Goal: Task Accomplishment & Management: Complete application form

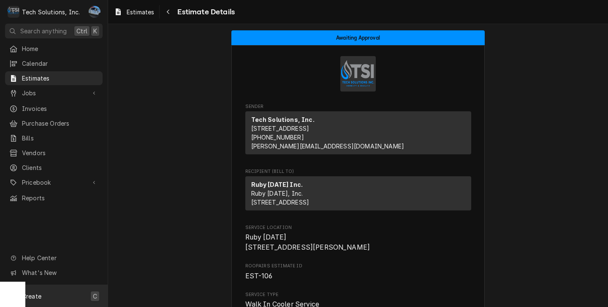
click at [37, 299] on span "Create" at bounding box center [31, 296] width 19 height 7
click at [152, 197] on div "Estimate" at bounding box center [158, 194] width 57 height 9
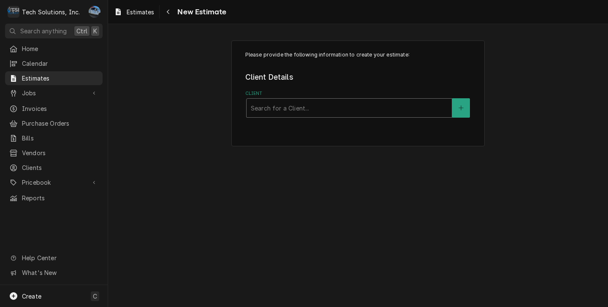
click at [334, 110] on div "Client" at bounding box center [349, 108] width 197 height 15
type input "g"
type input "gopher"
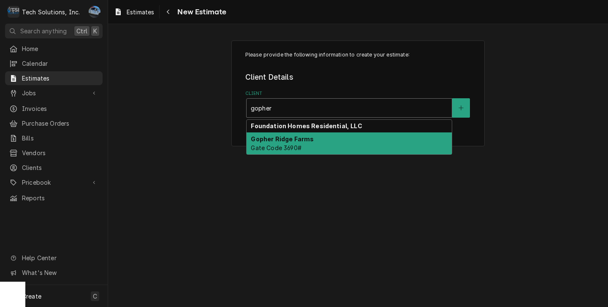
click at [322, 140] on div "[GEOGRAPHIC_DATA] Gate Code 3690#" at bounding box center [349, 144] width 205 height 22
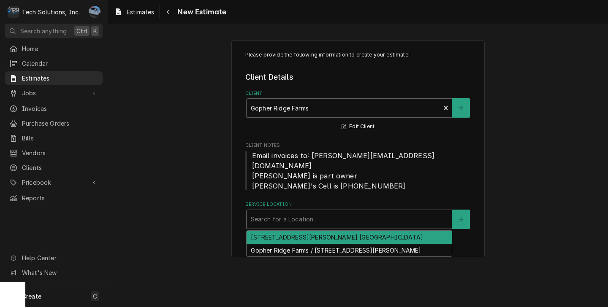
click at [291, 212] on div "Service Location" at bounding box center [349, 219] width 197 height 15
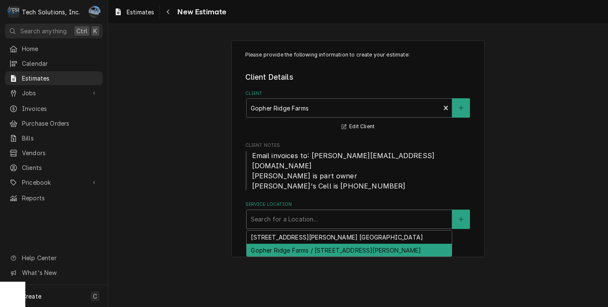
click at [302, 244] on div "Gopher Ridge Farms / [STREET_ADDRESS][PERSON_NAME]" at bounding box center [349, 250] width 205 height 13
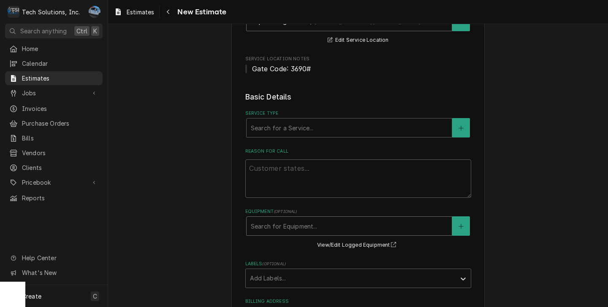
scroll to position [211, 0]
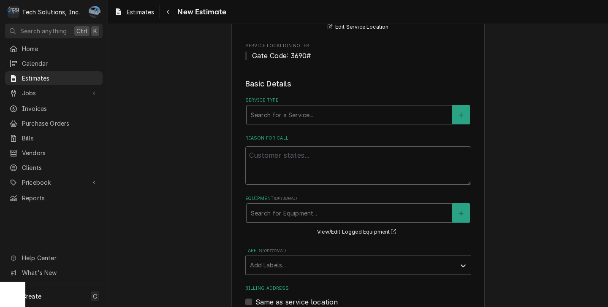
click at [276, 107] on div "Service Type" at bounding box center [349, 114] width 197 height 15
type textarea "x"
type input "W"
type textarea "x"
type input "Wa"
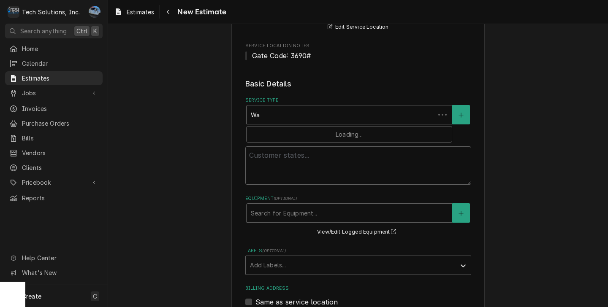
type textarea "x"
type input "Wal"
type textarea "x"
type input "Walk"
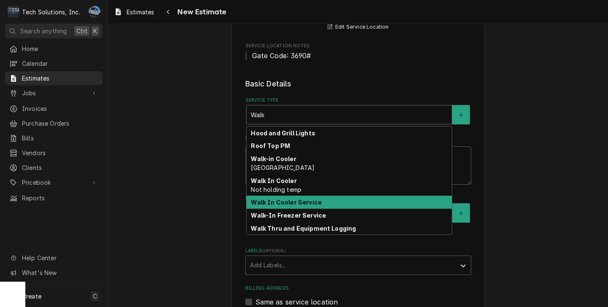
click at [305, 199] on strong "Walk In Cooler Service" at bounding box center [286, 202] width 71 height 7
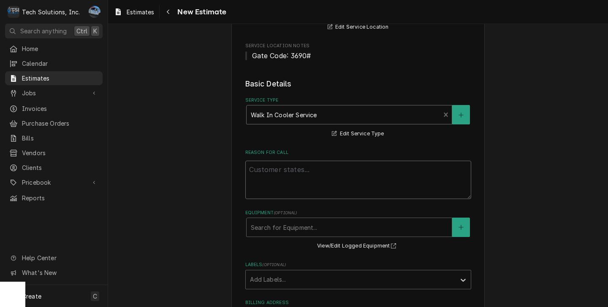
click at [305, 161] on textarea "Reason For Call" at bounding box center [358, 180] width 226 height 38
type textarea "x"
type textarea "I"
type textarea "x"
type textarea "IN"
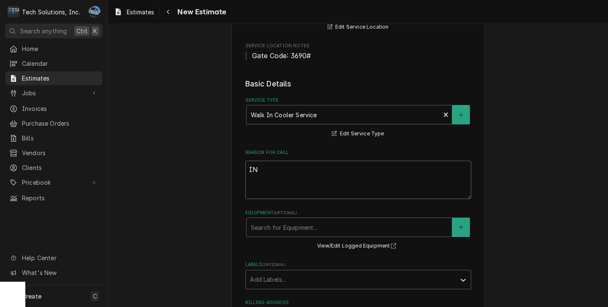
type textarea "x"
type textarea "INs"
type textarea "x"
type textarea "INst"
type textarea "x"
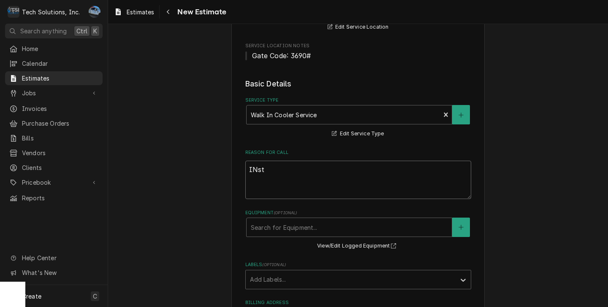
type textarea "INsta"
type textarea "x"
type textarea "INstal"
type textarea "x"
type textarea "INstall"
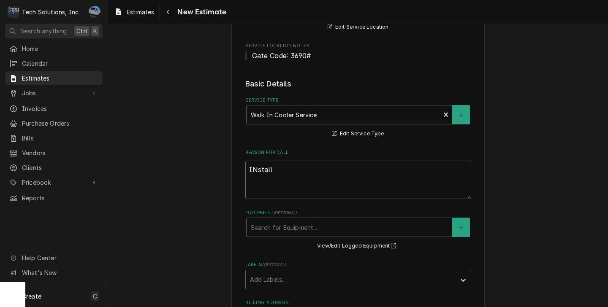
type textarea "x"
type textarea "INstallo"
type textarea "x"
type textarea "INstall"
type textarea "x"
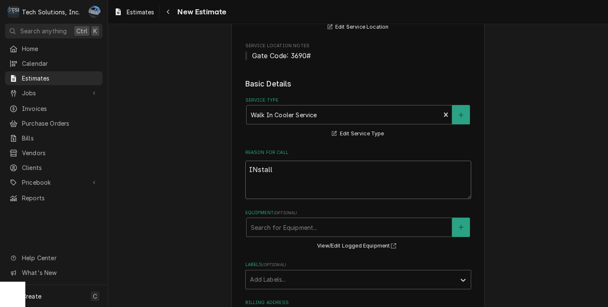
type textarea "INstal"
type textarea "x"
type textarea "INsta"
type textarea "x"
type textarea "INst"
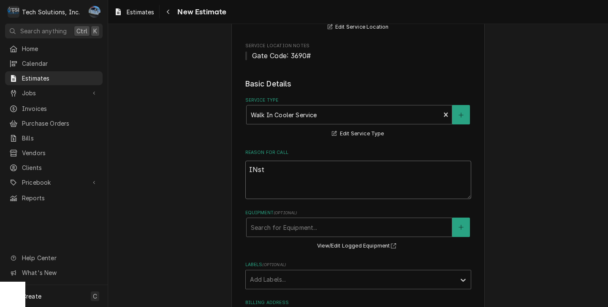
type textarea "x"
type textarea "INs"
type textarea "x"
type textarea "IN"
type textarea "x"
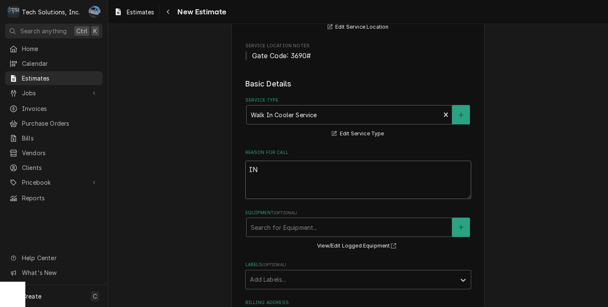
type textarea "I"
type textarea "x"
type textarea "In"
type textarea "x"
type textarea "Ins"
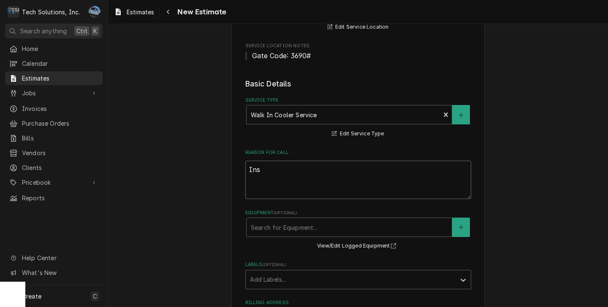
type textarea "x"
type textarea "Inst"
type textarea "x"
type textarea "Insta"
type textarea "x"
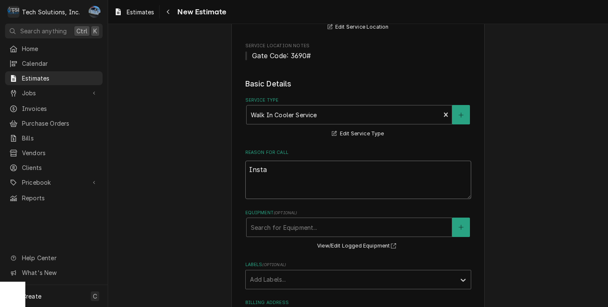
type textarea "Instal"
type textarea "x"
type textarea "Install"
type textarea "x"
type textarea "Instal"
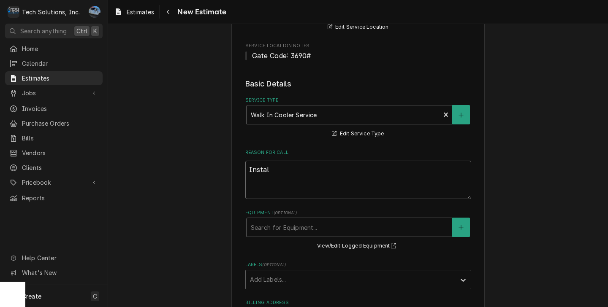
type textarea "x"
type textarea "Insta"
type textarea "x"
type textarea "Inst"
type textarea "x"
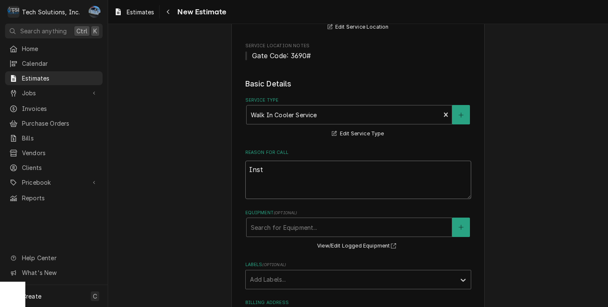
type textarea "Ins"
type textarea "x"
type textarea "In"
type textarea "x"
type textarea "I"
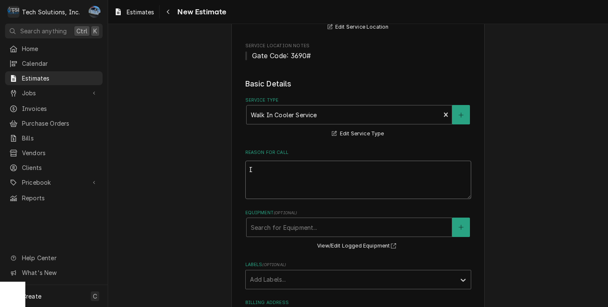
type textarea "x"
type textarea "I"
type textarea "x"
type textarea "In"
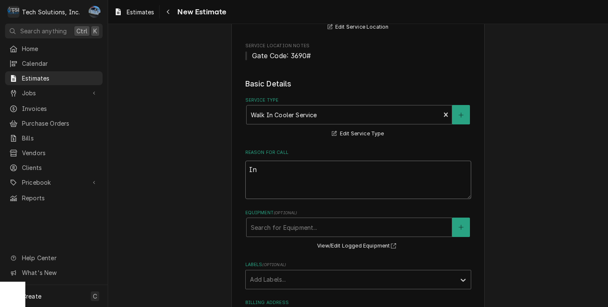
type textarea "x"
type textarea "Ins"
type textarea "x"
type textarea "Inst"
type textarea "x"
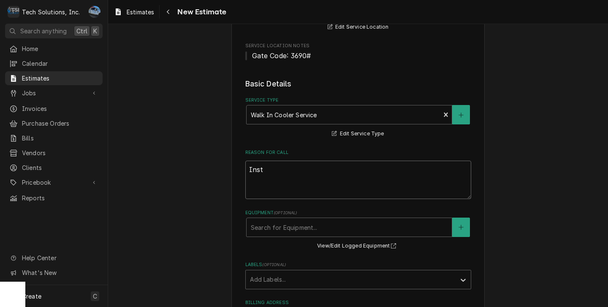
type textarea "Insta"
type textarea "x"
type textarea "Instal"
type textarea "x"
type textarea "Install"
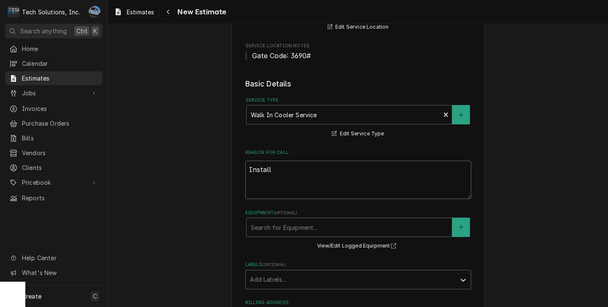
type textarea "x"
type textarea "Install"
type textarea "x"
type textarea "Install N"
type textarea "x"
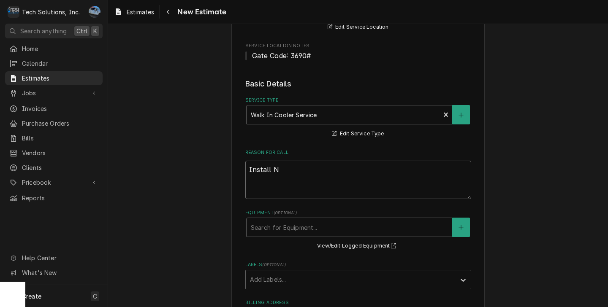
type textarea "Install Ne"
type textarea "x"
type textarea "Install New"
type textarea "x"
type textarea "Install Ne"
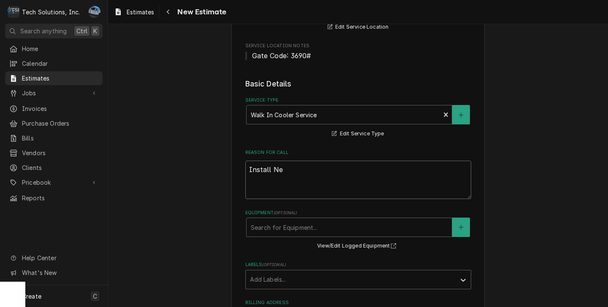
type textarea "x"
type textarea "Install N"
type textarea "x"
type textarea "Install"
type textarea "x"
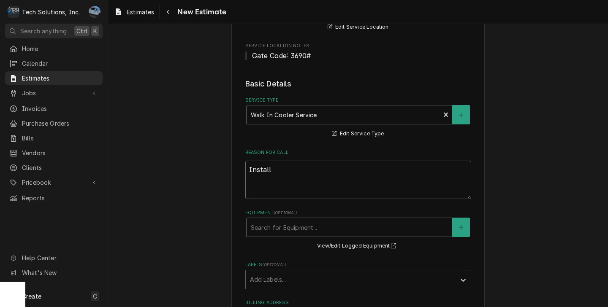
type textarea "Install n"
type textarea "x"
type textarea "Install ne"
type textarea "x"
type textarea "Install new"
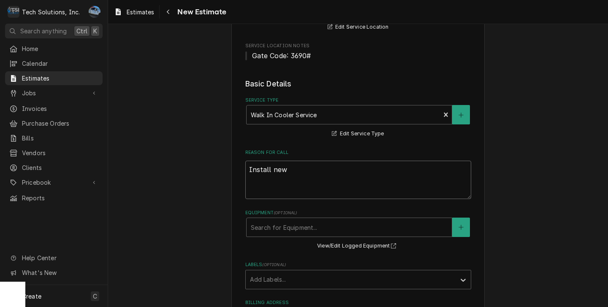
type textarea "x"
type textarea "Install new"
type textarea "x"
type textarea "Install new E"
type textarea "x"
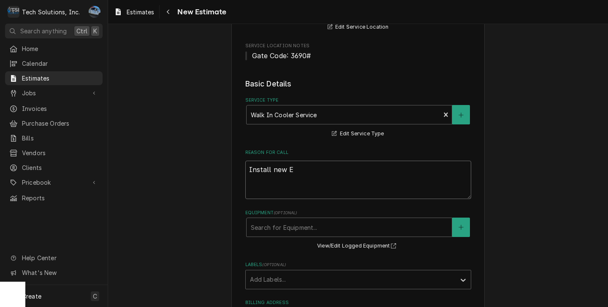
type textarea "Install new EV"
type textarea "x"
type textarea "Install new EVA"
type textarea "x"
type textarea "Install new EVAP"
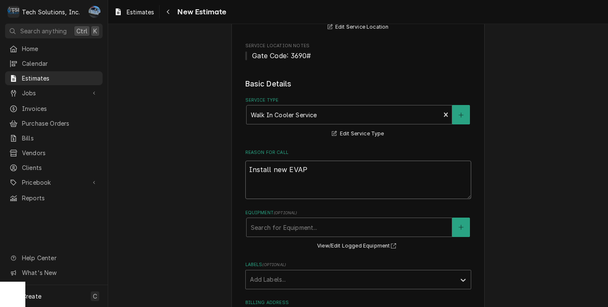
type textarea "x"
type textarea "Install new EVAP"
type textarea "x"
type textarea "Install new EVAP a"
type textarea "x"
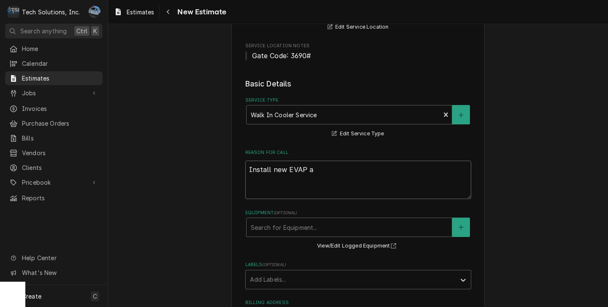
type textarea "Install new EVAP an"
type textarea "x"
type textarea "Install new EVAP and"
type textarea "x"
type textarea "Install new EVAP and"
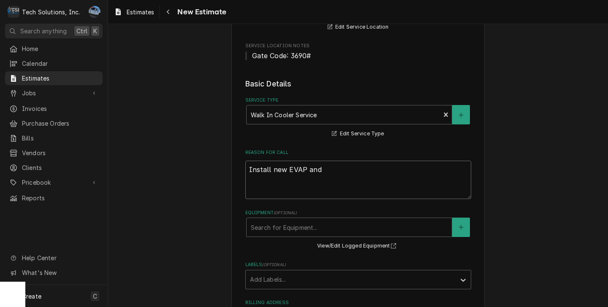
type textarea "x"
type textarea "Install new EVAP and C"
type textarea "x"
type textarea "Install new EVAP and Co"
type textarea "x"
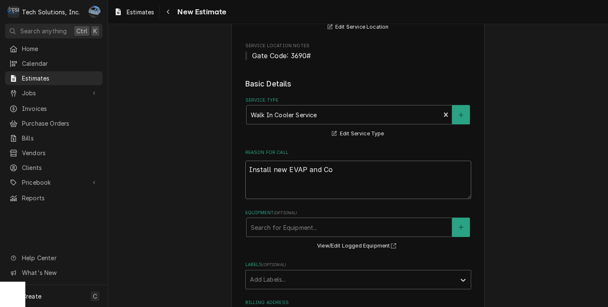
type textarea "Install new EVAP and Con"
type textarea "x"
type textarea "Install new EVAP and Cond"
type textarea "x"
type textarea "Install new EVAP and Conde"
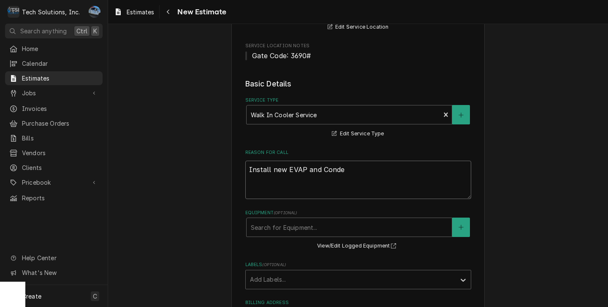
type textarea "x"
type textarea "Install new EVAP and Conder"
type textarea "x"
type textarea "Install new EVAP and Conde"
type textarea "x"
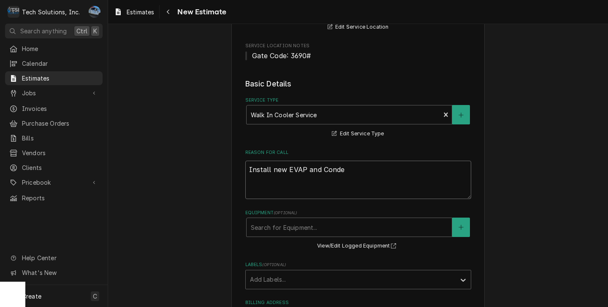
type textarea "Install new EVAP and Conden"
type textarea "x"
type textarea "Install new EVAP and Condens"
type textarea "x"
type textarea "Install new EVAP and Condenso"
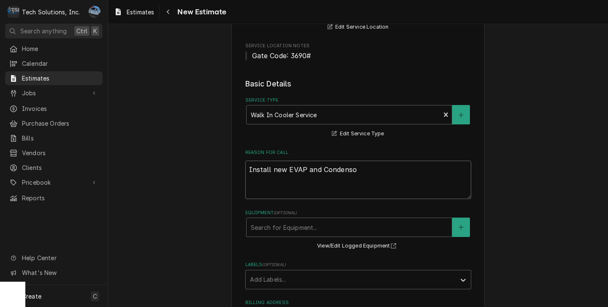
type textarea "x"
type textarea "Install new EVAP and Condensor"
type textarea "x"
type textarea "Install new EVAP and Condensor"
type textarea "x"
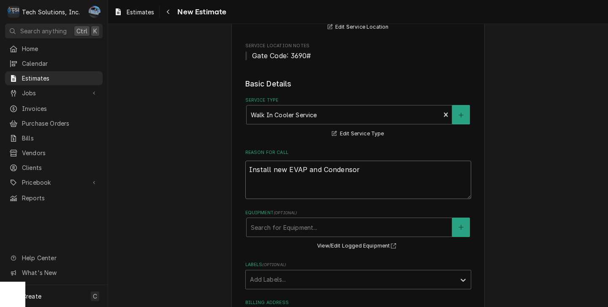
type textarea "Install new EVAP and Condensor"
type textarea "x"
type textarea "Install new EVAP and Condenso"
type textarea "x"
type textarea "Install new EVAP and Condens"
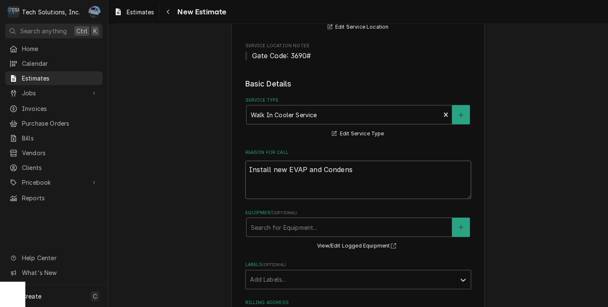
type textarea "x"
type textarea "Install new EVAP and Condense"
type textarea "x"
type textarea "Install new EVAP and Condenser"
type textarea "x"
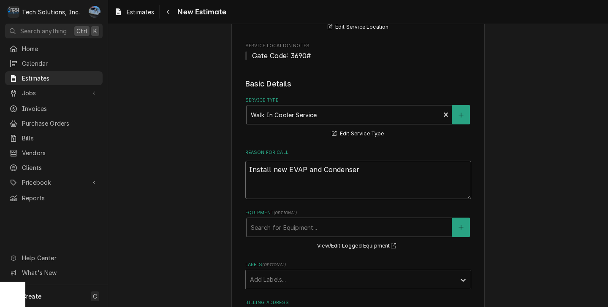
type textarea "Install new EVAP and Condenser"
type textarea "x"
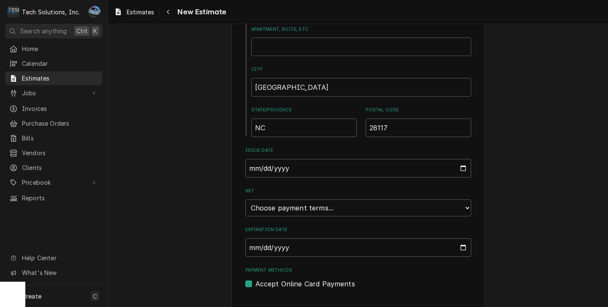
scroll to position [591, 0]
type textarea "Install new EVAP and Condenser"
click at [266, 238] on input "Expiration Date" at bounding box center [358, 247] width 226 height 19
click at [460, 238] on input "Expiration Date" at bounding box center [358, 247] width 226 height 19
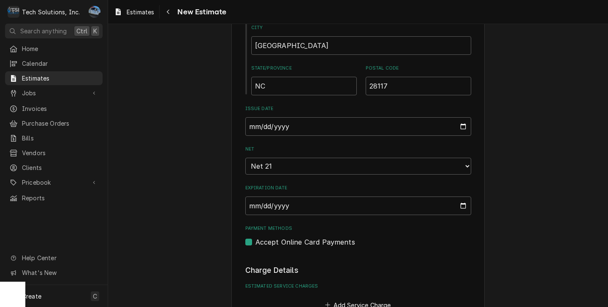
scroll to position [646, 0]
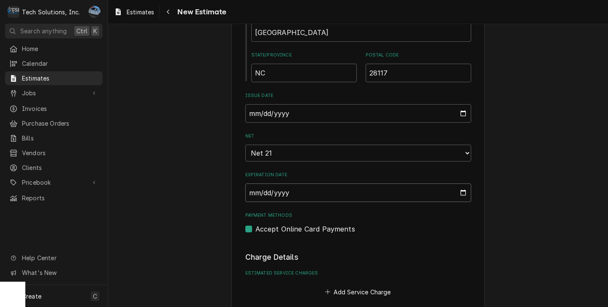
click at [457, 185] on input "2025-09-24" at bounding box center [358, 193] width 226 height 19
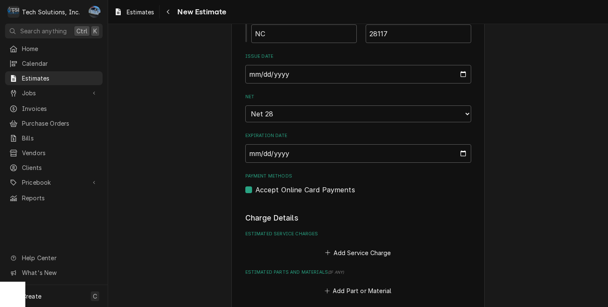
type textarea "x"
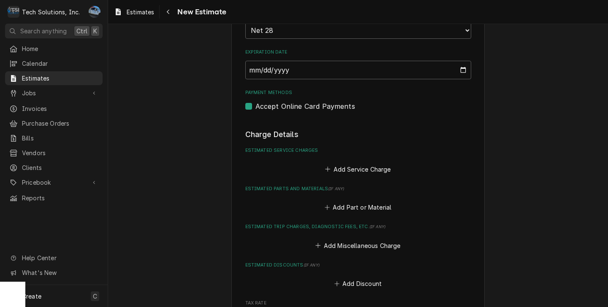
scroll to position [770, 0]
click at [349, 163] on button "Add Service Charge" at bounding box center [358, 169] width 68 height 12
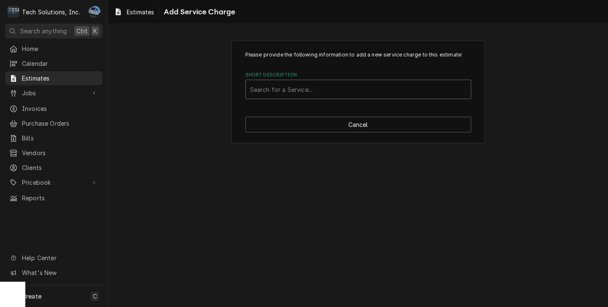
click at [310, 94] on div "Short Description" at bounding box center [358, 89] width 217 height 15
type input "Labor"
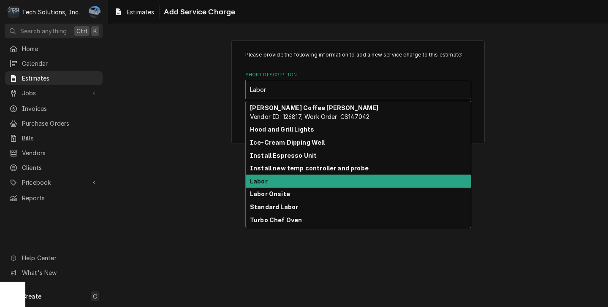
click at [299, 180] on div "Labor" at bounding box center [358, 181] width 225 height 13
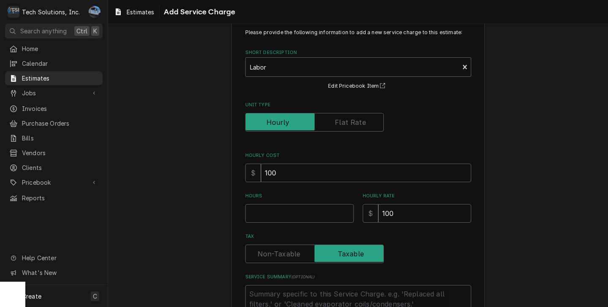
scroll to position [84, 0]
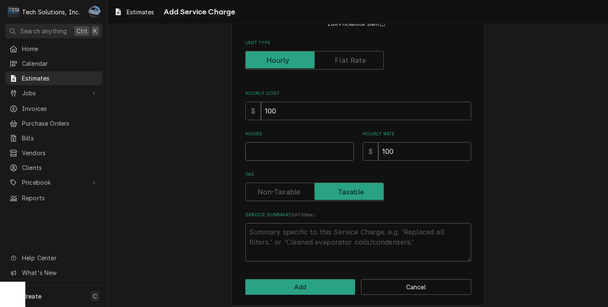
click at [302, 158] on input "Hours" at bounding box center [299, 151] width 109 height 19
type textarea "x"
type input "1"
type textarea "x"
type input "10"
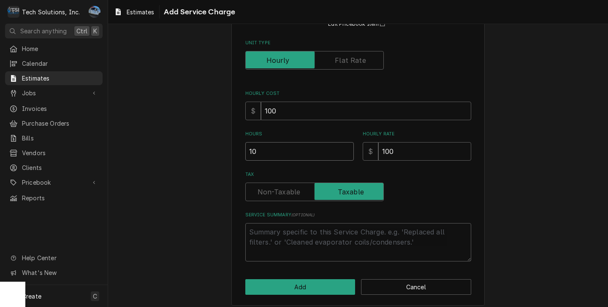
type textarea "x"
type input "10"
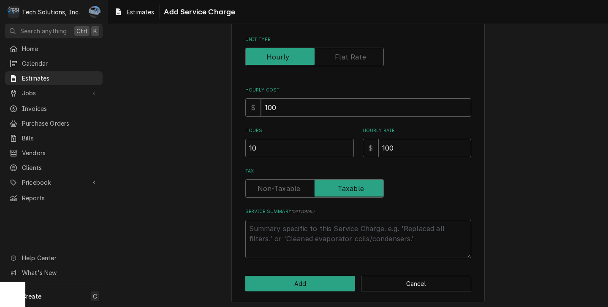
scroll to position [91, 0]
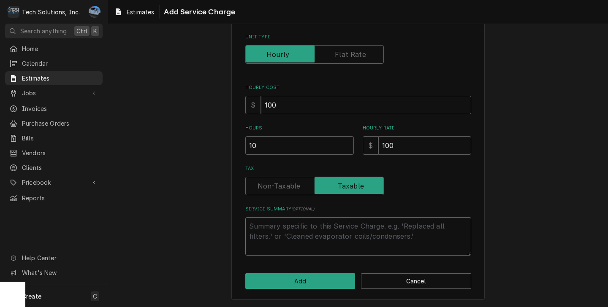
drag, startPoint x: 271, startPoint y: 226, endPoint x: 272, endPoint y: 222, distance: 4.3
click at [271, 227] on textarea "Service Summary ( optional )" at bounding box center [358, 237] width 226 height 38
type textarea "x"
type textarea "T"
type textarea "x"
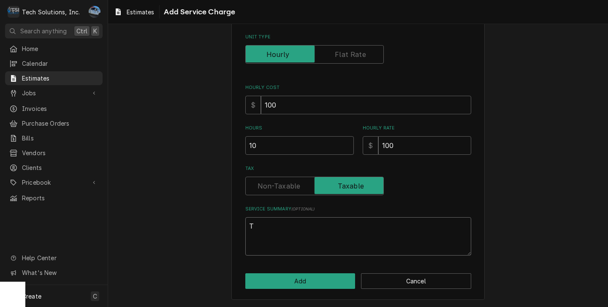
type textarea "TH"
type textarea "x"
type textarea "THI"
type textarea "x"
type textarea "THIS"
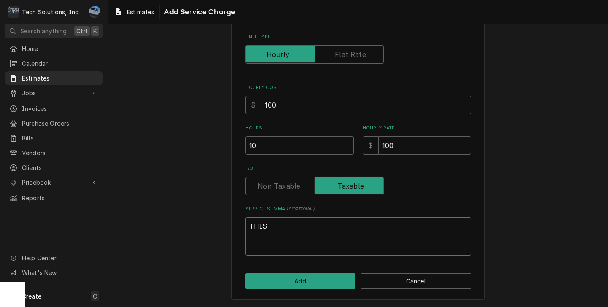
type textarea "x"
type textarea "THIS"
type textarea "x"
type textarea "THIS"
type textarea "x"
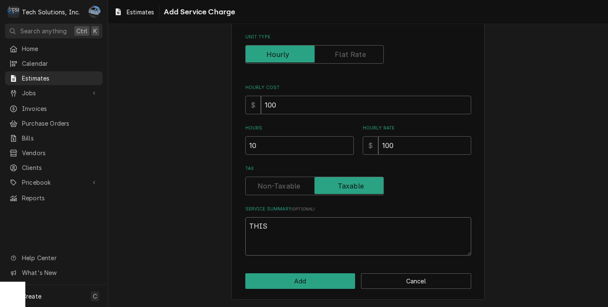
type textarea "THI"
type textarea "x"
type textarea "TH"
type textarea "x"
type textarea "T"
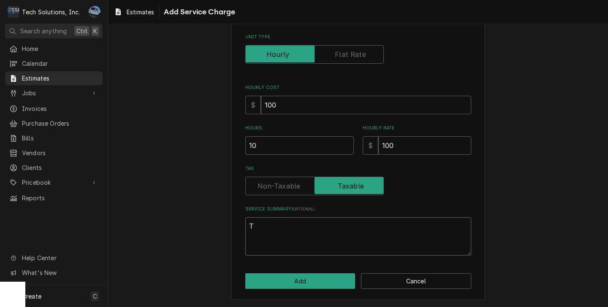
type textarea "x"
type textarea "Th"
type textarea "x"
type textarea "Thi"
type textarea "x"
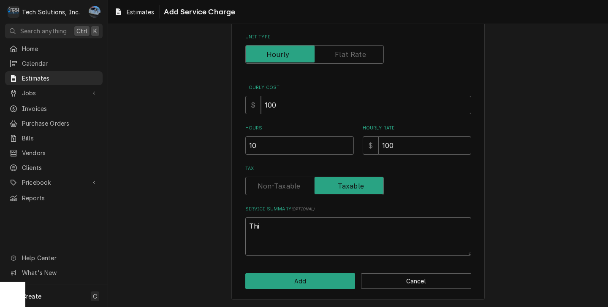
type textarea "This"
type textarea "x"
type textarea "This"
type textarea "x"
type textarea "This t"
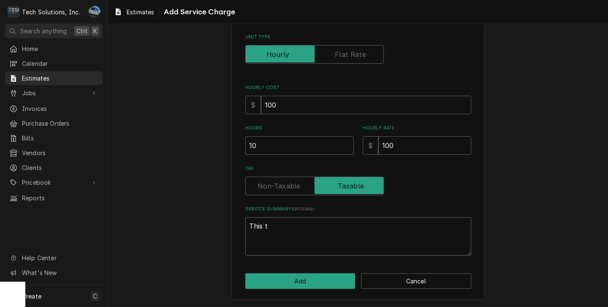
type textarea "x"
type textarea "This th"
type textarea "x"
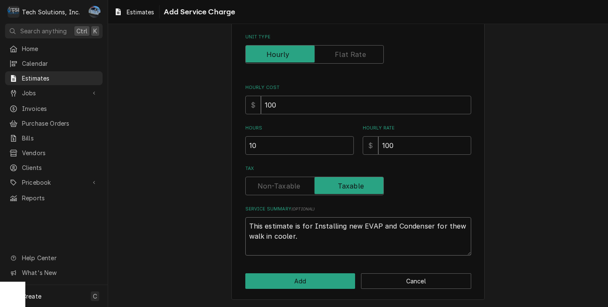
click at [457, 225] on textarea "This estimate is for Installing new EVAP and Condenser for thew walk in cooler." at bounding box center [358, 237] width 226 height 38
click at [315, 237] on textarea "This estimate is for Installing new EVAP and Condenser for the walk in cooler." at bounding box center [358, 237] width 226 height 38
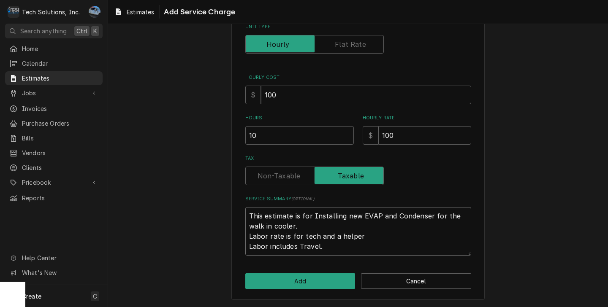
scroll to position [101, 0]
click at [312, 141] on input "10" at bounding box center [299, 135] width 109 height 19
click at [398, 135] on input "100" at bounding box center [424, 135] width 93 height 19
click at [297, 286] on button "Add" at bounding box center [300, 282] width 110 height 16
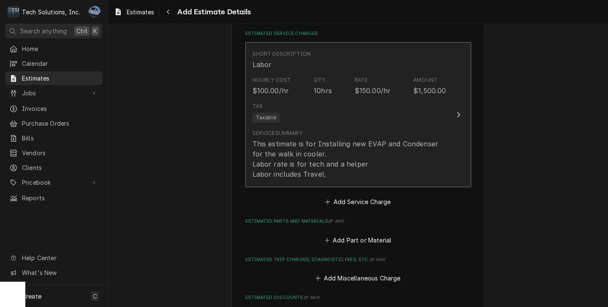
scroll to position [887, 0]
click at [364, 113] on div "Tax Taxable" at bounding box center [350, 111] width 194 height 27
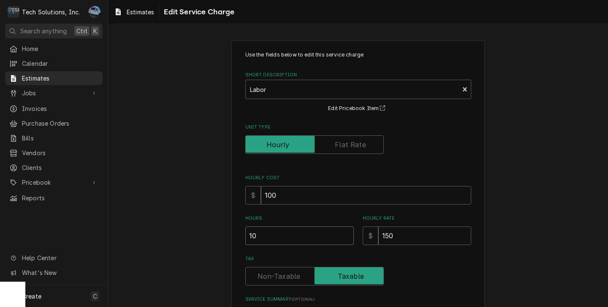
click at [273, 234] on input "10" at bounding box center [299, 236] width 109 height 19
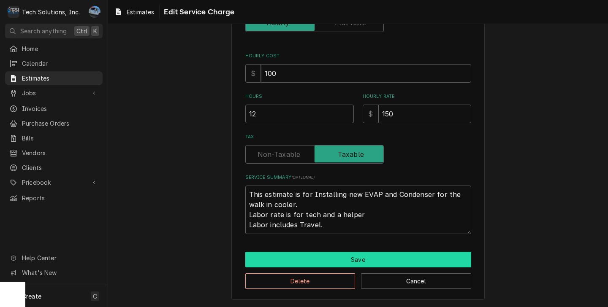
click at [315, 258] on button "Save" at bounding box center [358, 260] width 226 height 16
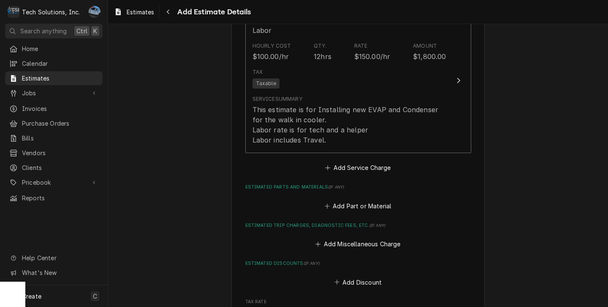
scroll to position [919, 0]
click at [348, 204] on button "Add Part or Material" at bounding box center [358, 207] width 70 height 12
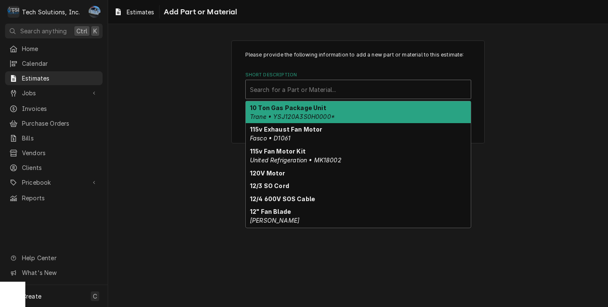
click at [299, 91] on div "Short Description" at bounding box center [358, 89] width 217 height 15
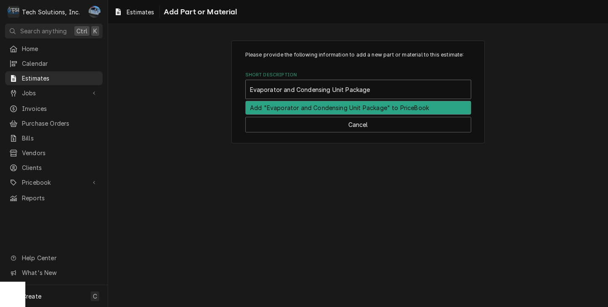
click at [341, 106] on div "Add "Evaporator and Condensing Unit Package" to PriceBook" at bounding box center [358, 107] width 225 height 13
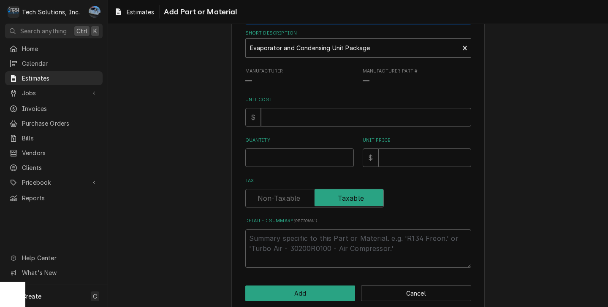
scroll to position [84, 0]
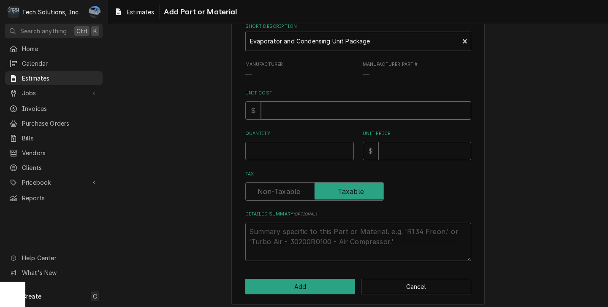
click at [311, 116] on input "Unit Cost" at bounding box center [366, 110] width 210 height 19
click at [292, 146] on input "Quantity" at bounding box center [299, 151] width 109 height 19
drag, startPoint x: 451, startPoint y: 188, endPoint x: 501, endPoint y: 194, distance: 50.2
click at [452, 188] on div "Tax" at bounding box center [358, 191] width 226 height 19
click at [409, 152] on input "Unit Price" at bounding box center [424, 151] width 93 height 19
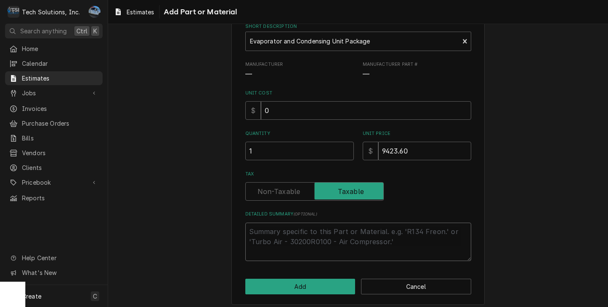
click at [286, 245] on textarea "Detailed Summary ( optional )" at bounding box center [358, 242] width 226 height 38
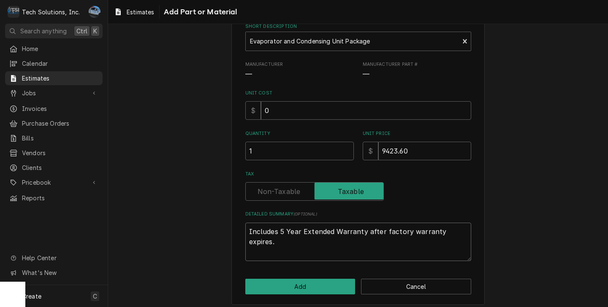
click at [378, 232] on textarea "Includes 5 Year Extended Warranty after factory warranty expires." at bounding box center [358, 242] width 226 height 38
click at [285, 247] on textarea "Includes 5 Year Extended Warranty AFTER factory warranty expires." at bounding box center [358, 242] width 226 height 38
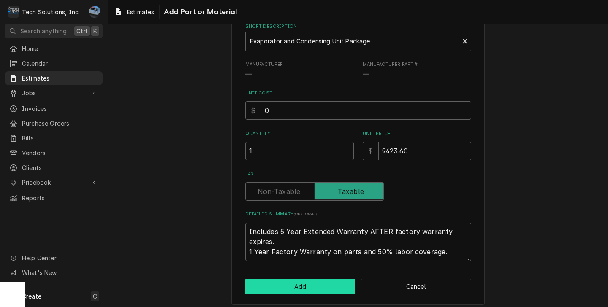
click at [285, 285] on button "Add" at bounding box center [300, 287] width 110 height 16
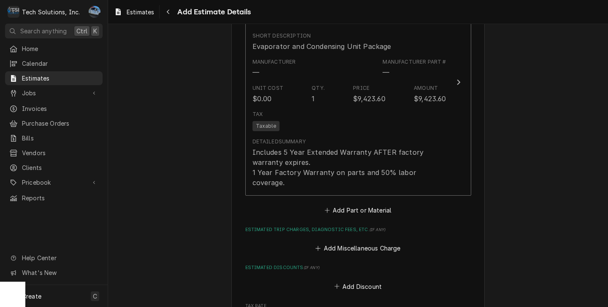
scroll to position [1120, 0]
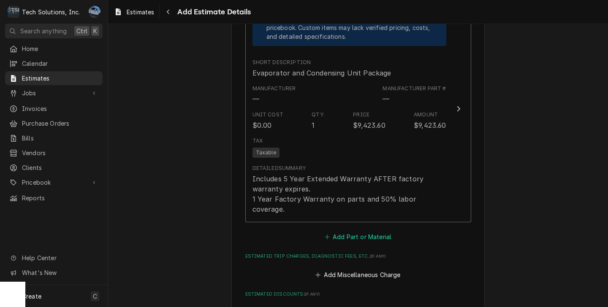
click at [342, 231] on button "Add Part or Material" at bounding box center [358, 237] width 70 height 12
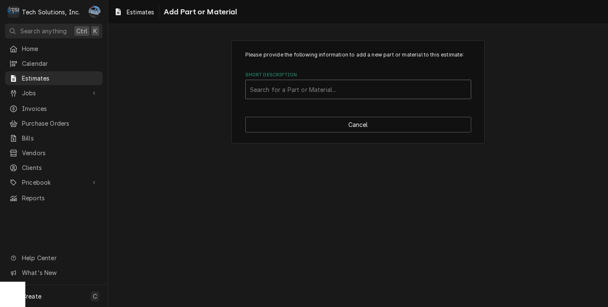
click at [307, 96] on div "Short Description" at bounding box center [358, 89] width 217 height 15
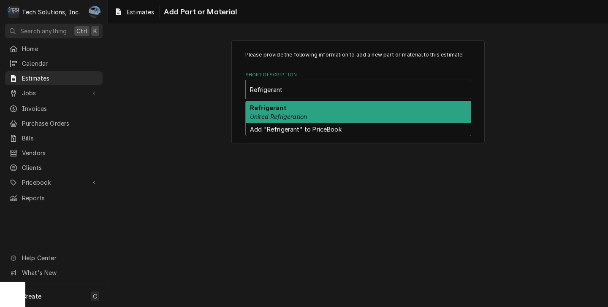
click at [285, 107] on div "Refrigerant United Refrigeration" at bounding box center [358, 112] width 225 height 22
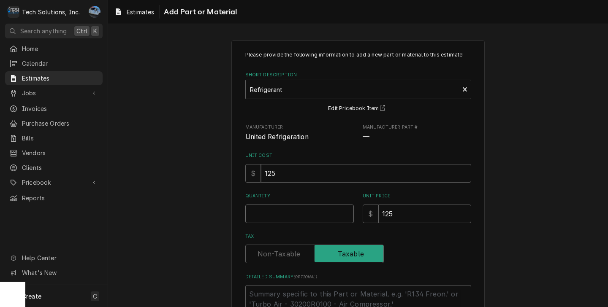
click at [300, 212] on input "Quantity" at bounding box center [299, 214] width 109 height 19
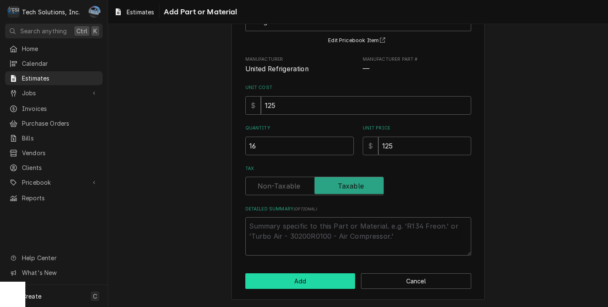
click at [301, 286] on button "Add" at bounding box center [300, 282] width 110 height 16
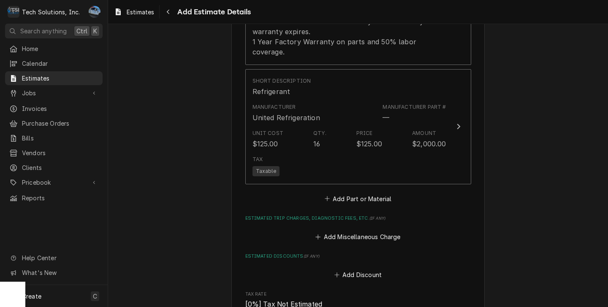
scroll to position [1280, 0]
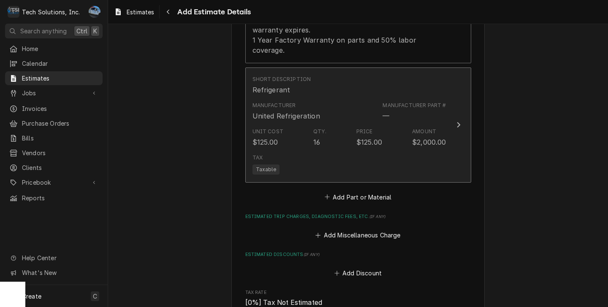
click at [398, 133] on div "Unit Cost $125.00 Qty. 16 Price $125.00 Amount $2,000.00" at bounding box center [350, 138] width 194 height 26
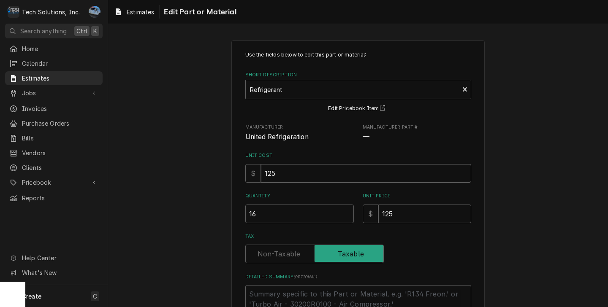
click at [296, 178] on input "125" at bounding box center [366, 173] width 210 height 19
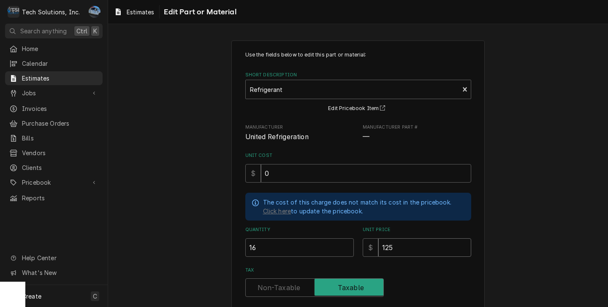
click at [417, 255] on input "125" at bounding box center [424, 248] width 93 height 19
click at [417, 254] on input "125" at bounding box center [424, 248] width 93 height 19
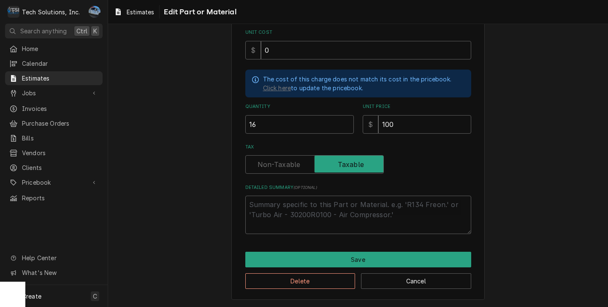
scroll to position [124, 0]
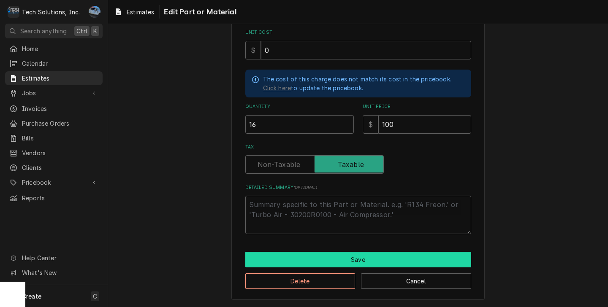
click at [295, 264] on button "Save" at bounding box center [358, 260] width 226 height 16
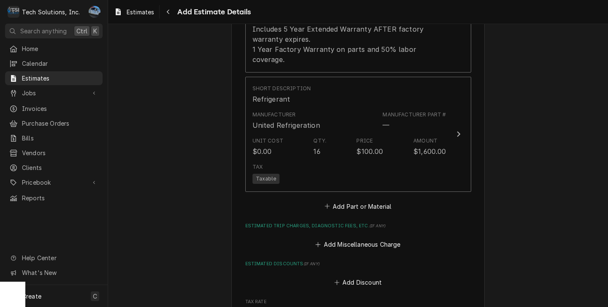
scroll to position [1270, 0]
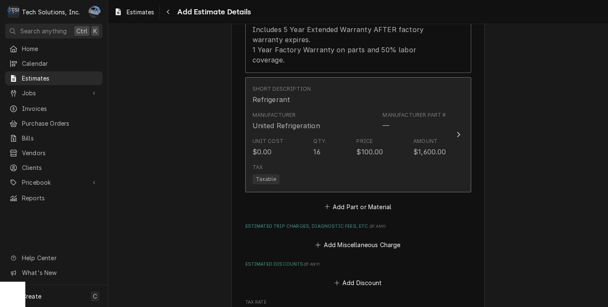
click at [399, 160] on div "Tax Taxable" at bounding box center [350, 173] width 194 height 27
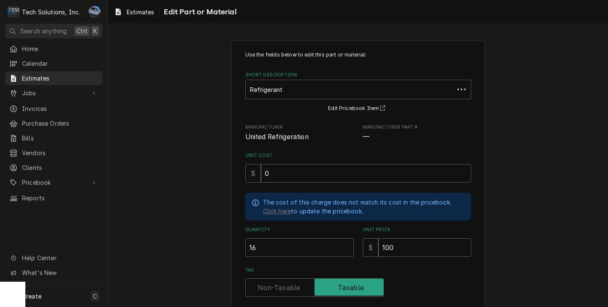
click at [307, 222] on div "Use the fields below to edit this part or material: Short Description Refrigera…" at bounding box center [358, 204] width 226 height 307
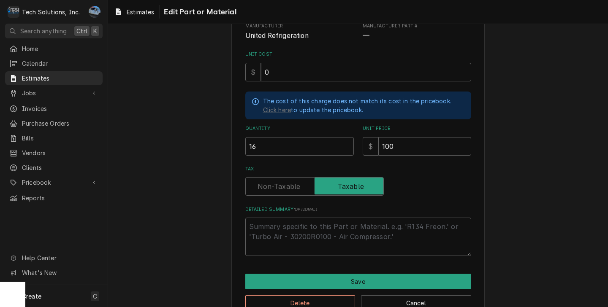
scroll to position [124, 0]
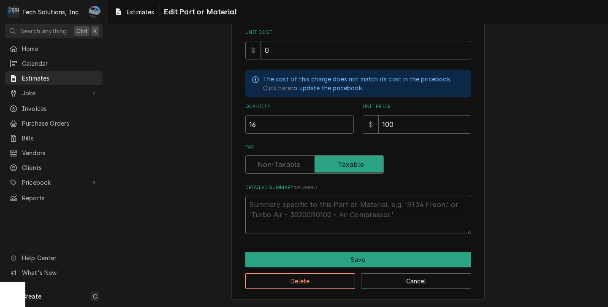
click at [298, 208] on textarea "Detailed Summary ( optional )" at bounding box center [358, 215] width 226 height 38
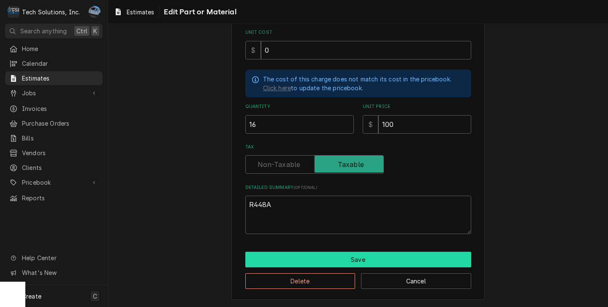
click at [304, 262] on button "Save" at bounding box center [358, 260] width 226 height 16
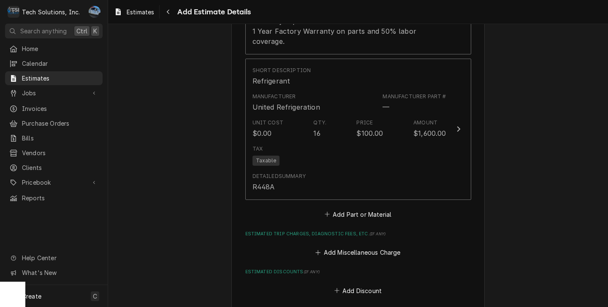
scroll to position [1286, 0]
click at [357, 211] on button "Add Part or Material" at bounding box center [358, 217] width 70 height 12
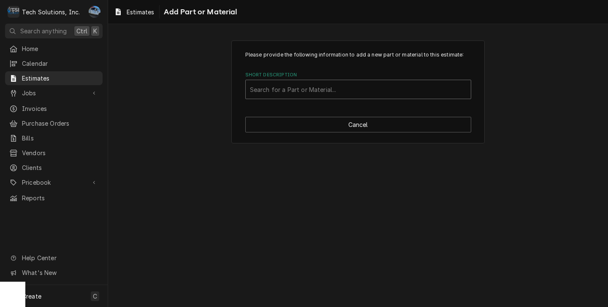
click at [306, 91] on div "Short Description" at bounding box center [358, 89] width 217 height 15
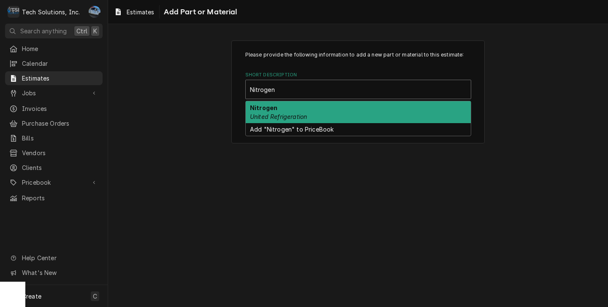
click at [280, 112] on div "Nitrogen United Refrigeration" at bounding box center [358, 112] width 225 height 22
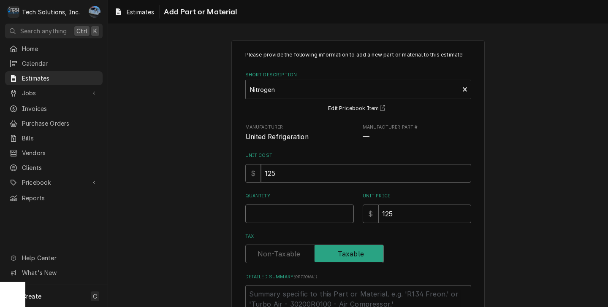
click at [289, 222] on input "Quantity" at bounding box center [299, 214] width 109 height 19
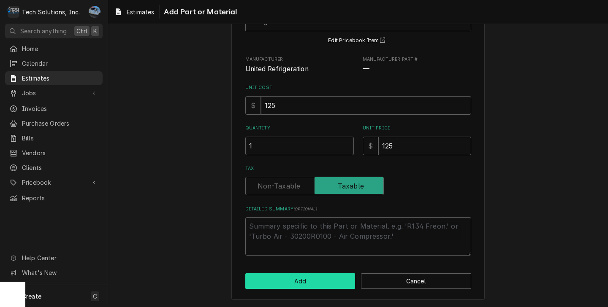
click at [307, 283] on button "Add" at bounding box center [300, 282] width 110 height 16
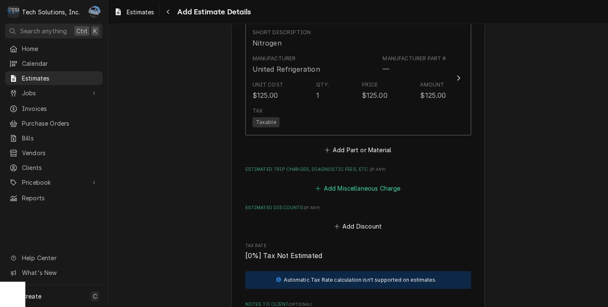
scroll to position [1488, 0]
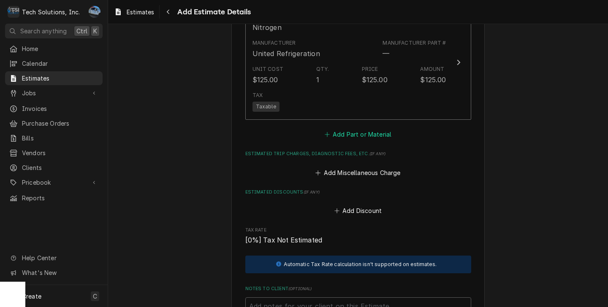
click at [340, 129] on button "Add Part or Material" at bounding box center [358, 135] width 70 height 12
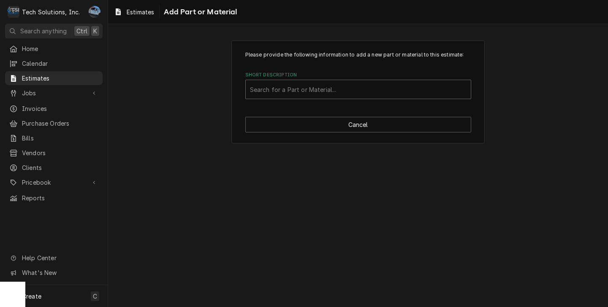
click at [288, 86] on div "Short Description" at bounding box center [358, 89] width 217 height 15
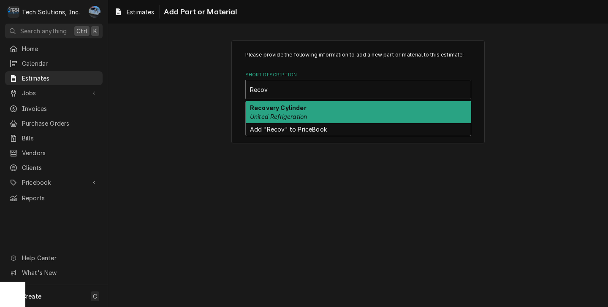
click at [274, 113] on div "Recovery Cylinder United Refrigeration" at bounding box center [358, 112] width 225 height 22
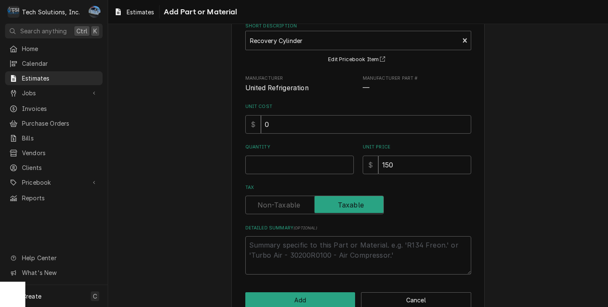
scroll to position [69, 0]
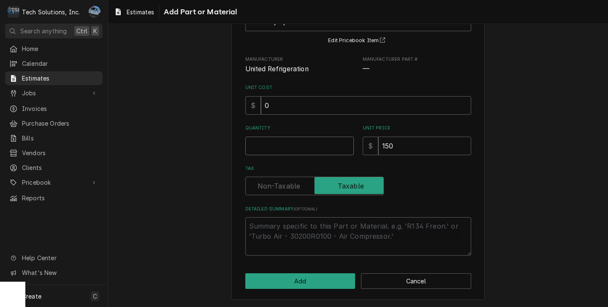
click at [307, 146] on input "Quantity" at bounding box center [299, 146] width 109 height 19
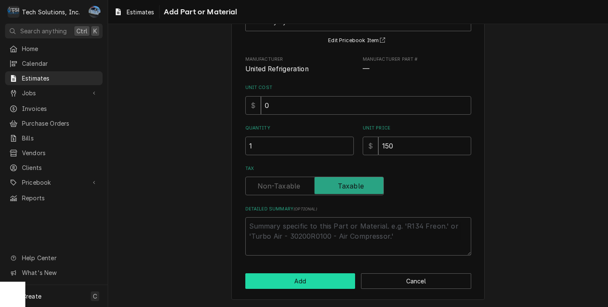
click at [336, 281] on button "Add" at bounding box center [300, 282] width 110 height 16
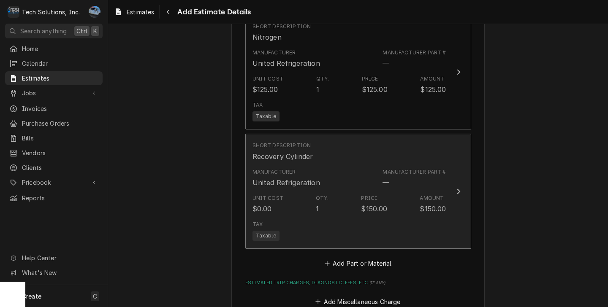
scroll to position [1563, 0]
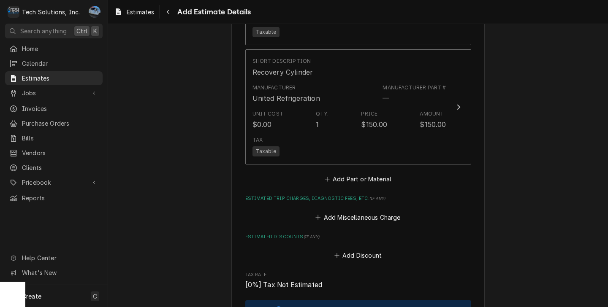
click at [347, 174] on button "Add Part or Material" at bounding box center [358, 180] width 70 height 12
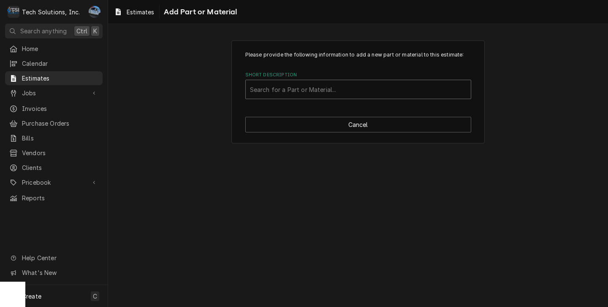
click at [292, 87] on div "Short Description" at bounding box center [358, 89] width 217 height 15
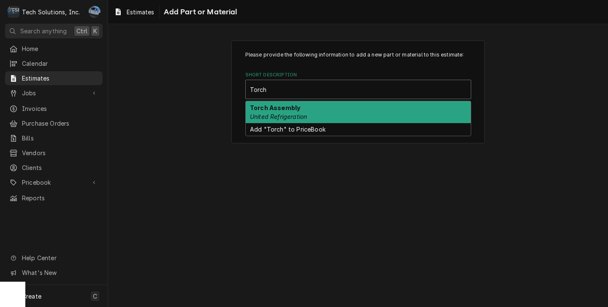
click at [284, 106] on strong "Torch Assembly" at bounding box center [275, 107] width 50 height 7
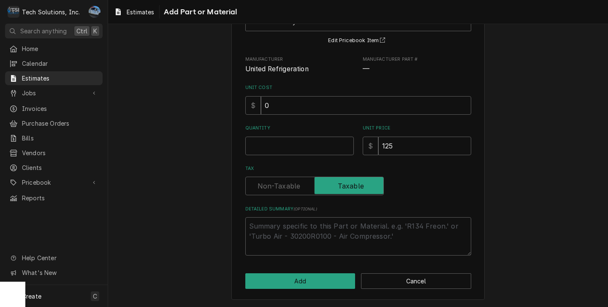
scroll to position [69, 0]
click at [290, 144] on input "Quantity" at bounding box center [299, 146] width 109 height 19
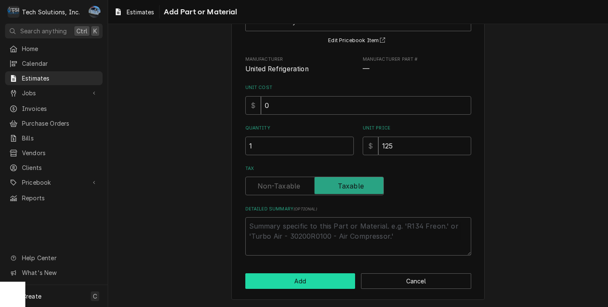
click at [300, 276] on button "Add" at bounding box center [300, 282] width 110 height 16
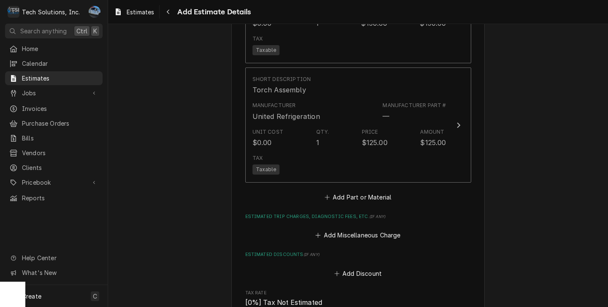
scroll to position [1688, 0]
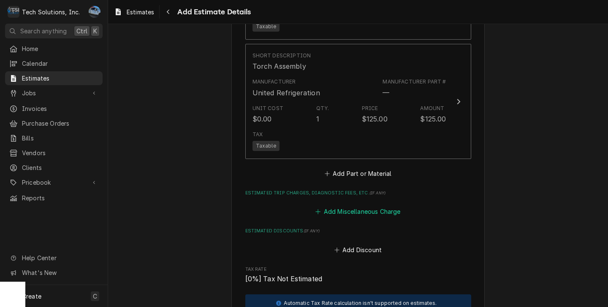
click at [349, 206] on button "Add Miscellaneous Charge" at bounding box center [358, 212] width 88 height 12
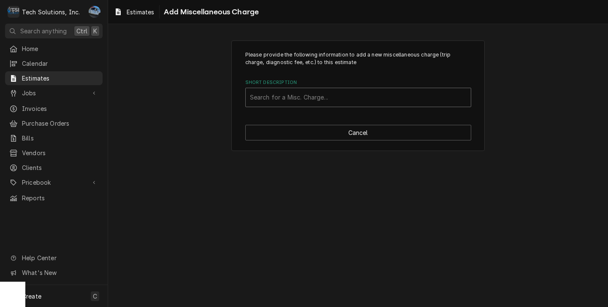
click at [280, 102] on div "Short Description" at bounding box center [358, 97] width 217 height 15
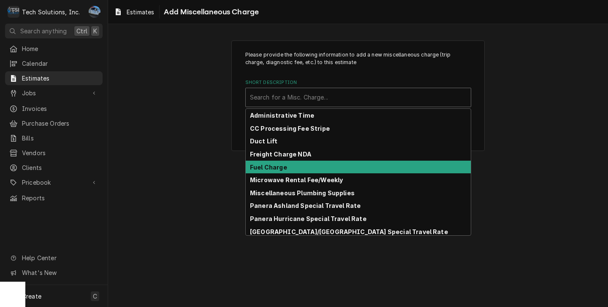
click at [288, 167] on div "Fuel Charge" at bounding box center [358, 167] width 225 height 13
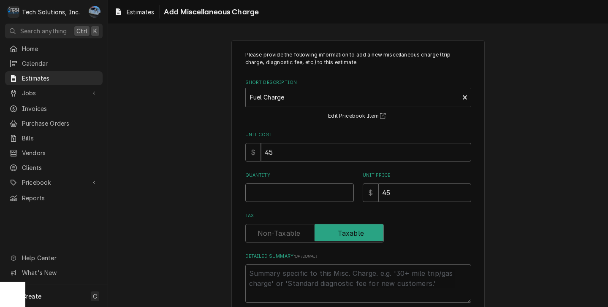
click at [291, 194] on input "Quantity" at bounding box center [299, 193] width 109 height 19
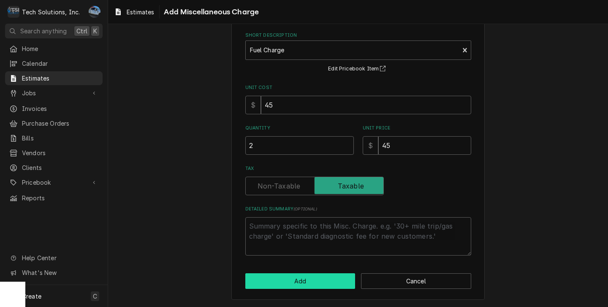
click at [302, 290] on div "Please provide the following information to add a new miscellaneous charge (tri…" at bounding box center [357, 146] width 253 height 307
click at [302, 286] on button "Add" at bounding box center [300, 282] width 110 height 16
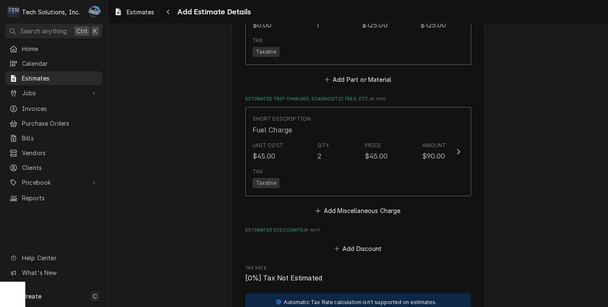
scroll to position [1805, 0]
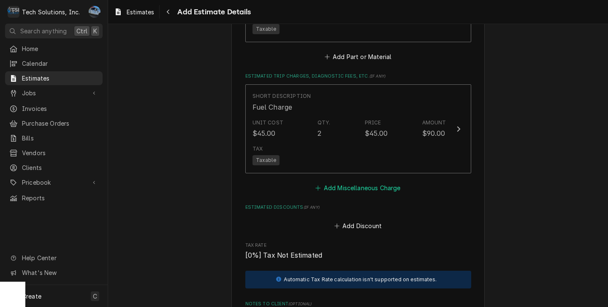
click at [328, 182] on button "Add Miscellaneous Charge" at bounding box center [358, 188] width 88 height 12
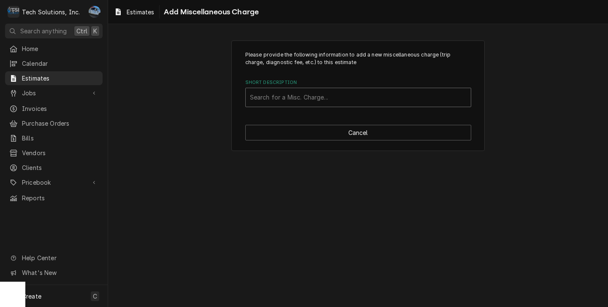
click at [292, 103] on div "Short Description" at bounding box center [358, 97] width 217 height 15
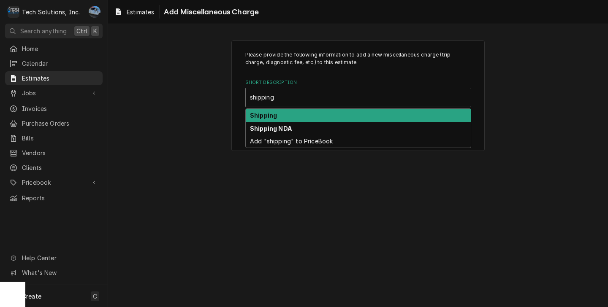
click at [282, 114] on div "Shipping" at bounding box center [358, 115] width 225 height 13
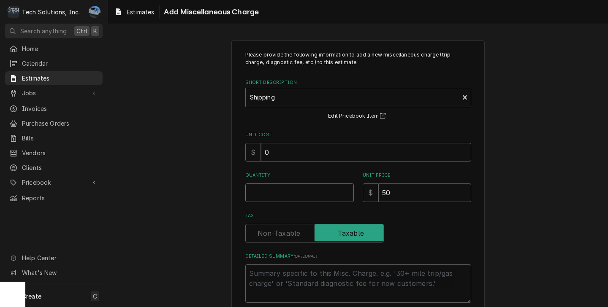
click at [313, 193] on input "Quantity" at bounding box center [299, 193] width 109 height 19
click at [392, 199] on input "50" at bounding box center [424, 193] width 93 height 19
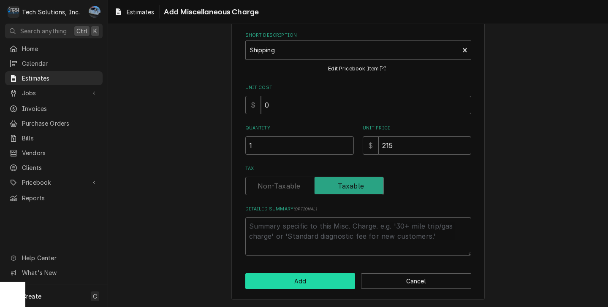
click at [342, 280] on button "Add" at bounding box center [300, 282] width 110 height 16
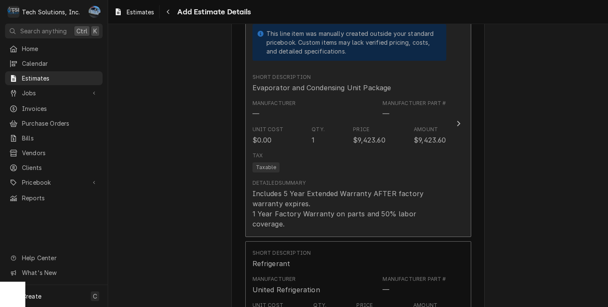
scroll to position [945, 0]
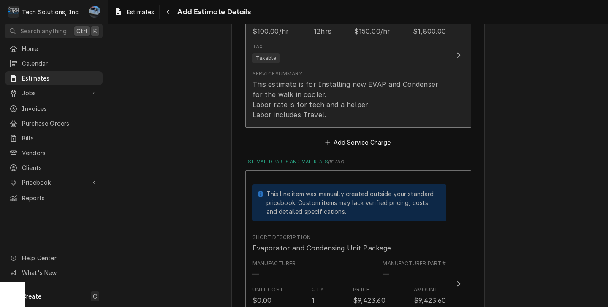
click at [372, 92] on div "This estimate is for Installing new EVAP and Condenser for the walk in cooler. …" at bounding box center [350, 99] width 194 height 41
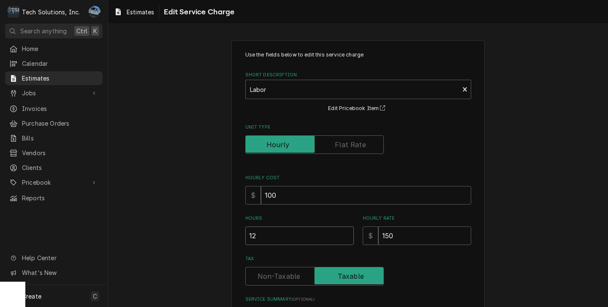
click at [287, 236] on input "12" at bounding box center [299, 236] width 109 height 19
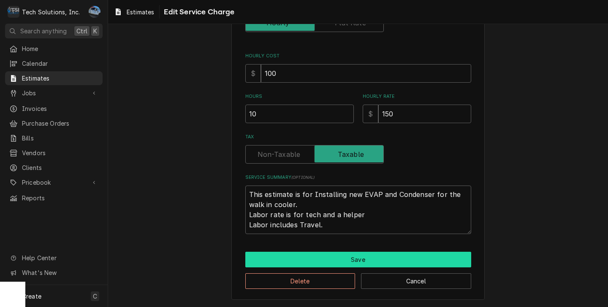
click at [311, 256] on button "Save" at bounding box center [358, 260] width 226 height 16
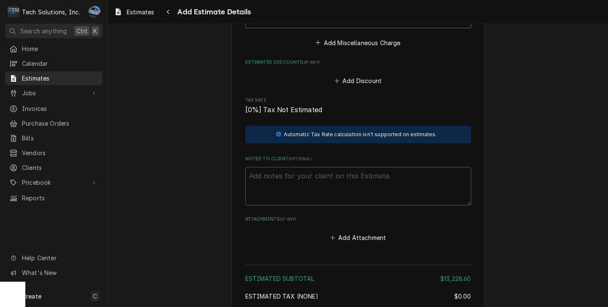
scroll to position [2170, 0]
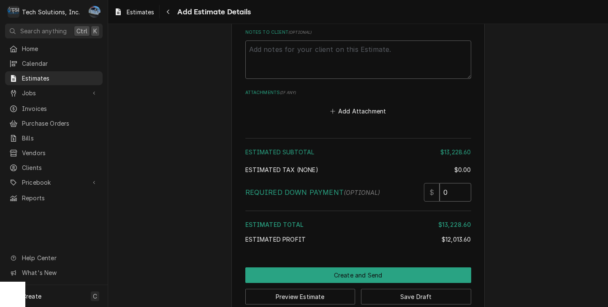
click at [451, 183] on input "0" at bounding box center [456, 192] width 32 height 19
click at [343, 289] on button "Preview Estimate" at bounding box center [300, 297] width 110 height 16
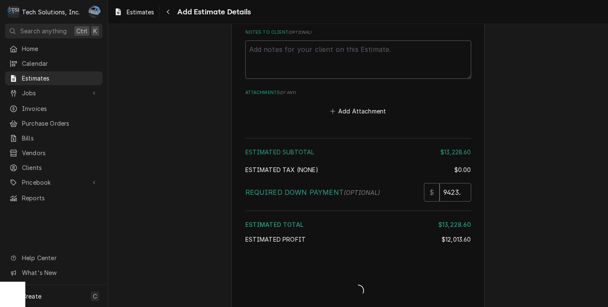
scroll to position [2165, 0]
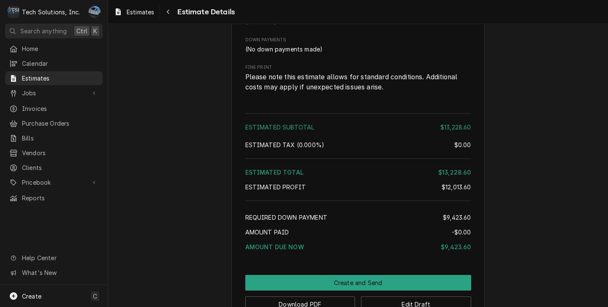
scroll to position [1524, 0]
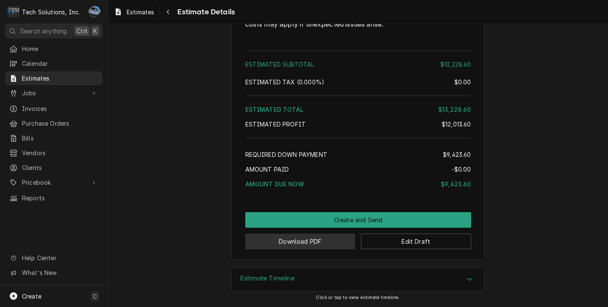
click at [315, 242] on button "Download PDF" at bounding box center [300, 242] width 110 height 16
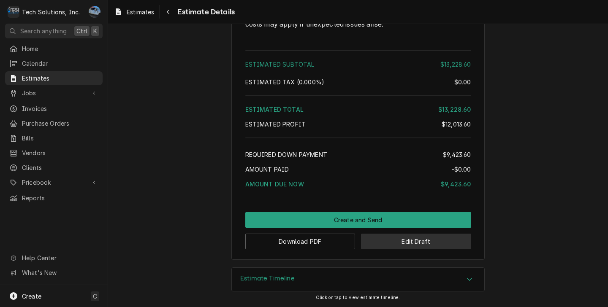
click at [388, 235] on button "Edit Draft" at bounding box center [416, 242] width 110 height 16
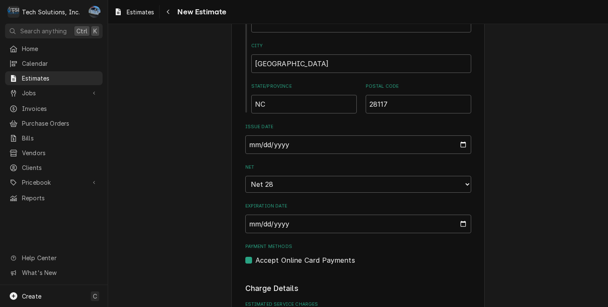
scroll to position [591, 0]
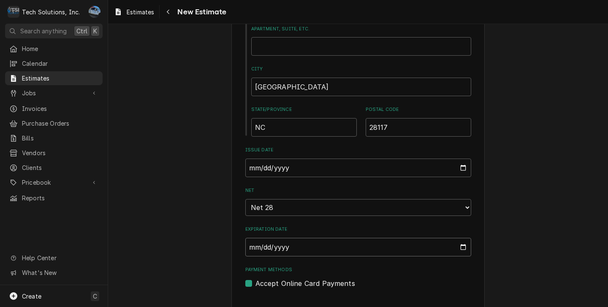
click at [457, 239] on input "[DATE]" at bounding box center [358, 247] width 226 height 19
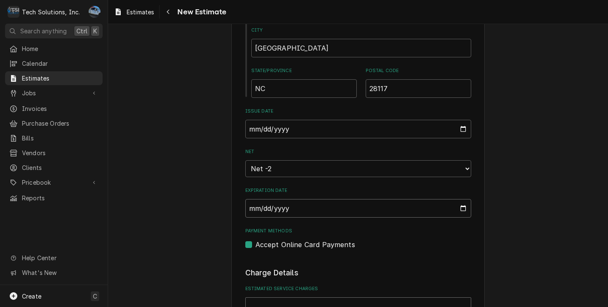
click at [461, 200] on input "2025-09-01" at bounding box center [358, 208] width 226 height 19
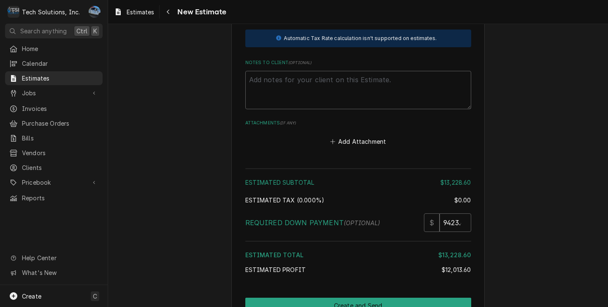
scroll to position [2232, 0]
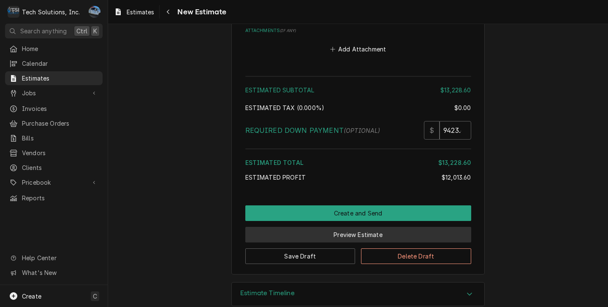
click at [347, 227] on button "Preview Estimate" at bounding box center [358, 235] width 226 height 16
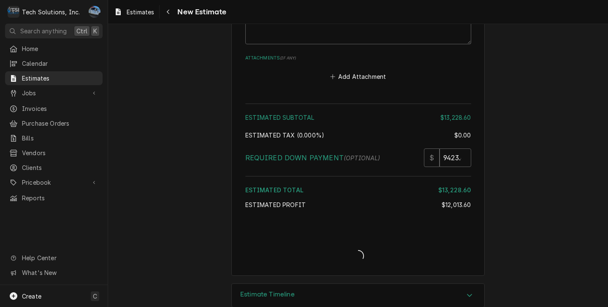
type textarea "x"
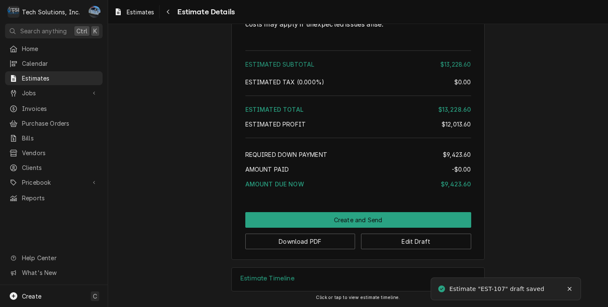
scroll to position [1524, 0]
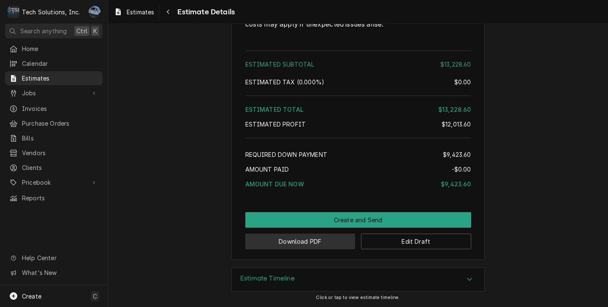
click at [320, 241] on button "Download PDF" at bounding box center [300, 242] width 110 height 16
drag, startPoint x: 166, startPoint y: 153, endPoint x: 171, endPoint y: 158, distance: 7.2
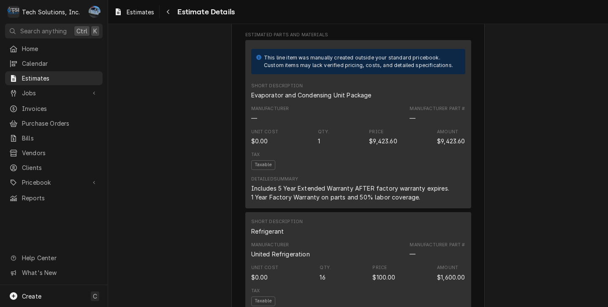
scroll to position [595, 0]
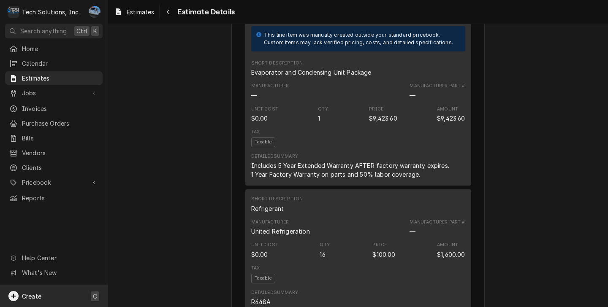
click at [27, 292] on div "Create" at bounding box center [24, 296] width 33 height 10
click at [151, 194] on div "Estimate" at bounding box center [158, 194] width 57 height 9
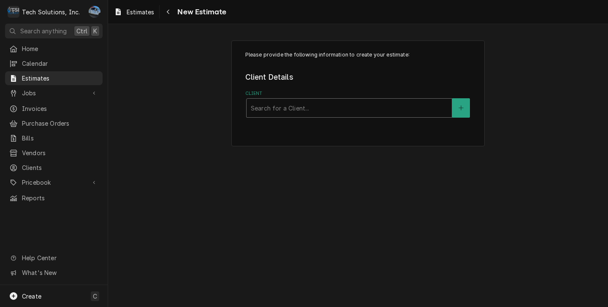
click at [294, 104] on div "Client" at bounding box center [349, 108] width 197 height 15
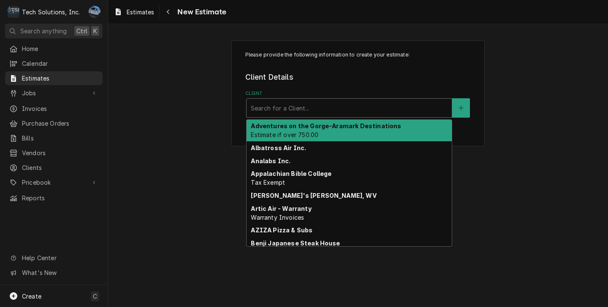
click at [298, 128] on strong "Adventures on the Gorge-Aramark Destinations" at bounding box center [326, 125] width 150 height 7
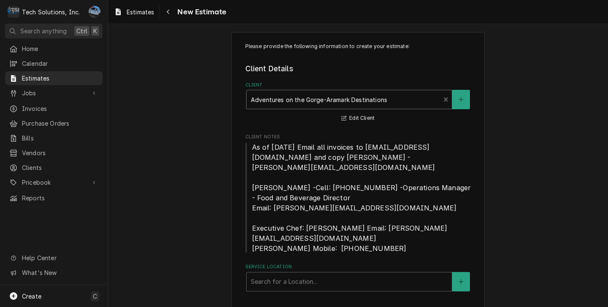
scroll to position [19, 0]
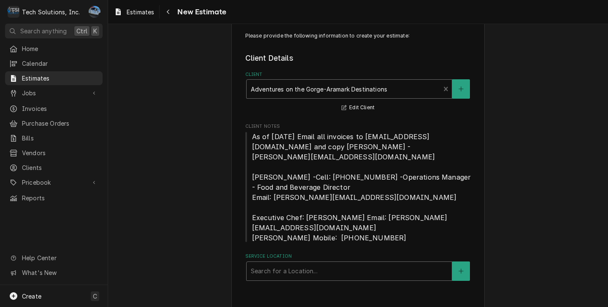
drag, startPoint x: 298, startPoint y: 261, endPoint x: 301, endPoint y: 257, distance: 4.8
click at [298, 264] on div "Service Location" at bounding box center [349, 271] width 197 height 15
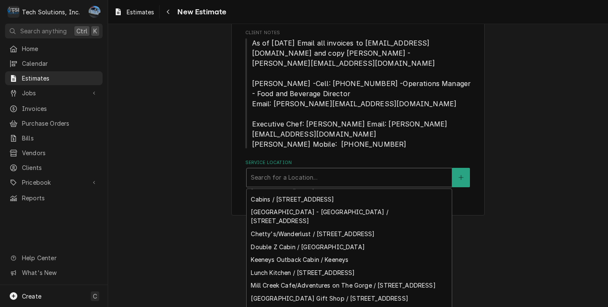
scroll to position [0, 0]
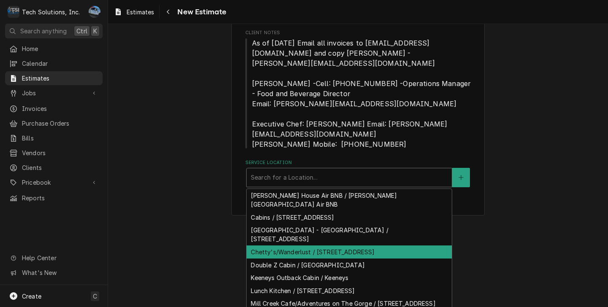
click at [323, 246] on div "Chetty's/Wanderlust / [STREET_ADDRESS]" at bounding box center [349, 252] width 205 height 13
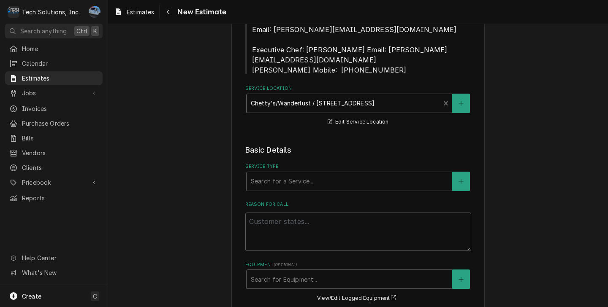
scroll to position [188, 0]
click at [315, 177] on div "Service Type" at bounding box center [349, 180] width 197 height 15
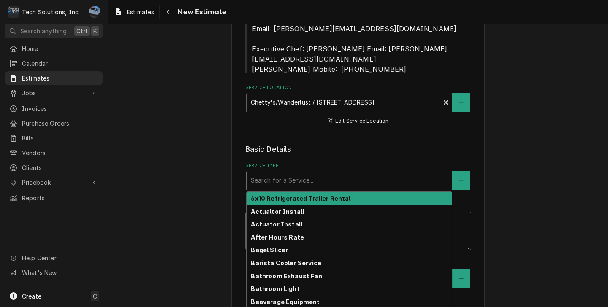
type textarea "x"
type input "w"
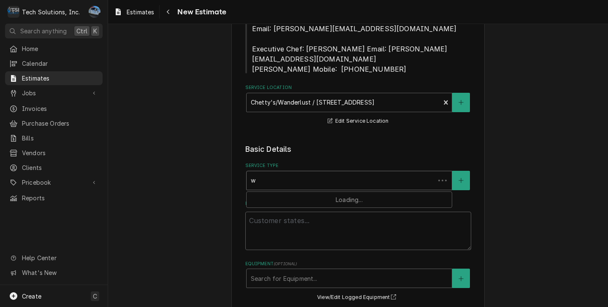
type textarea "x"
type input "wa"
type textarea "x"
type input "wal"
type textarea "x"
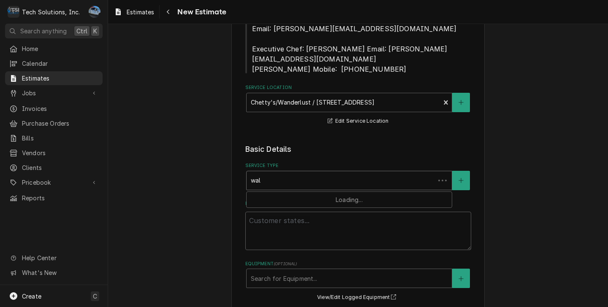
type input "walk"
type textarea "x"
type input "walk"
type textarea "x"
type input "walk i"
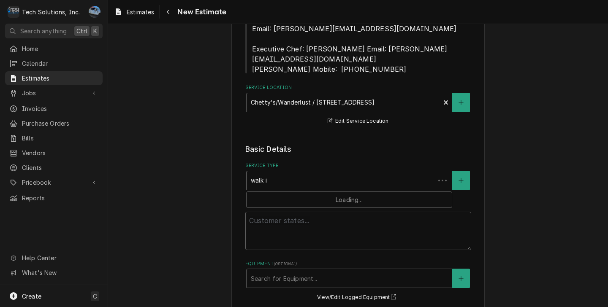
type textarea "x"
type input "walk in"
type textarea "x"
type input "walk in"
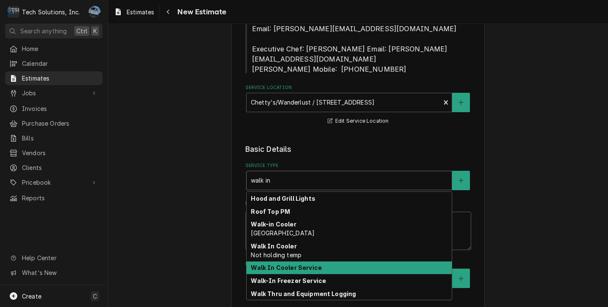
click at [292, 264] on strong "Walk In Cooler Service" at bounding box center [286, 267] width 71 height 7
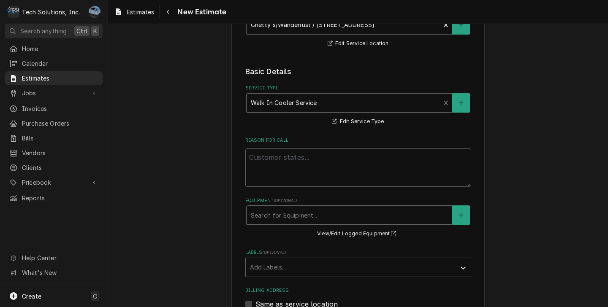
scroll to position [272, 0]
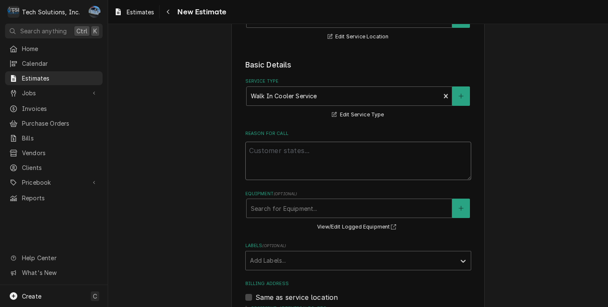
click at [290, 145] on textarea "Reason For Call" at bounding box center [358, 161] width 226 height 38
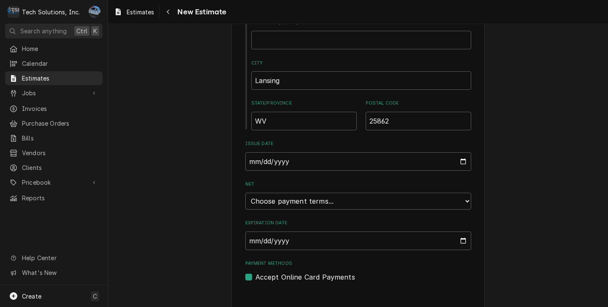
scroll to position [643, 0]
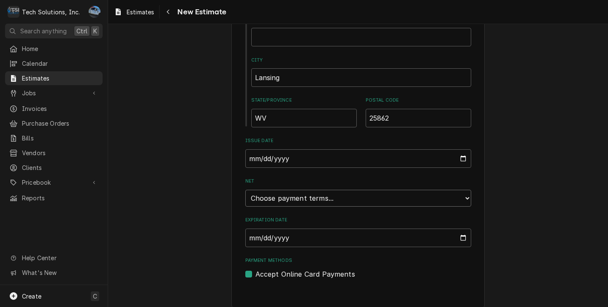
click at [286, 190] on select "Choose payment terms... Same Day Net 7 Net 14 Net 21 Net 30 Net 45 Net 60 Net 90" at bounding box center [358, 198] width 226 height 17
click at [294, 229] on input "2025-10-03" at bounding box center [358, 238] width 226 height 19
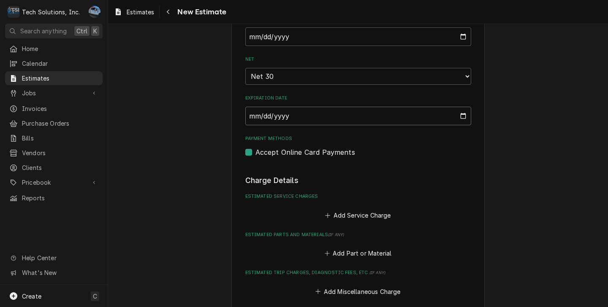
scroll to position [770, 0]
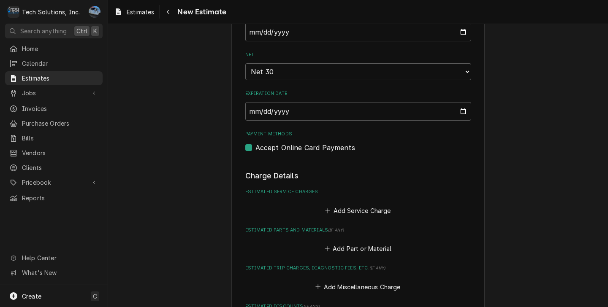
drag, startPoint x: 513, startPoint y: 183, endPoint x: 449, endPoint y: 190, distance: 64.1
click at [462, 65] on select "Choose payment terms... Same Day Net 7 Net 14 Net 21 Net 30 Net 30 Net 45 Net 6…" at bounding box center [358, 71] width 226 height 17
click at [465, 65] on select "Choose payment terms... Same Day Net 7 Net 14 Net 21 Net 30 Net 45 Net 45 Net 6…" at bounding box center [358, 71] width 226 height 17
type textarea "x"
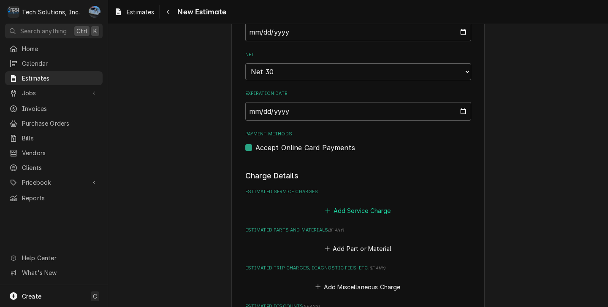
click at [348, 205] on button "Add Service Charge" at bounding box center [358, 211] width 68 height 12
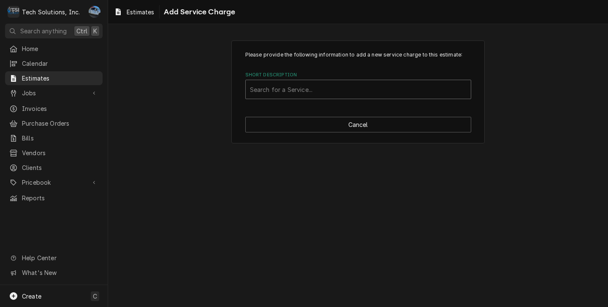
drag, startPoint x: 286, startPoint y: 80, endPoint x: 288, endPoint y: 87, distance: 8.0
click at [286, 80] on div "Search for a Service..." at bounding box center [358, 89] width 226 height 19
type input "Labor"
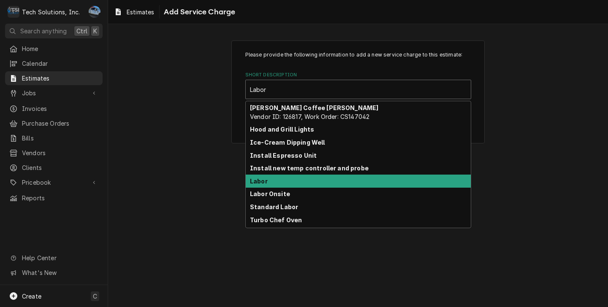
click at [293, 185] on div "Labor" at bounding box center [358, 181] width 225 height 13
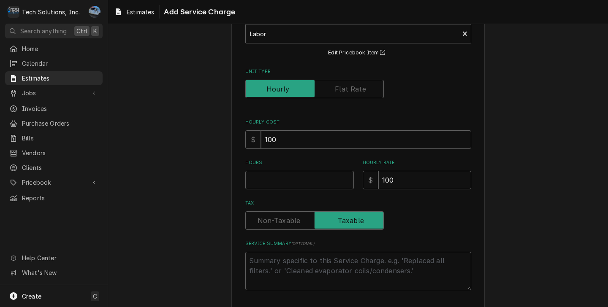
scroll to position [84, 0]
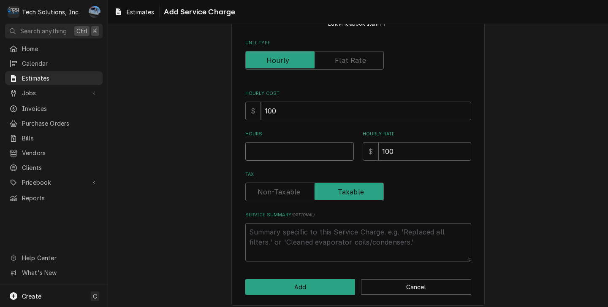
click at [308, 160] on input "Hours" at bounding box center [299, 151] width 109 height 19
type textarea "x"
type input "1"
type textarea "x"
type input "1"
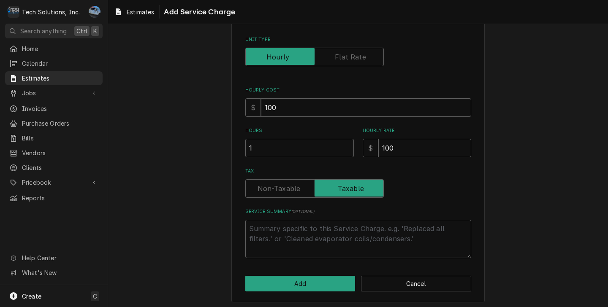
scroll to position [91, 0]
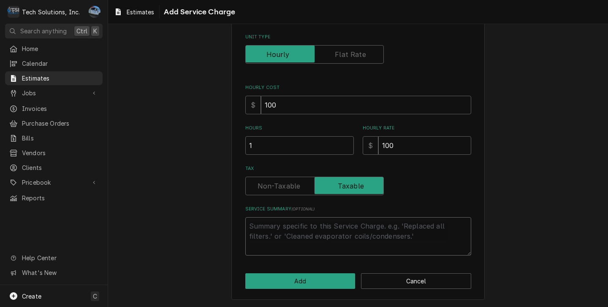
click at [308, 226] on textarea "Service Summary ( optional )" at bounding box center [358, 237] width 226 height 38
click at [456, 201] on div "Please provide the following information to add a new service charge to this es…" at bounding box center [358, 108] width 226 height 295
click at [339, 224] on textarea "Service Summary ( optional )" at bounding box center [358, 237] width 226 height 38
type textarea "x"
type textarea "T"
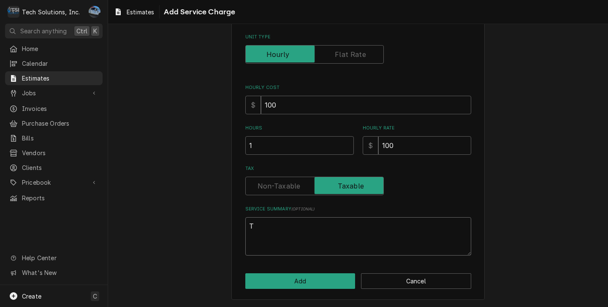
type textarea "x"
type textarea "Th"
type textarea "x"
type textarea "Thi"
type textarea "x"
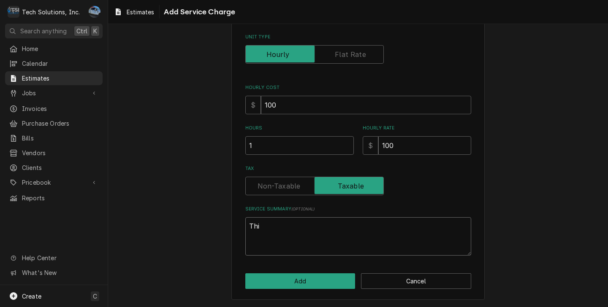
type textarea "This"
type textarea "x"
type textarea "This"
type textarea "x"
type textarea "This E"
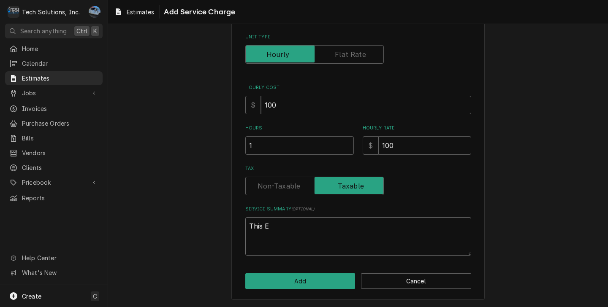
type textarea "x"
type textarea "This Es"
type textarea "x"
type textarea "This Est"
type textarea "x"
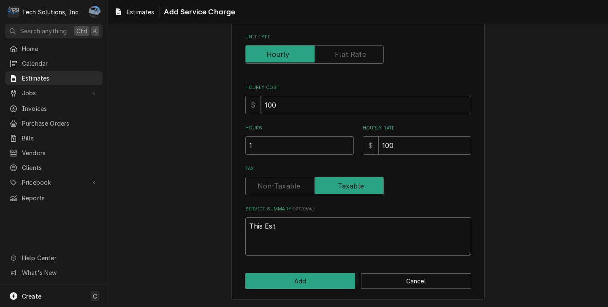
type textarea "This Esti"
type textarea "x"
type textarea "This Estim"
type textarea "x"
type textarea "This Estima"
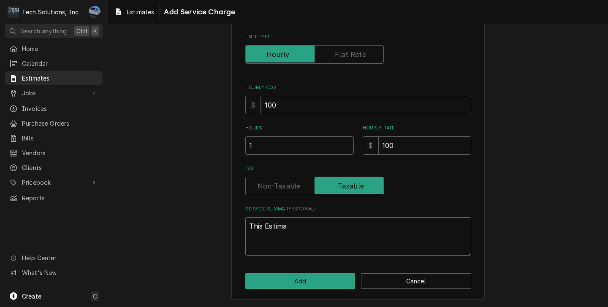
type textarea "x"
type textarea "This Estimae"
type textarea "x"
type textarea "This Estimae"
type textarea "x"
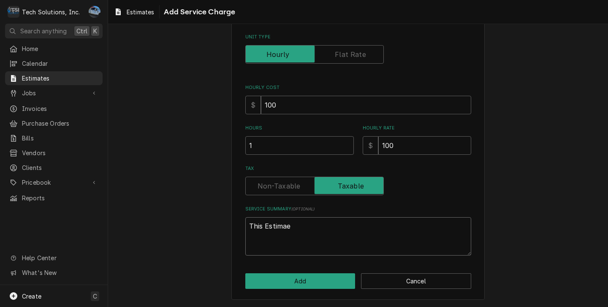
type textarea "This Estimae"
type textarea "x"
type textarea "This Estima"
type textarea "x"
type textarea "This Estim"
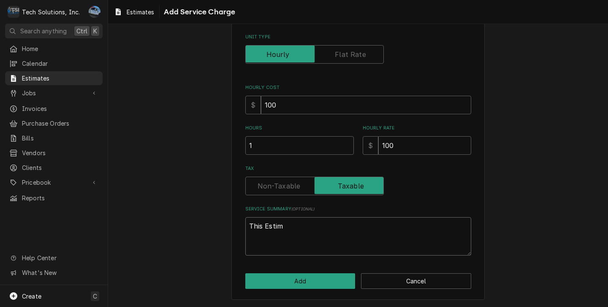
type textarea "x"
type textarea "This Estima"
type textarea "x"
type textarea "This Estimat"
type textarea "x"
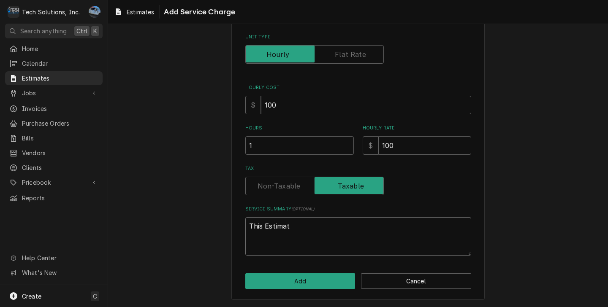
type textarea "This Estimate"
type textarea "x"
type textarea "This Estimate"
type textarea "x"
type textarea "This Estimate i"
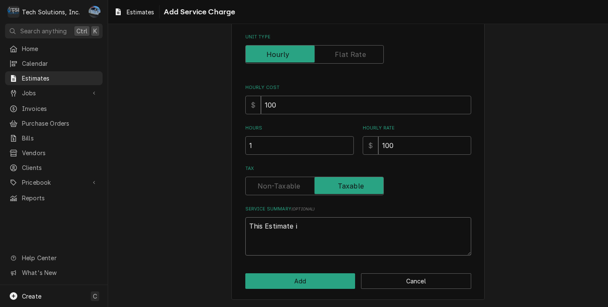
type textarea "x"
type textarea "This Estimate is"
type textarea "x"
type textarea "This Estimate is"
type textarea "x"
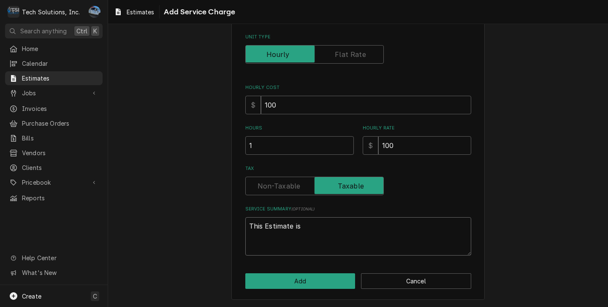
type textarea "This Estimate is f"
type textarea "x"
type textarea "This Estimate is fo"
type textarea "x"
type textarea "This Estimate is for"
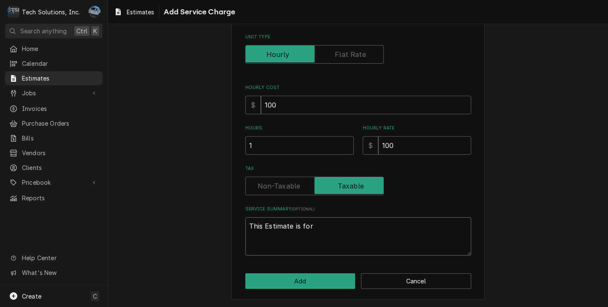
type textarea "x"
type textarea "This Estimate is for"
type textarea "x"
type textarea "This Estimate is for r"
type textarea "x"
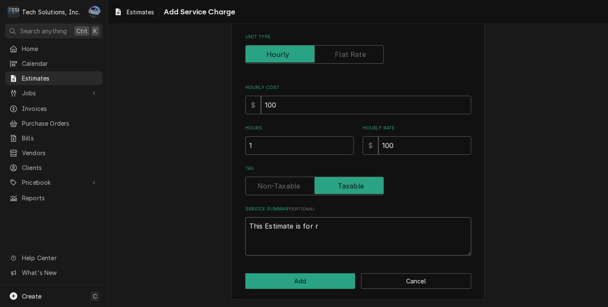
type textarea "This Estimate is for re"
type textarea "x"
type textarea "This Estimate is for rep"
type textarea "x"
type textarea "This Estimate is for repl"
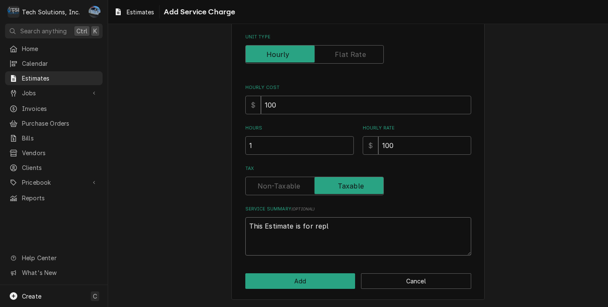
type textarea "x"
type textarea "This Estimate is for repla"
type textarea "x"
type textarea "This Estimate is for replac"
type textarea "x"
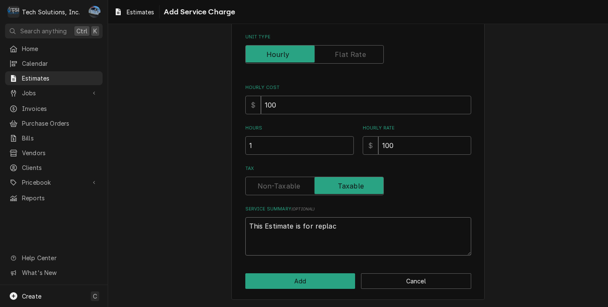
type textarea "This Estimate is for replace"
type textarea "x"
type textarea "This Estimate is for replacei"
type textarea "x"
type textarea "This Estimate is for replacein"
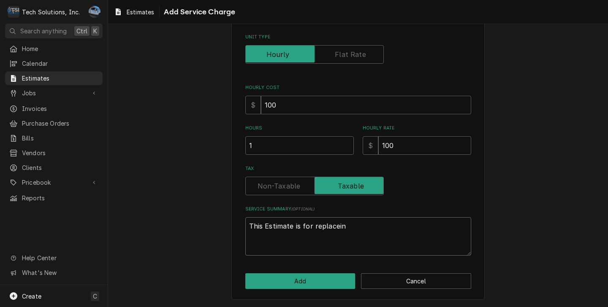
type textarea "x"
type textarea "This Estimate is for replaceing"
type textarea "x"
type textarea "This Estimate is for replaceing"
type textarea "x"
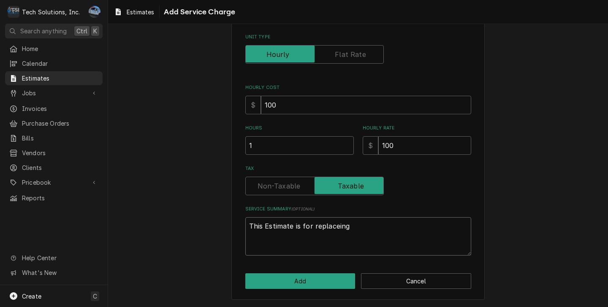
type textarea "This Estimate is for replaceing t"
type textarea "x"
type textarea "This Estimate is for replaceing th"
type textarea "x"
type textarea "This Estimate is for replaceing the"
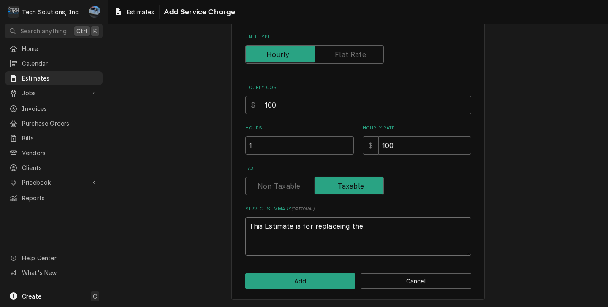
type textarea "x"
type textarea "This Estimate is for replaceing the"
type textarea "x"
type textarea "This Estimate is for replaceing the l"
type textarea "x"
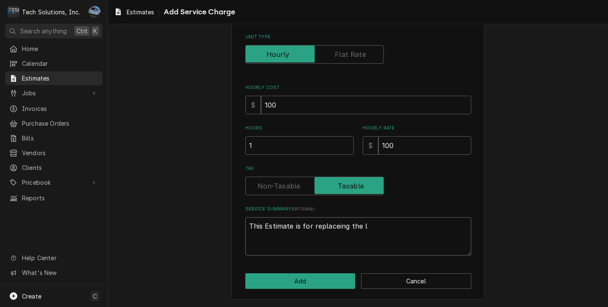
type textarea "This Estimate is for replaceing the li"
type textarea "x"
type textarea "This Estimate is for replaceing the lin"
type textarea "x"
type textarea "This Estimate is for replaceing the line"
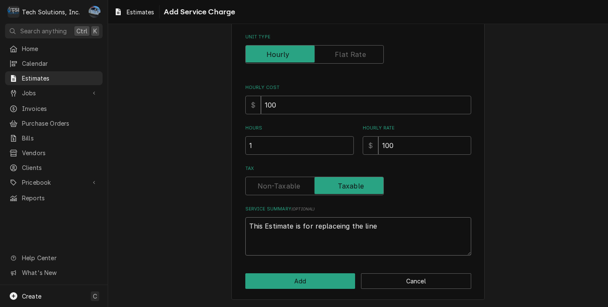
type textarea "x"
type textarea "This Estimate is for replaceing the line"
type textarea "x"
type textarea "This Estimate is for replaceing the line"
type textarea "x"
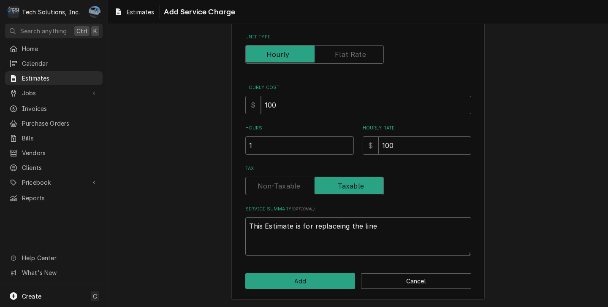
type textarea "This Estimate is for replaceing the lines"
type textarea "x"
type textarea "This Estimate is for replaceing the linese"
type textarea "x"
type textarea "This Estimate is for replaceing the lineset"
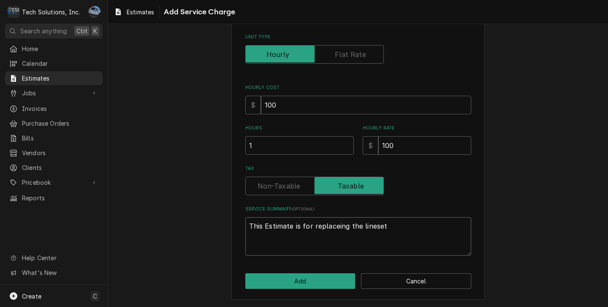
type textarea "x"
type textarea "This Estimate is for replaceing the linesetr"
type textarea "x"
type textarea "This Estimate is for replaceing the linesetr"
type textarea "x"
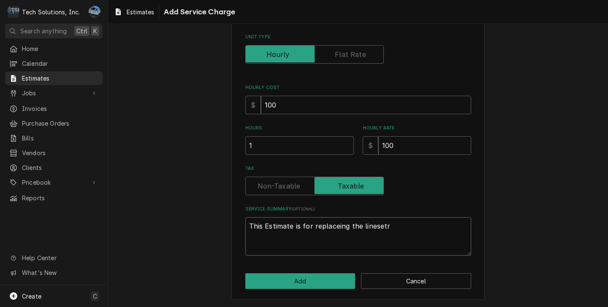
type textarea "This Estimate is for replaceing the linesetr"
type textarea "x"
type textarea "This Estimate is for replaceing the lineset"
type textarea "x"
type textarea "This Estimate is for replaceing the lineset"
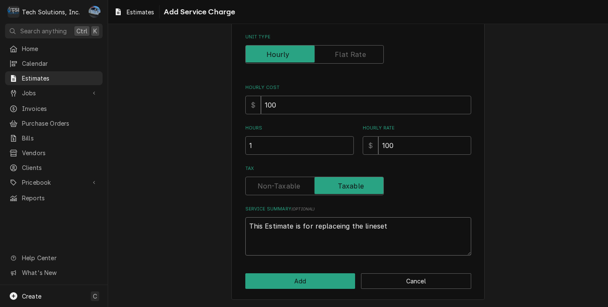
type textarea "x"
type textarea "This Estimate is for replacing the lineset"
click at [394, 232] on textarea "This Estimate is for replacing the lineset" at bounding box center [358, 237] width 226 height 38
type textarea "x"
type textarea "This Estimate is for replacing the lineset o"
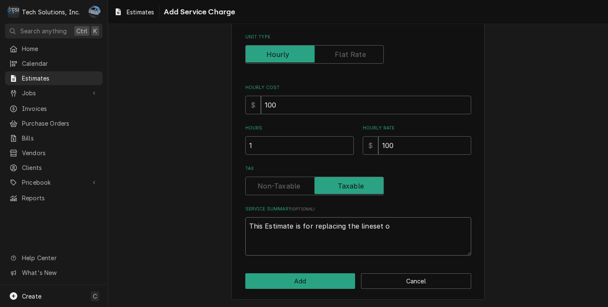
type textarea "x"
type textarea "This Estimate is for replacing the lineset on"
type textarea "x"
type textarea "This Estimate is for replacing the lineset on"
type textarea "x"
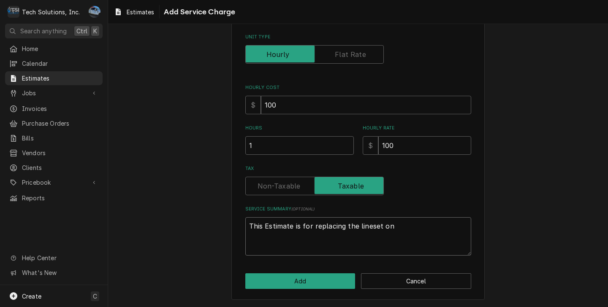
type textarea "This Estimate is for replacing the lineset on t"
type textarea "x"
type textarea "This Estimate is for replacing the lineset on th"
type textarea "x"
type textarea "This Estimate is for replacing the lineset on the"
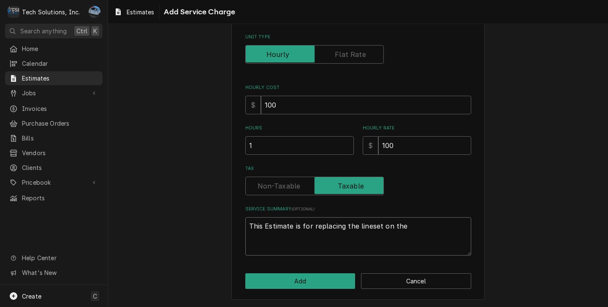
type textarea "x"
type textarea "This Estimate is for replacing the lineset on the"
type textarea "x"
type textarea "This Estimate is for replacing the lineset on the w"
type textarea "x"
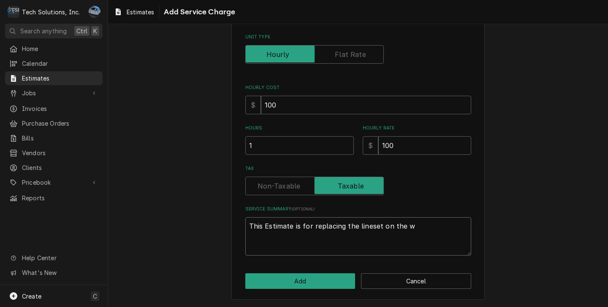
type textarea "This Estimate is for replacing the lineset on the wa"
type textarea "x"
type textarea "This Estimate is for replacing the lineset on the wal"
type textarea "x"
type textarea "This Estimate is for replacing the lineset on the walk"
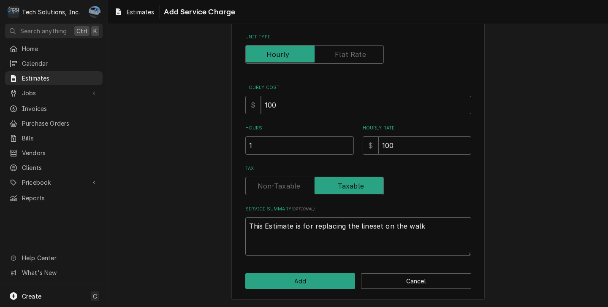
type textarea "x"
type textarea "This Estimate is for replacing the lineset on the walk"
type textarea "x"
type textarea "This Estimate is for replacing the lineset on the walk i"
type textarea "x"
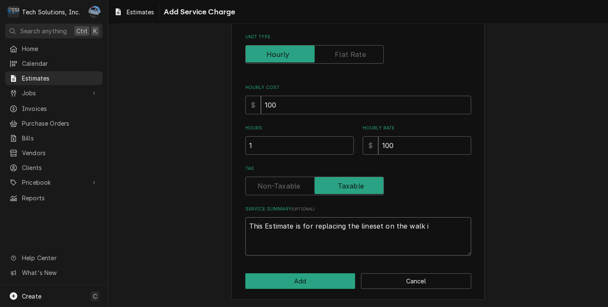
type textarea "This Estimate is for replacing the lineset on the walk in"
type textarea "x"
type textarea "This Estimate is for replacing the lineset on the walk in"
type textarea "x"
type textarea "This Estimate is for replacing the lineset on the walk in c"
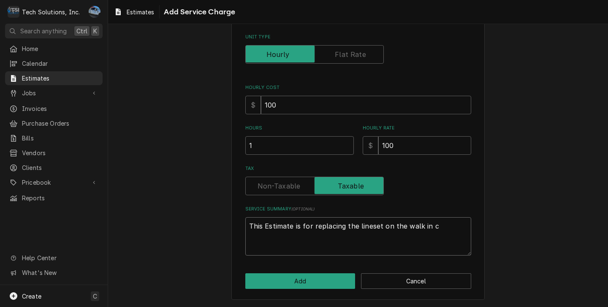
type textarea "x"
type textarea "This Estimate is for replacing the lineset on the walk in co"
type textarea "x"
type textarea "This Estimate is for replacing the lineset on the walk in coo"
type textarea "x"
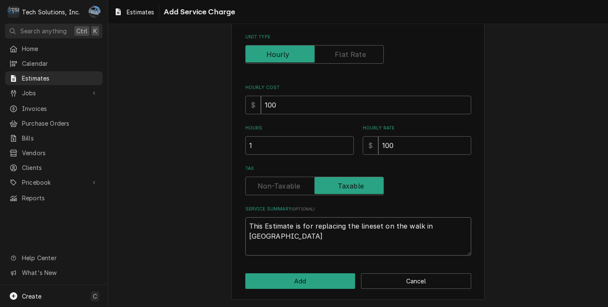
type textarea "This Estimate is for replacing the lineset on the walk in cool"
type textarea "x"
type textarea "This Estimate is for replacing the lineset on the walk in coole"
type textarea "x"
type textarea "This Estimate is for replacing the lineset on the walk in coolet"
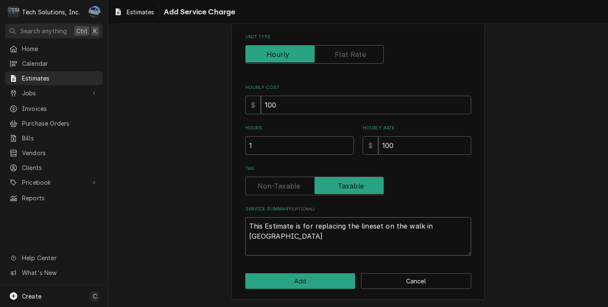
type textarea "x"
type textarea "This Estimate is for replacing the lineset on the walk in coolet"
type textarea "x"
type textarea "This Estimate is for replacing the lineset on the walk in coolet a"
type textarea "x"
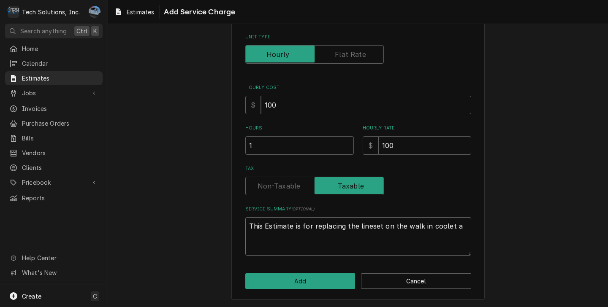
type textarea "This Estimate is for replacing the lineset on the walk in coolet at"
type textarea "x"
type textarea "This Estimate is for replacing the lineset on the walk in coolet at"
type textarea "x"
type textarea "This Estimate is for replacing the lineset on the walk in coolet at c"
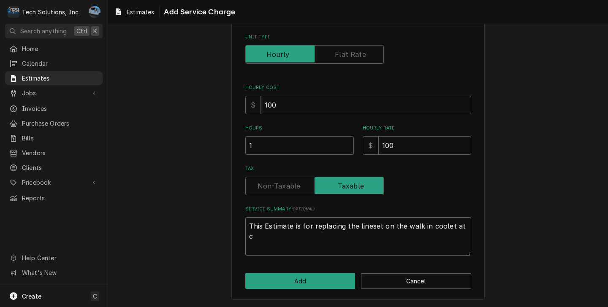
type textarea "x"
type textarea "This Estimate is for replacing the lineset on the walk in coolet at ch"
type textarea "x"
type textarea "This Estimate is for replacing the lineset on the walk in coolet at che"
type textarea "x"
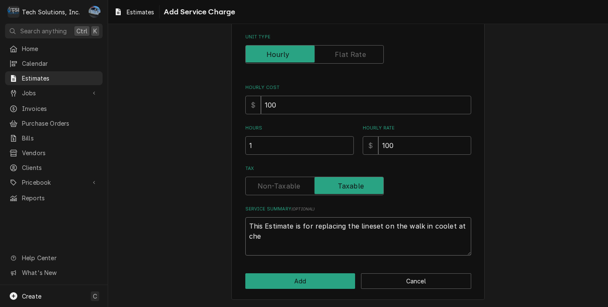
type textarea "This Estimate is for replacing the lineset on the walk in coolet at chee"
type textarea "x"
type textarea "This Estimate is for replacing the lineset on the walk in coolet at cheet"
type textarea "x"
type textarea "This Estimate is for replacing the lineset on the walk in coolet at cheety"
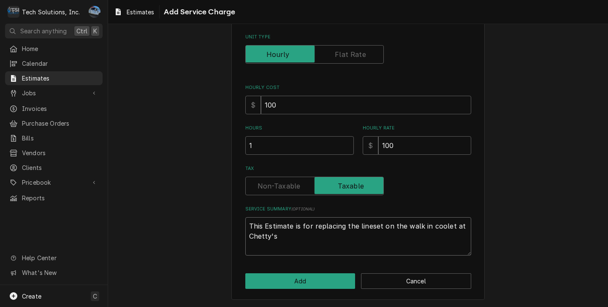
click at [249, 235] on textarea "This Estimate is for replacing the lineset on the walk in coolet at Chetty's" at bounding box center [358, 237] width 226 height 38
click at [305, 237] on textarea "This Estimate is for replacing the lineset on the walk in coolet at Chetty's" at bounding box center [358, 237] width 226 height 38
click at [427, 171] on label "Tax" at bounding box center [358, 169] width 226 height 7
click at [403, 148] on input "100" at bounding box center [424, 145] width 93 height 19
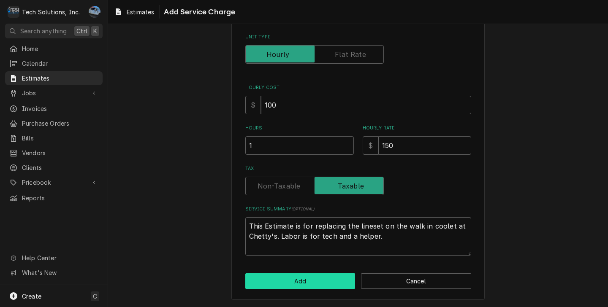
click at [294, 283] on button "Add" at bounding box center [300, 282] width 110 height 16
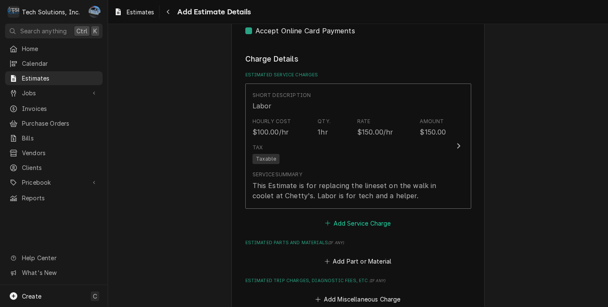
scroll to position [971, 0]
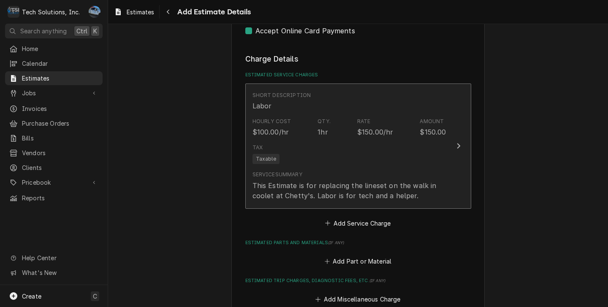
click at [353, 152] on div "Tax Taxable" at bounding box center [350, 154] width 194 height 27
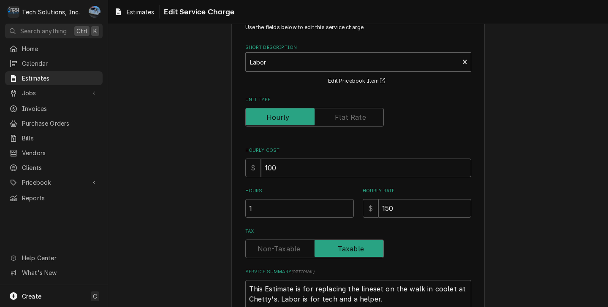
scroll to position [84, 0]
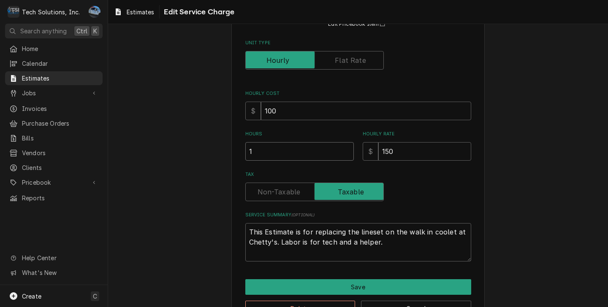
click at [277, 155] on input "1" at bounding box center [299, 151] width 109 height 19
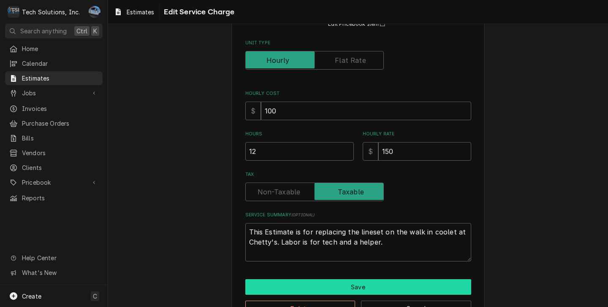
click at [333, 289] on button "Save" at bounding box center [358, 288] width 226 height 16
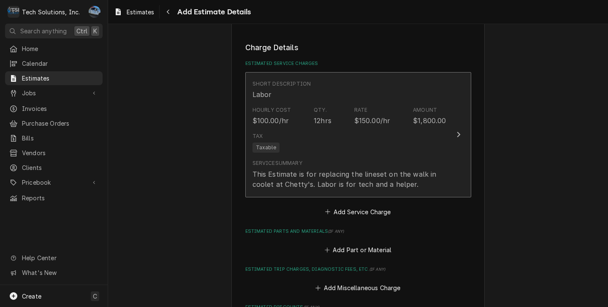
scroll to position [899, 0]
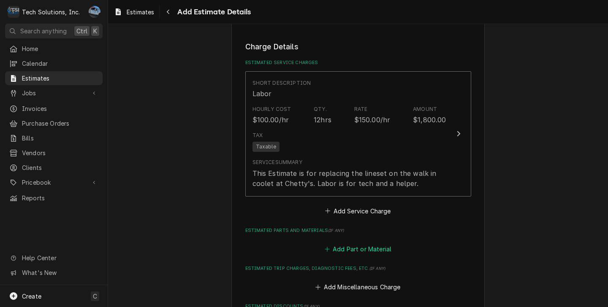
click at [355, 243] on button "Add Part or Material" at bounding box center [358, 249] width 70 height 12
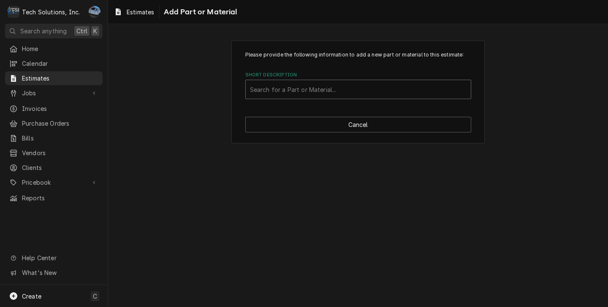
click at [301, 96] on div "Short Description" at bounding box center [358, 89] width 217 height 15
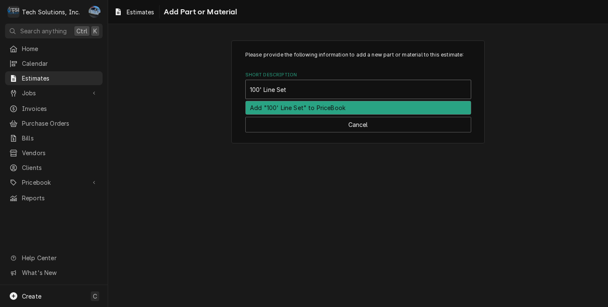
click at [294, 109] on div "Add "100' Line Set" to PriceBook" at bounding box center [358, 107] width 225 height 13
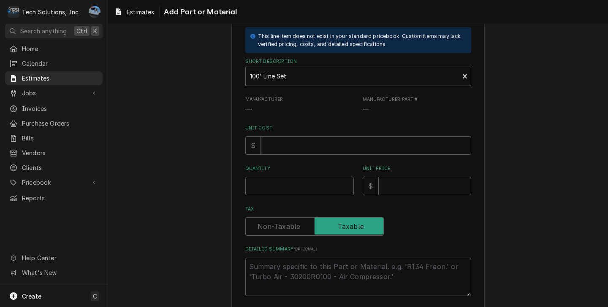
scroll to position [84, 0]
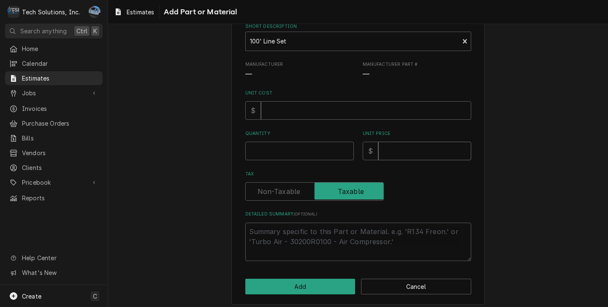
click at [397, 156] on input "Unit Price" at bounding box center [424, 151] width 93 height 19
click at [291, 157] on input "Quantity" at bounding box center [299, 151] width 109 height 19
drag, startPoint x: 292, startPoint y: 228, endPoint x: 292, endPoint y: 234, distance: 6.8
click at [292, 228] on textarea "Detailed Summary ( optional )" at bounding box center [358, 242] width 226 height 38
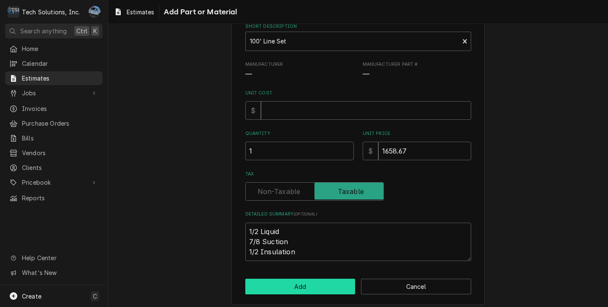
click at [306, 291] on button "Add" at bounding box center [300, 287] width 110 height 16
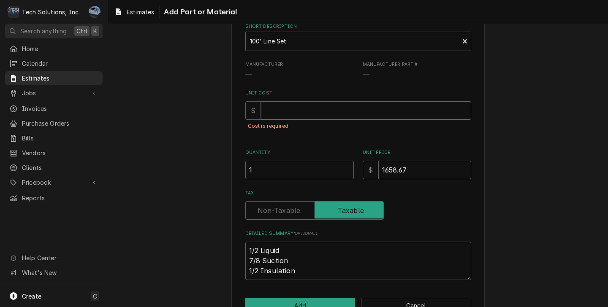
click at [275, 111] on input "Unit Cost" at bounding box center [366, 110] width 210 height 19
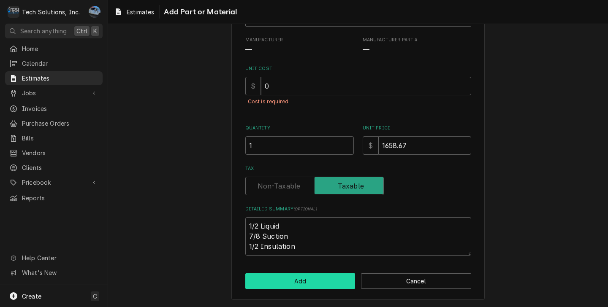
click at [284, 283] on button "Add" at bounding box center [300, 282] width 110 height 16
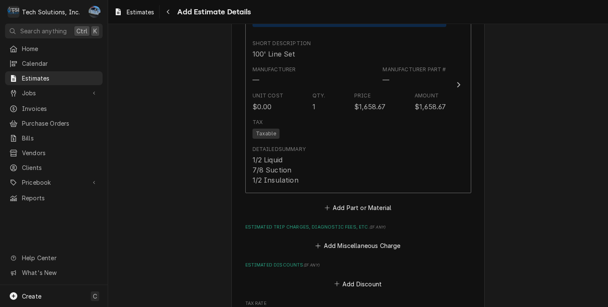
scroll to position [1185, 0]
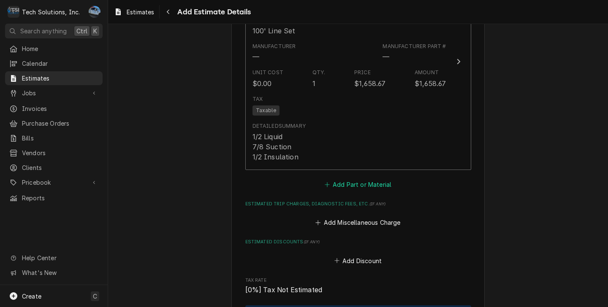
click at [338, 179] on button "Add Part or Material" at bounding box center [358, 185] width 70 height 12
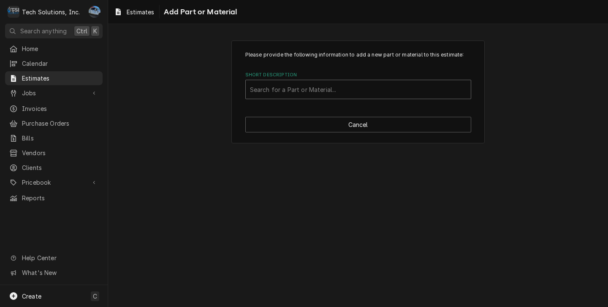
click at [286, 96] on div "Short Description" at bounding box center [358, 89] width 217 height 15
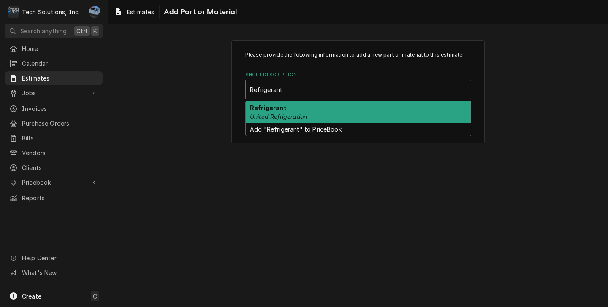
click at [308, 113] on div "Refrigerant United Refrigeration" at bounding box center [358, 112] width 225 height 22
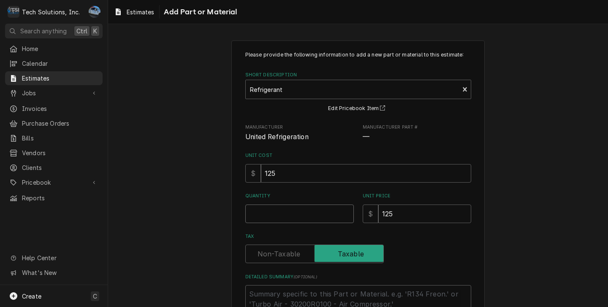
click at [272, 213] on input "Quantity" at bounding box center [299, 214] width 109 height 19
click at [298, 171] on input "125" at bounding box center [366, 173] width 210 height 19
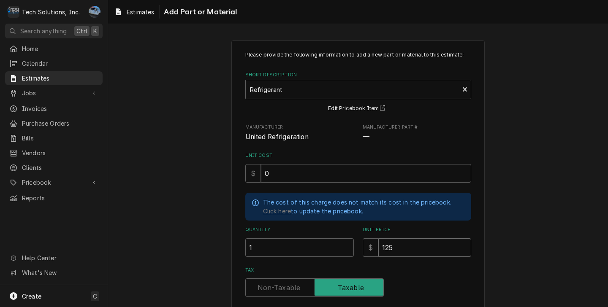
click at [407, 241] on input "125" at bounding box center [424, 248] width 93 height 19
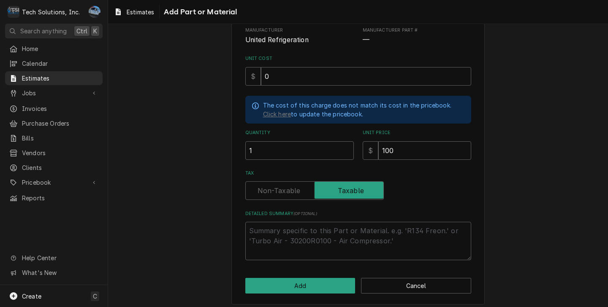
scroll to position [102, 0]
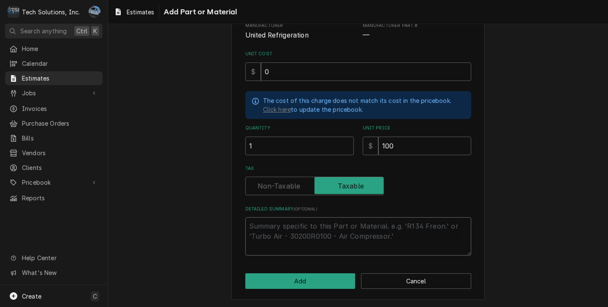
click at [298, 224] on textarea "Detailed Summary ( optional )" at bounding box center [358, 237] width 226 height 38
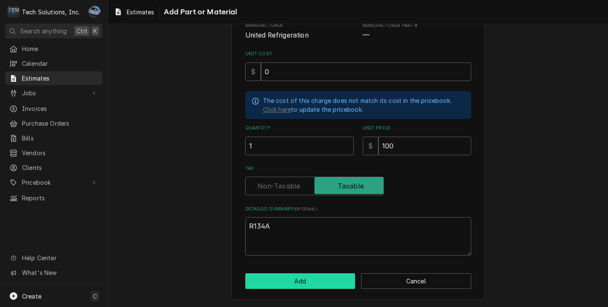
click at [307, 279] on button "Add" at bounding box center [300, 282] width 110 height 16
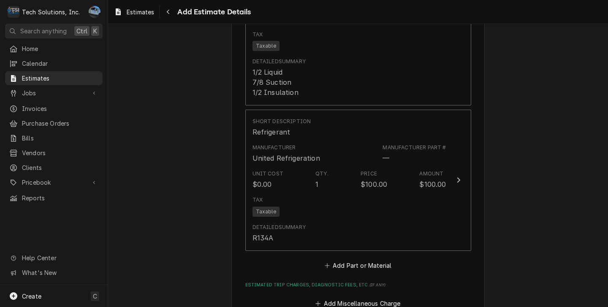
scroll to position [1259, 0]
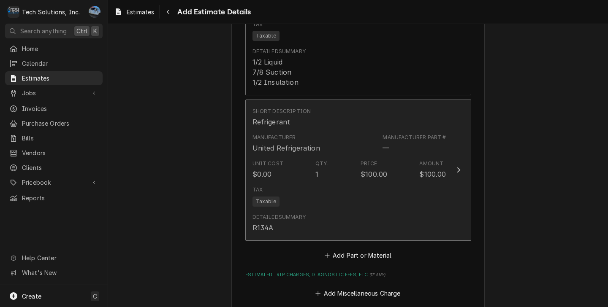
click at [391, 189] on div "Tax Taxable" at bounding box center [350, 196] width 194 height 27
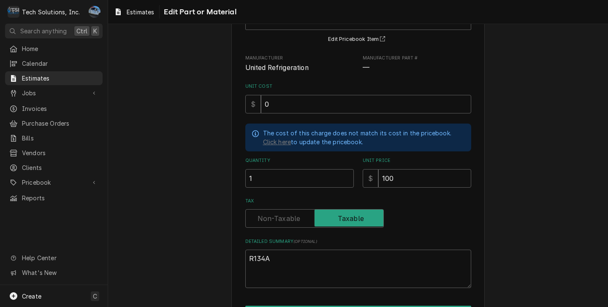
scroll to position [84, 0]
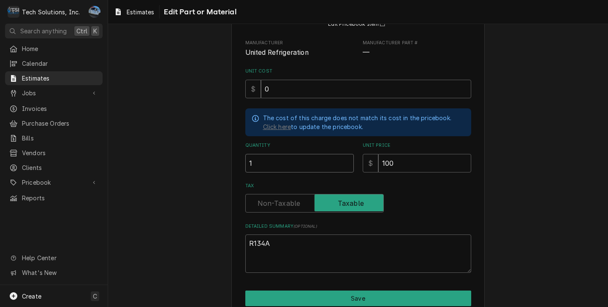
click at [275, 166] on input "1" at bounding box center [299, 163] width 109 height 19
click at [507, 206] on div "Use the fields below to edit this part or material: Short Description Refrigera…" at bounding box center [358, 147] width 500 height 398
click at [405, 258] on textarea "R134A" at bounding box center [358, 254] width 226 height 38
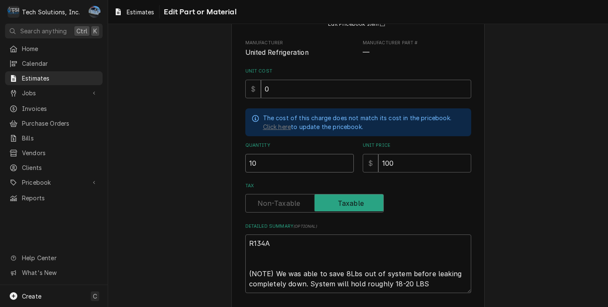
click at [267, 166] on input "10" at bounding box center [299, 163] width 109 height 19
click at [400, 283] on textarea "R134A (NOTE) We was able to save 8Lbs out of system before leaking completely d…" at bounding box center [358, 264] width 226 height 59
click at [407, 283] on textarea "R134A (NOTE) We was able to save 8Lbs out of system before leaking completely d…" at bounding box center [358, 264] width 226 height 59
click at [410, 286] on textarea "R134A (NOTE) We was able to save 8Lbs out of system before leaking completely d…" at bounding box center [358, 264] width 226 height 59
click at [355, 275] on textarea "R134A (NOTE) We was able to save 8Lbs out of system before leaking completely d…" at bounding box center [358, 264] width 226 height 59
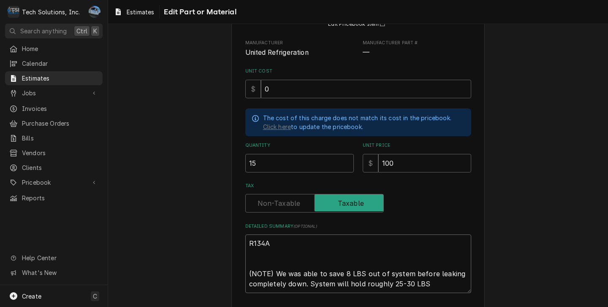
click at [428, 285] on textarea "R134A (NOTE) We was able to save 8 LBS out of system before leaking completely …" at bounding box center [358, 264] width 226 height 59
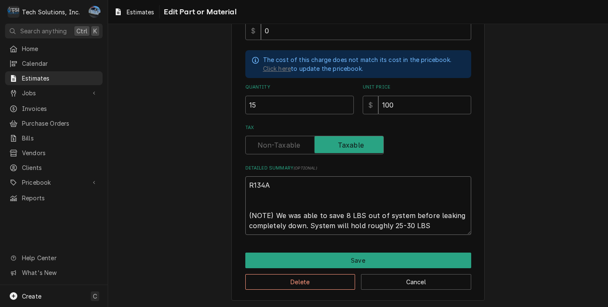
scroll to position [144, 0]
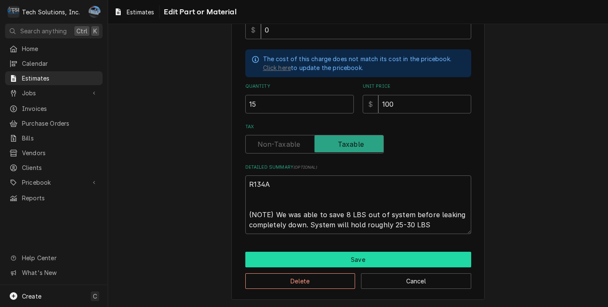
click at [356, 258] on button "Save" at bounding box center [358, 260] width 226 height 16
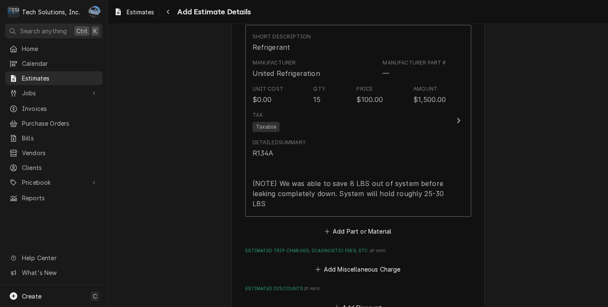
scroll to position [1334, 0]
click at [348, 226] on button "Add Part or Material" at bounding box center [358, 232] width 70 height 12
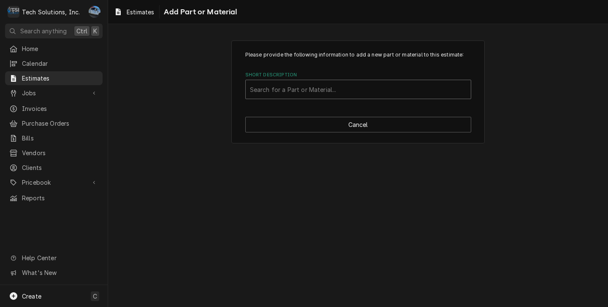
drag, startPoint x: 302, startPoint y: 104, endPoint x: 302, endPoint y: 98, distance: 6.3
click at [302, 102] on div "Please provide the following information to add a new part or material to this …" at bounding box center [357, 92] width 253 height 103
click at [302, 93] on div "Short Description" at bounding box center [358, 89] width 217 height 15
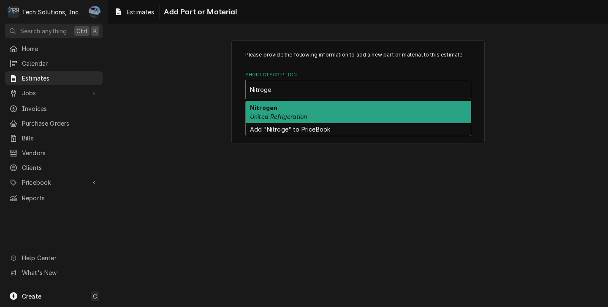
click at [354, 107] on div "Nitrogen United Refrigeration" at bounding box center [358, 112] width 225 height 22
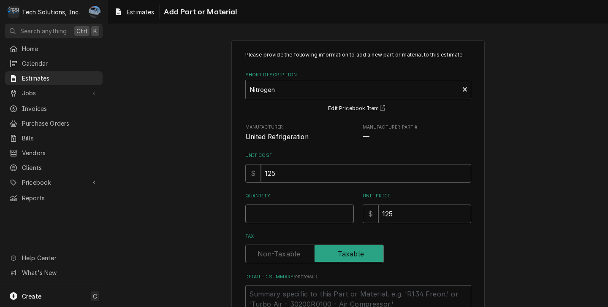
click at [296, 222] on input "Quantity" at bounding box center [299, 214] width 109 height 19
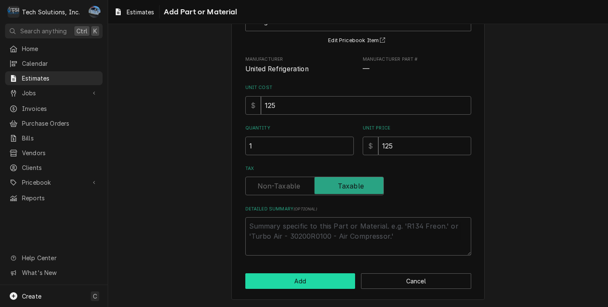
click at [303, 279] on button "Add" at bounding box center [300, 282] width 110 height 16
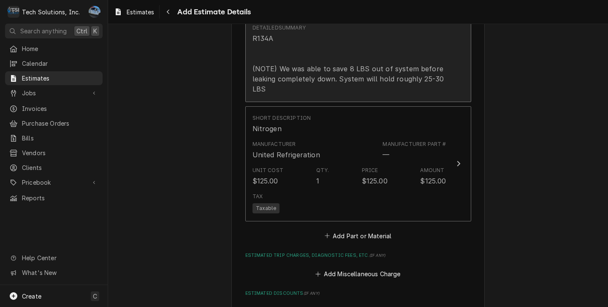
scroll to position [1451, 0]
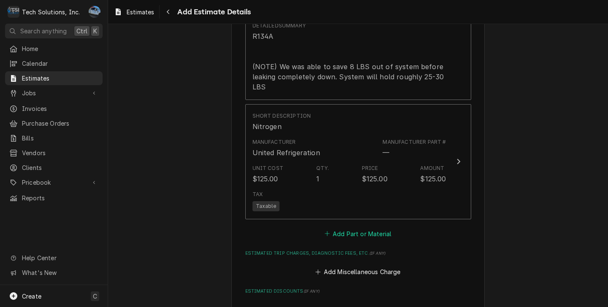
click at [368, 228] on button "Add Part or Material" at bounding box center [358, 234] width 70 height 12
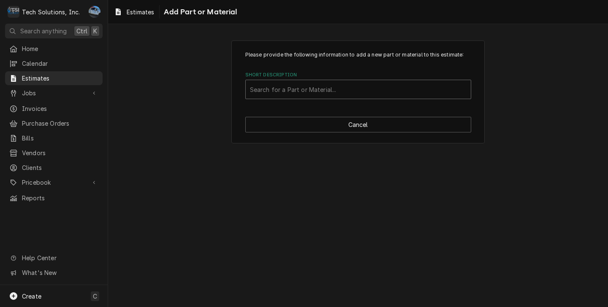
click at [308, 91] on div "Short Description" at bounding box center [358, 89] width 217 height 15
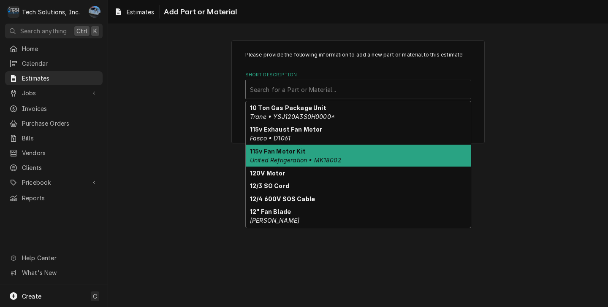
click at [510, 161] on div "Please provide the following information to add a new part or material to this …" at bounding box center [358, 165] width 500 height 283
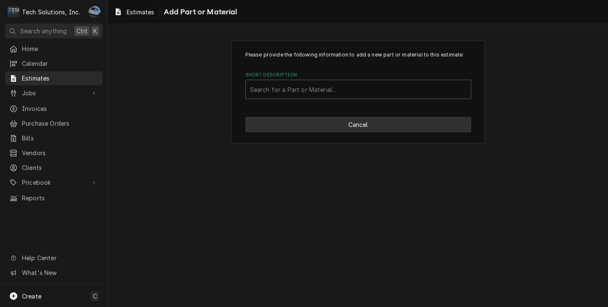
click at [393, 122] on button "Cancel" at bounding box center [358, 125] width 226 height 16
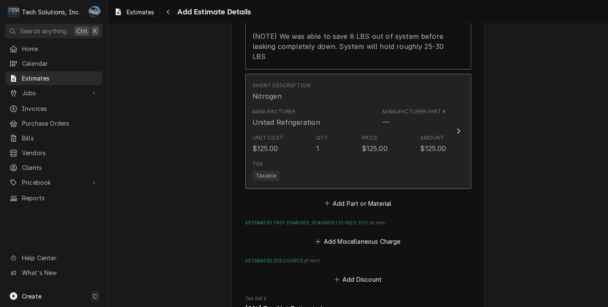
scroll to position [1484, 0]
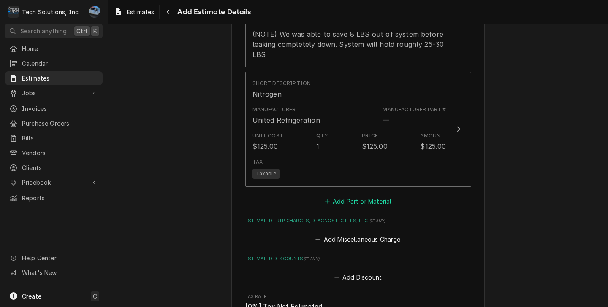
click at [348, 196] on button "Add Part or Material" at bounding box center [358, 202] width 70 height 12
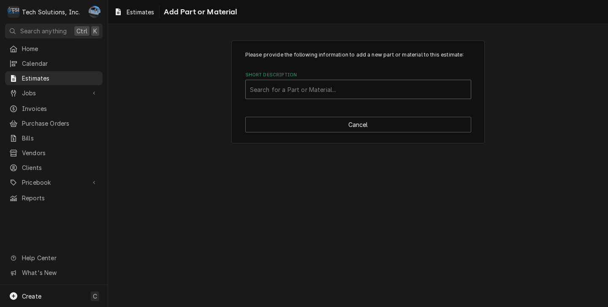
click at [302, 92] on div "Short Description" at bounding box center [358, 89] width 217 height 15
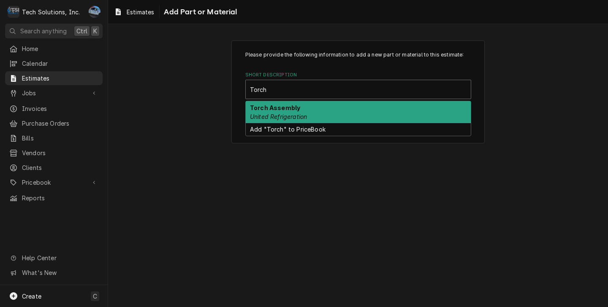
click at [288, 103] on div "Torch Assembly United Refrigeration" at bounding box center [358, 112] width 225 height 22
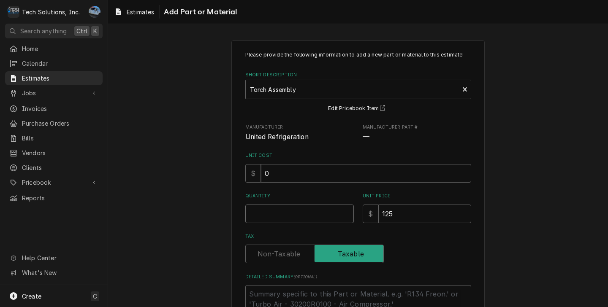
click at [299, 212] on input "Quantity" at bounding box center [299, 214] width 109 height 19
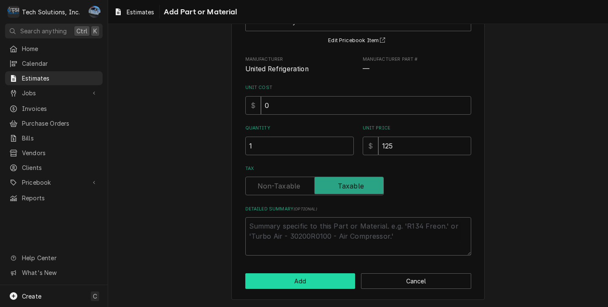
click at [309, 279] on button "Add" at bounding box center [300, 282] width 110 height 16
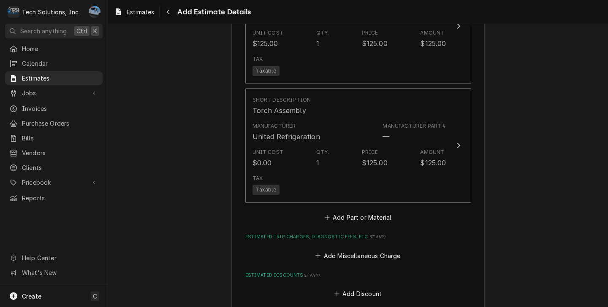
scroll to position [1641, 0]
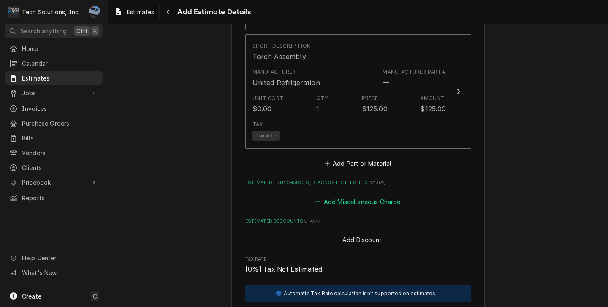
click at [351, 196] on button "Add Miscellaneous Charge" at bounding box center [358, 202] width 88 height 12
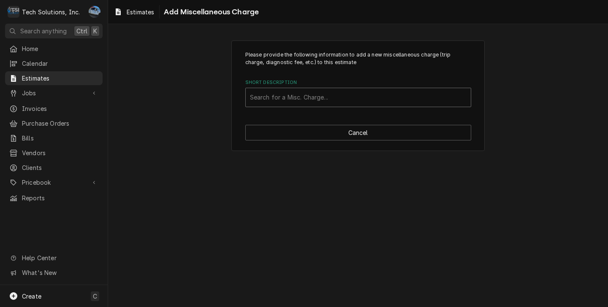
click at [315, 102] on div "Short Description" at bounding box center [358, 97] width 217 height 15
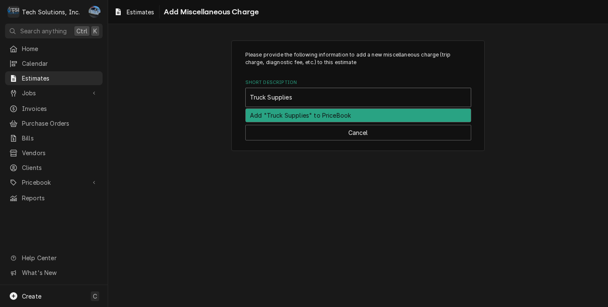
click at [282, 120] on div "Add "Truck Supplies" to PriceBook" at bounding box center [358, 115] width 225 height 13
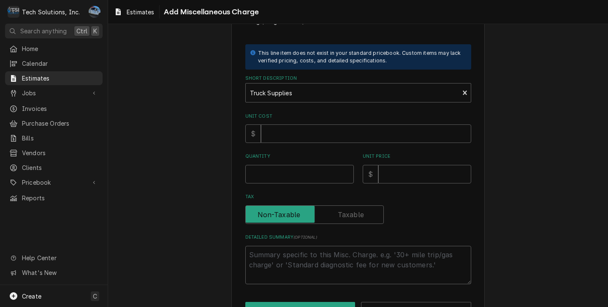
scroll to position [42, 0]
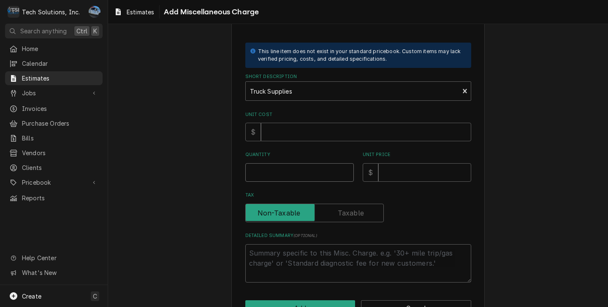
click at [296, 174] on input "Quantity" at bounding box center [299, 172] width 109 height 19
click at [378, 137] on input "Unit Cost" at bounding box center [366, 132] width 210 height 19
click at [430, 176] on input "Unit Price" at bounding box center [424, 172] width 93 height 19
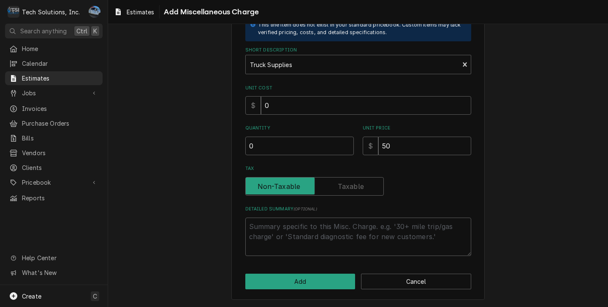
scroll to position [70, 0]
click at [291, 283] on button "Add" at bounding box center [300, 282] width 110 height 16
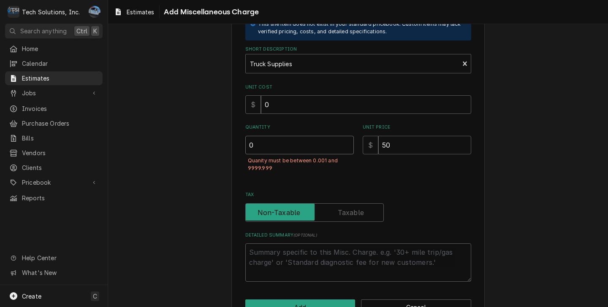
click at [270, 150] on input "0" at bounding box center [299, 145] width 109 height 19
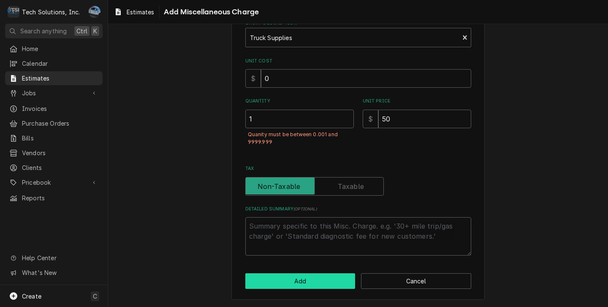
click at [296, 282] on button "Add" at bounding box center [300, 282] width 110 height 16
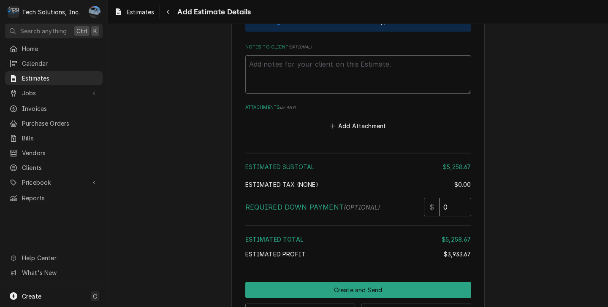
scroll to position [2085, 0]
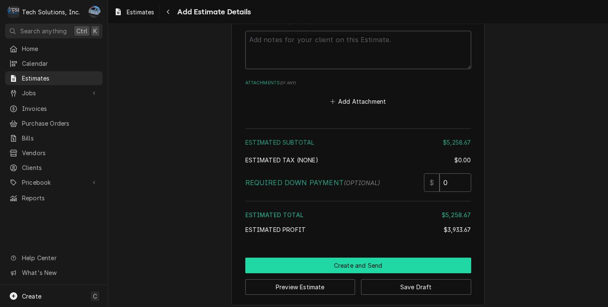
click at [361, 258] on button "Create and Send" at bounding box center [358, 266] width 226 height 16
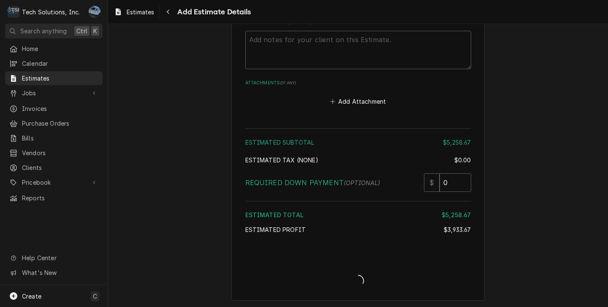
scroll to position [2080, 0]
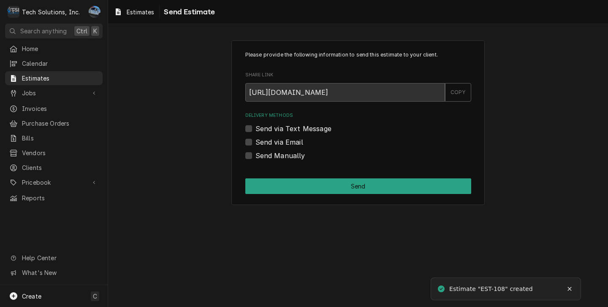
click at [256, 141] on label "Send via Email" at bounding box center [280, 142] width 48 height 10
click at [256, 141] on input "Send via Email" at bounding box center [369, 146] width 226 height 19
checkbox input "true"
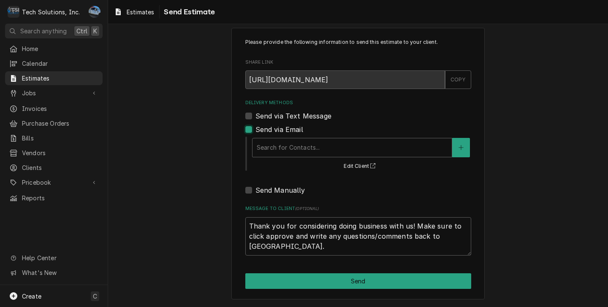
scroll to position [13, 0]
click at [284, 152] on div "Delivery Methods" at bounding box center [352, 147] width 191 height 15
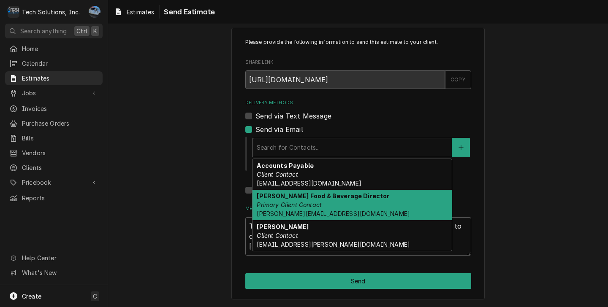
click at [284, 205] on em "Primary Client Contact" at bounding box center [289, 204] width 65 height 7
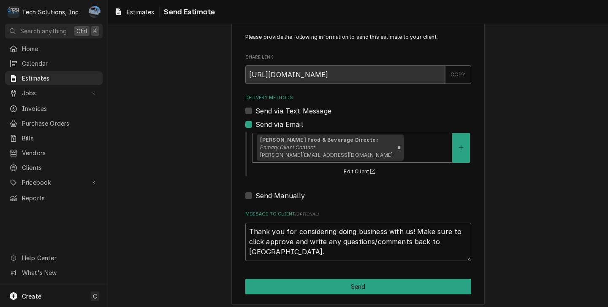
scroll to position [24, 0]
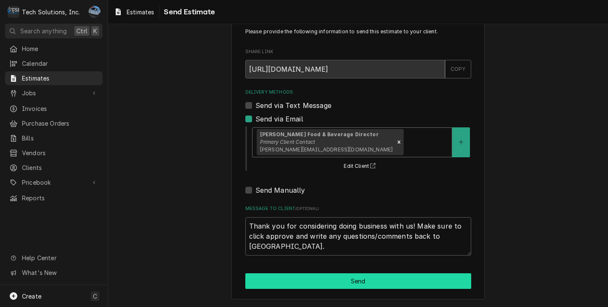
click at [301, 282] on button "Send" at bounding box center [358, 282] width 226 height 16
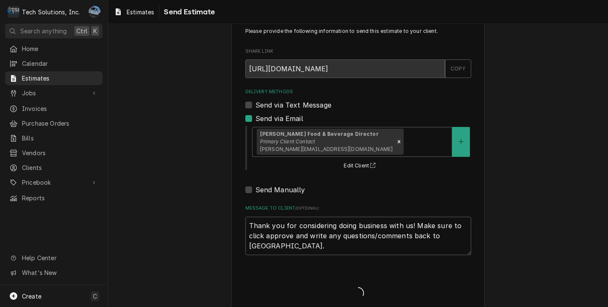
type textarea "x"
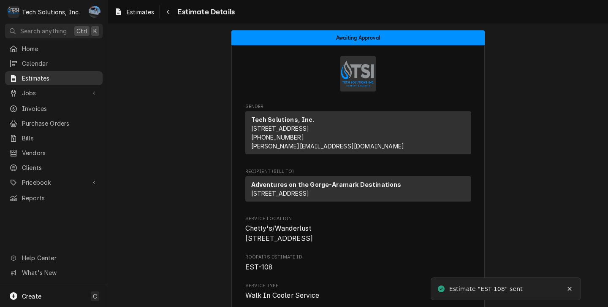
click at [30, 77] on span "Estimates" at bounding box center [60, 78] width 76 height 9
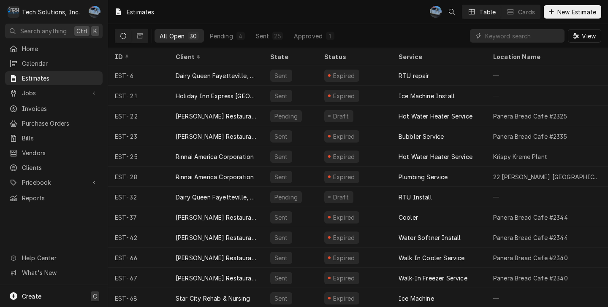
click at [43, 294] on div "Create C" at bounding box center [54, 297] width 108 height 22
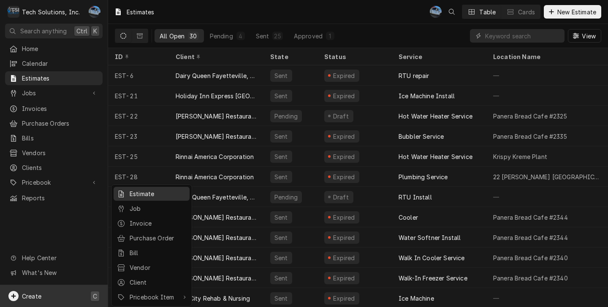
click at [158, 196] on div "Estimate" at bounding box center [158, 194] width 57 height 9
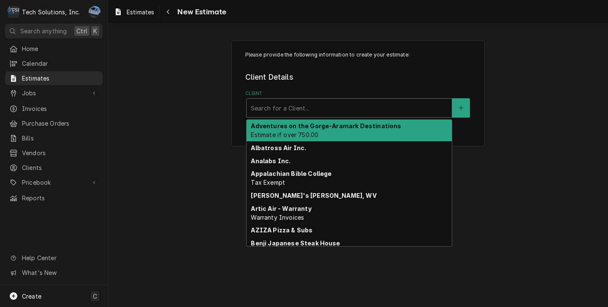
click at [306, 109] on div "Client" at bounding box center [349, 108] width 197 height 15
click at [311, 135] on span "Estimate if over 750.00" at bounding box center [285, 134] width 68 height 7
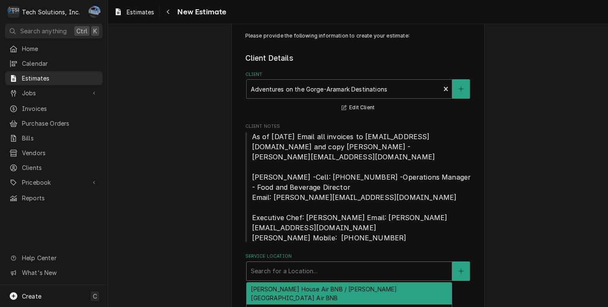
click at [308, 265] on div "Service Location" at bounding box center [349, 271] width 197 height 15
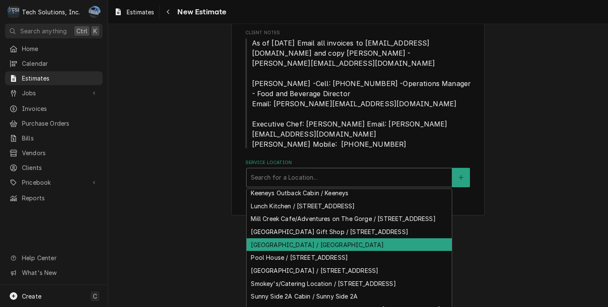
scroll to position [122, 0]
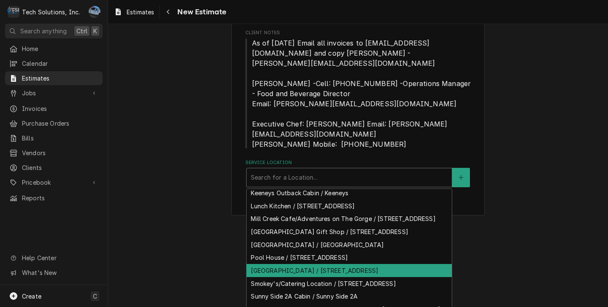
click at [387, 264] on div "[GEOGRAPHIC_DATA] / [STREET_ADDRESS]" at bounding box center [349, 270] width 205 height 13
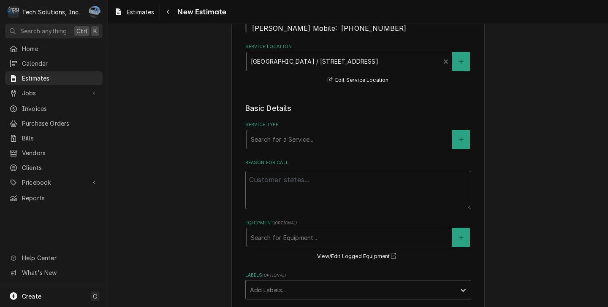
scroll to position [230, 0]
click at [294, 131] on div "Service Type" at bounding box center [349, 138] width 197 height 15
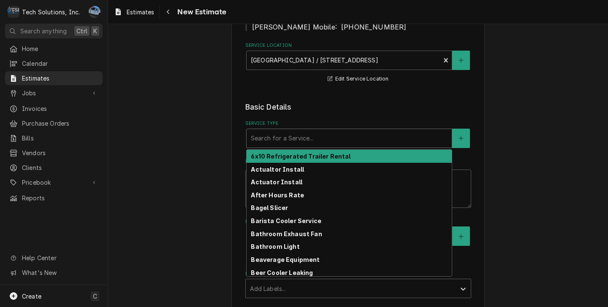
type textarea "x"
type input "R"
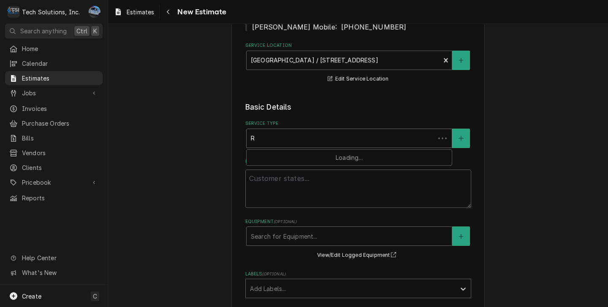
type textarea "x"
type input "Re"
type textarea "x"
type input "Rea"
type textarea "x"
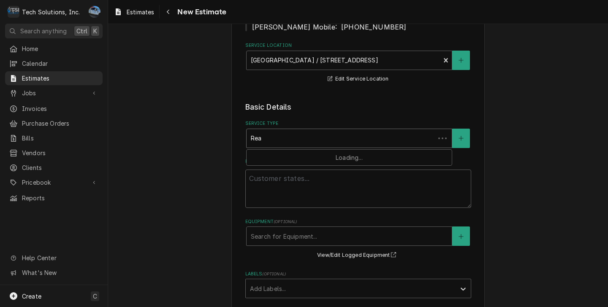
type input "Reac"
type textarea "x"
type input "Reach"
type textarea "x"
type input "Reac"
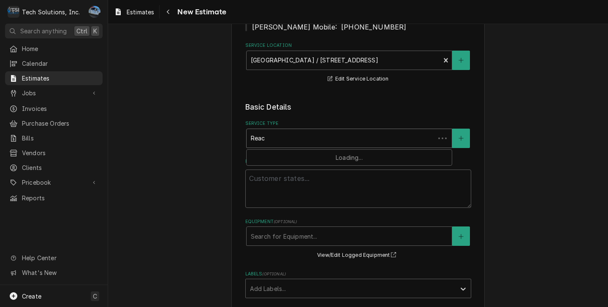
type textarea "x"
type input "Rea"
type textarea "x"
type input "Re"
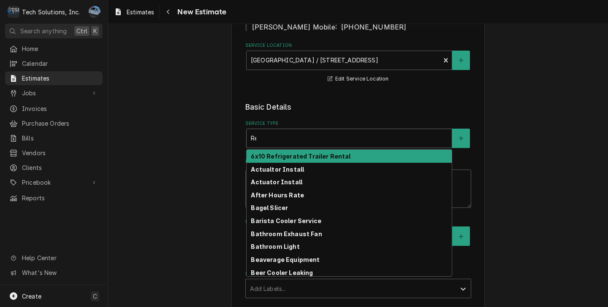
type textarea "x"
type input "R"
type textarea "x"
type input "B"
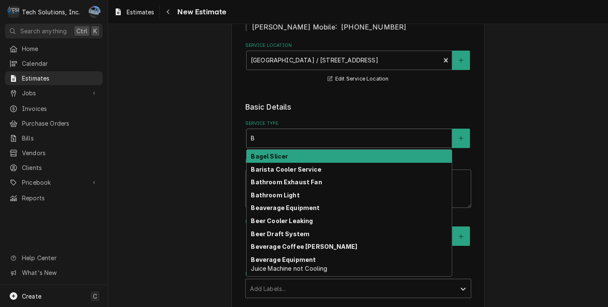
type textarea "x"
type input "Be"
type textarea "x"
type input "Bee"
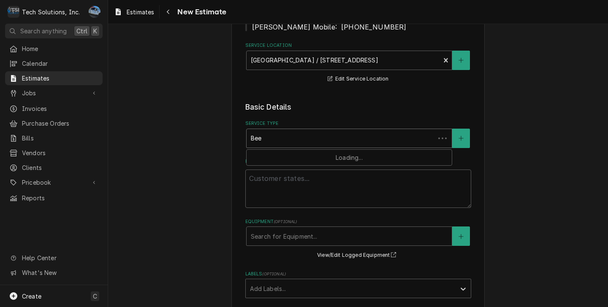
type textarea "x"
type input "Beer"
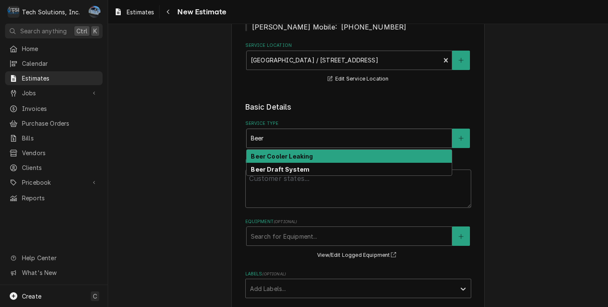
type textarea "x"
type input "Bee"
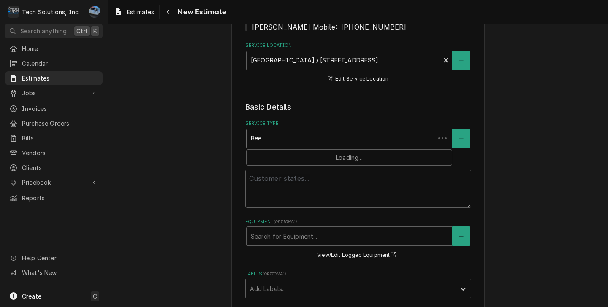
type textarea "x"
type input "Be"
type textarea "x"
type input "B"
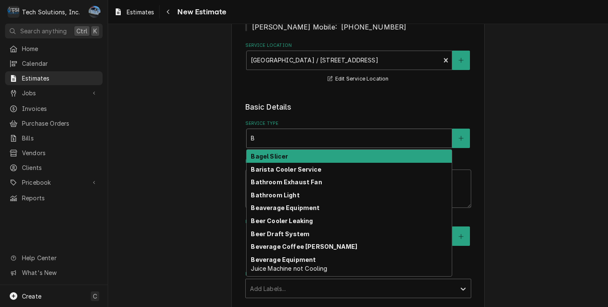
type textarea "x"
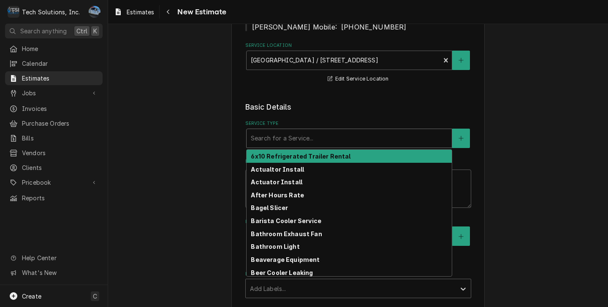
type textarea "x"
type input "R"
type textarea "x"
type input "Re"
type textarea "x"
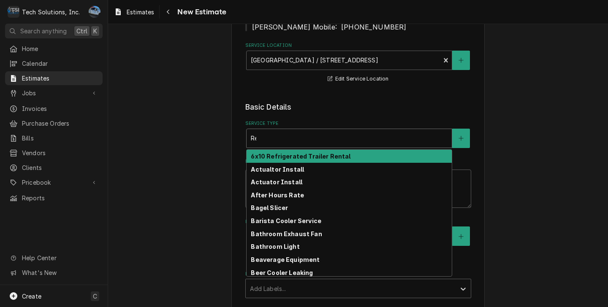
type input "Rea"
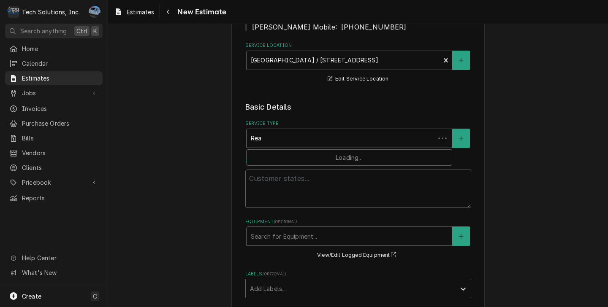
type textarea "x"
type input "Reac"
type textarea "x"
type input "Reach"
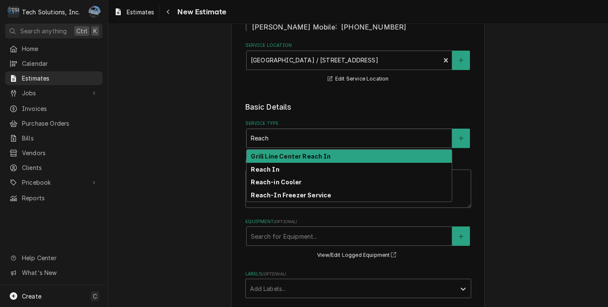
type textarea "x"
type input "Reach"
type textarea "x"
type input "Reach i"
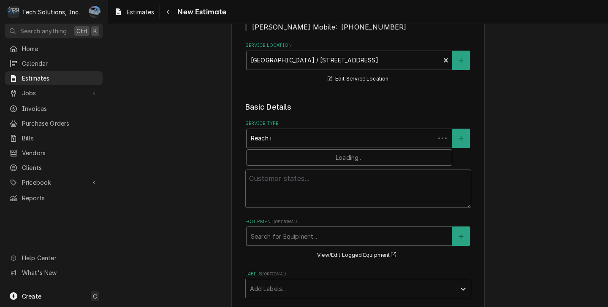
type textarea "x"
type input "Reach in"
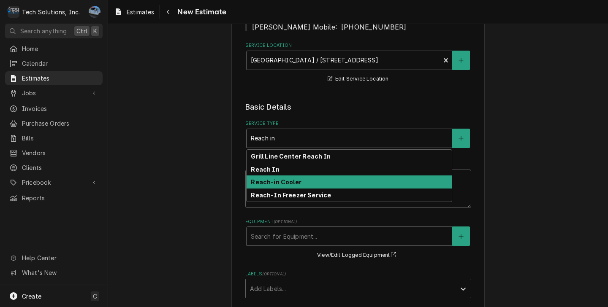
click at [279, 179] on strong "Reach-in Cooler" at bounding box center [276, 182] width 50 height 7
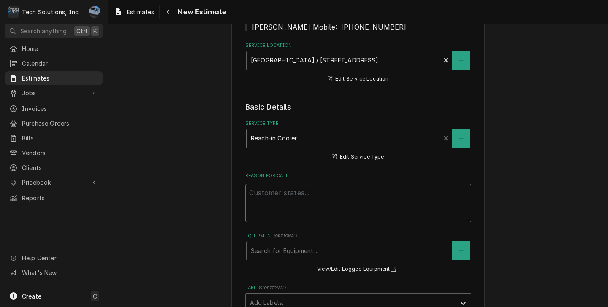
click at [307, 195] on textarea "Reason For Call" at bounding box center [358, 203] width 226 height 38
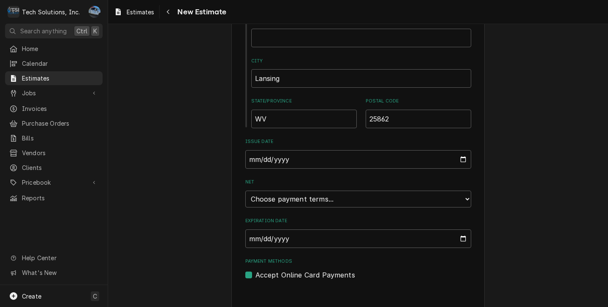
scroll to position [643, 0]
drag, startPoint x: 350, startPoint y: 188, endPoint x: 345, endPoint y: 193, distance: 7.8
click at [350, 190] on select "Choose payment terms... Same Day Net 7 Net 14 Net 21 Net 30 Net 45 Net 60 Net 90" at bounding box center [358, 198] width 226 height 17
click at [455, 232] on input "Expiration Date" at bounding box center [358, 238] width 226 height 19
click at [458, 229] on input "Expiration Date" at bounding box center [358, 238] width 226 height 19
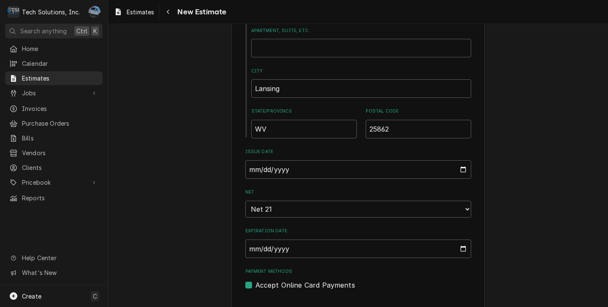
type textarea "x"
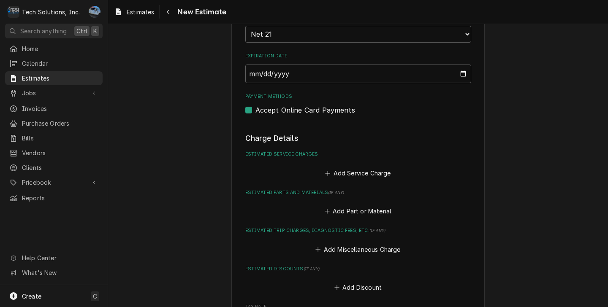
scroll to position [815, 0]
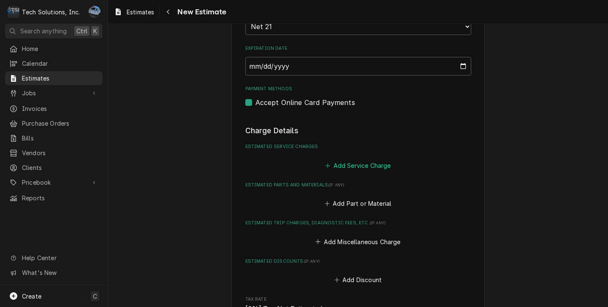
click at [337, 160] on button "Add Service Charge" at bounding box center [358, 166] width 68 height 12
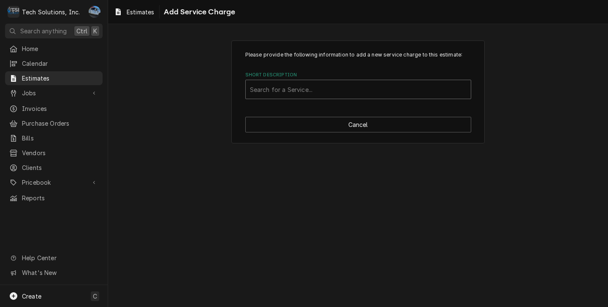
click at [302, 85] on div "Short Description" at bounding box center [358, 89] width 217 height 15
type input "Labor"
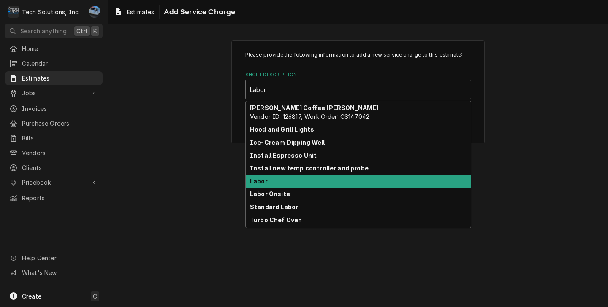
click at [294, 185] on div "Labor" at bounding box center [358, 181] width 225 height 13
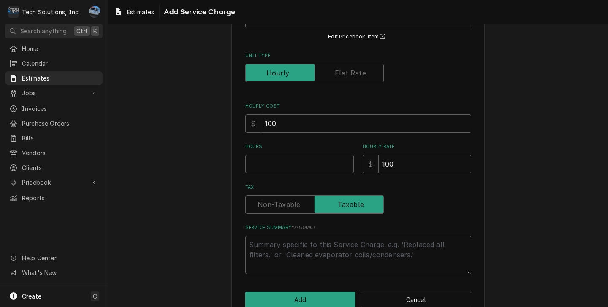
scroll to position [91, 0]
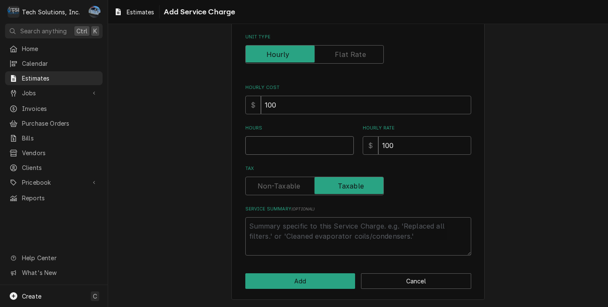
click at [295, 146] on input "Hours" at bounding box center [299, 145] width 109 height 19
type textarea "x"
type input "4"
type textarea "x"
type input "4"
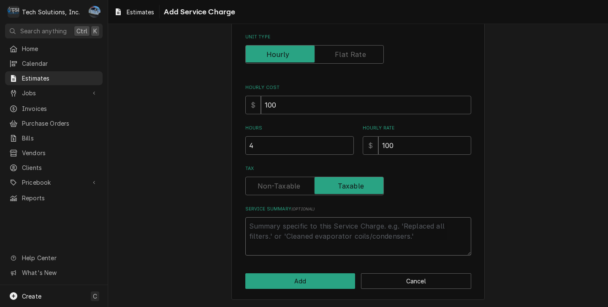
click at [315, 236] on textarea "Service Summary ( optional )" at bounding box center [358, 237] width 226 height 38
click at [291, 151] on input "4" at bounding box center [299, 145] width 109 height 19
type textarea "x"
type input "5"
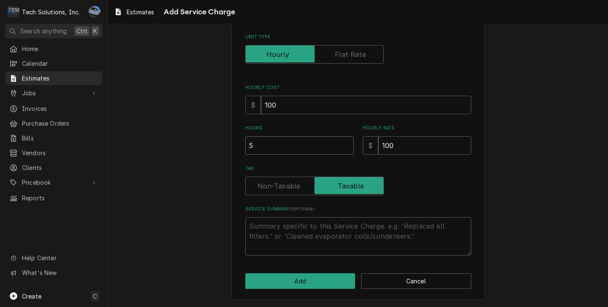
type textarea "x"
type input "5"
click at [300, 237] on textarea "Service Summary ( optional )" at bounding box center [358, 237] width 226 height 38
type textarea "x"
type textarea "T"
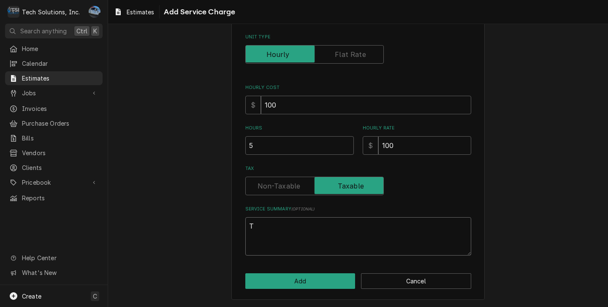
type textarea "x"
type textarea "Th"
type textarea "x"
type textarea "Thi"
type textarea "x"
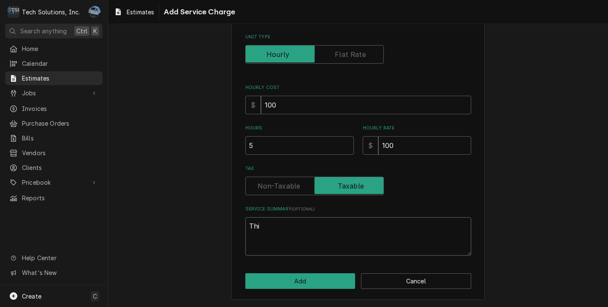
type textarea "This"
type textarea "x"
type textarea "This"
type textarea "x"
type textarea "This e"
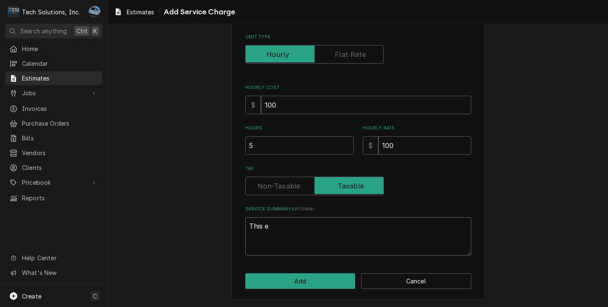
type textarea "x"
type textarea "This ei"
type textarea "x"
type textarea "This eis"
type textarea "x"
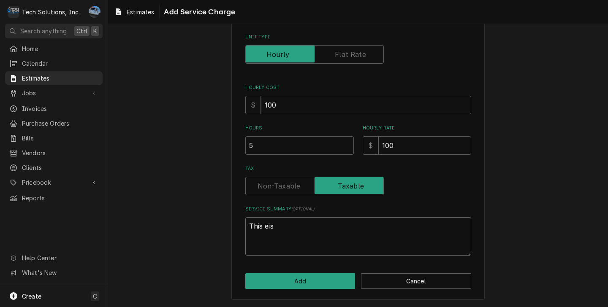
type textarea "This eist"
type textarea "x"
type textarea "This eisti"
type textarea "x"
type textarea "This eistim"
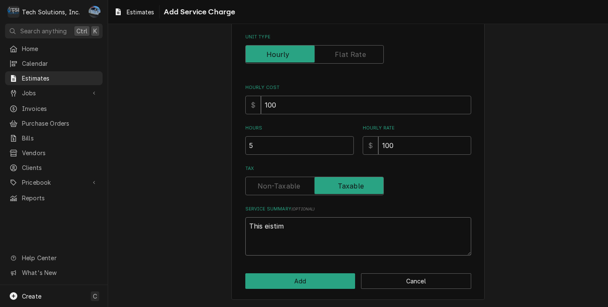
type textarea "x"
type textarea "This eistima"
type textarea "x"
type textarea "This eistim"
type textarea "x"
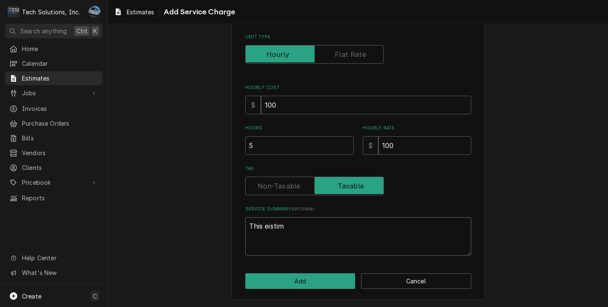
type textarea "This eisti"
type textarea "x"
type textarea "This eist"
type textarea "x"
type textarea "This eis"
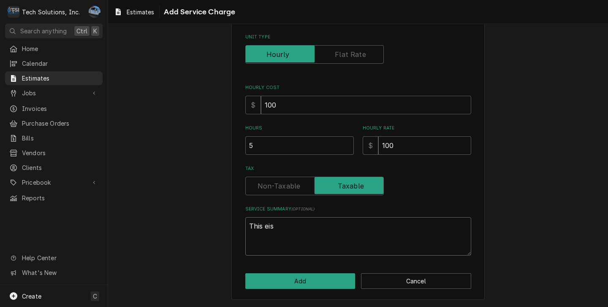
type textarea "x"
type textarea "This ei"
type textarea "x"
type textarea "This e"
type textarea "x"
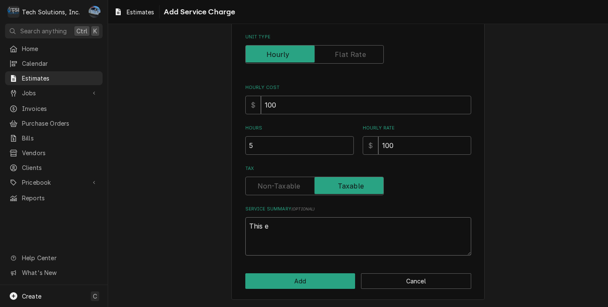
type textarea "This es"
type textarea "x"
type textarea "This est"
type textarea "x"
type textarea "This esti"
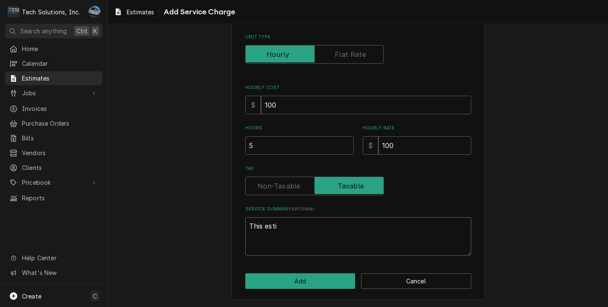
type textarea "x"
type textarea "This estim"
type textarea "x"
type textarea "This estima"
type textarea "x"
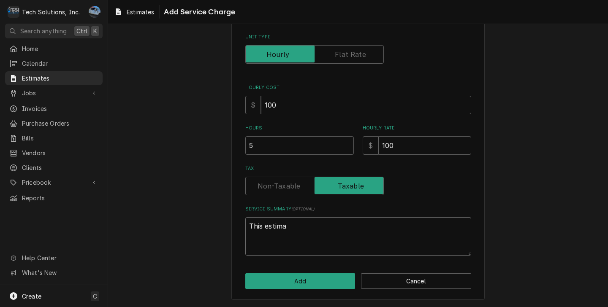
type textarea "This estimat"
type textarea "x"
type textarea "This estimate"
type textarea "x"
type textarea "This estimate"
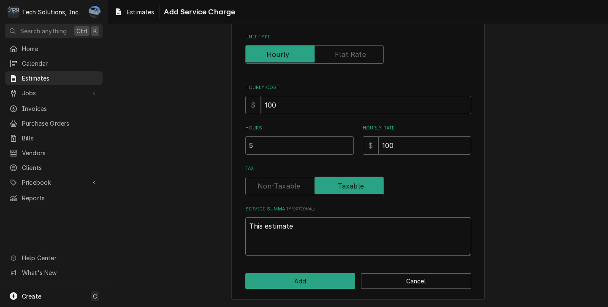
type textarea "x"
type textarea "This estimate i"
type textarea "x"
type textarea "This estimate is"
type textarea "x"
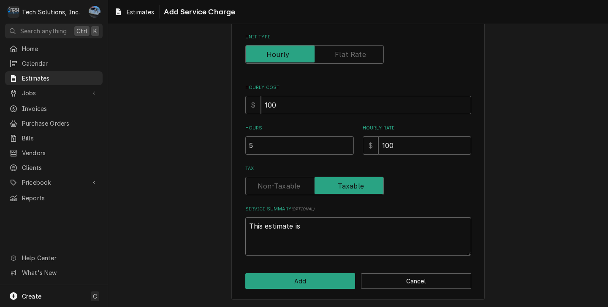
type textarea "This estimate is"
type textarea "x"
type textarea "This estimate is f"
type textarea "x"
type textarea "This estimate is fo"
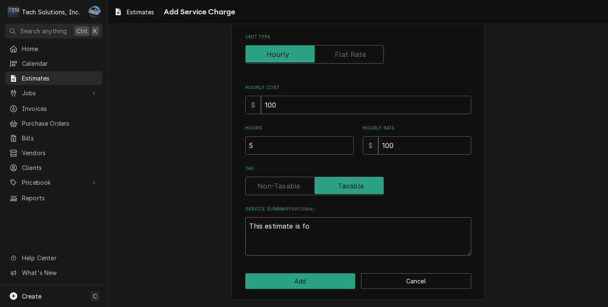
type textarea "x"
type textarea "This estimate is for"
type textarea "x"
type textarea "This estimate is for"
type textarea "x"
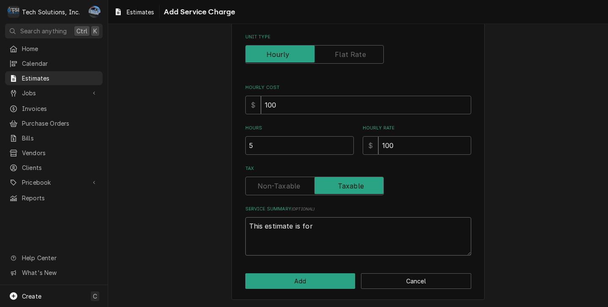
type textarea "This estimate is for t"
type textarea "x"
type textarea "This estimate is for th"
type textarea "x"
type textarea "This estimate is for the"
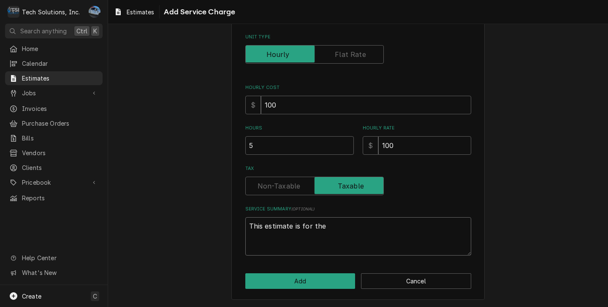
type textarea "x"
type textarea "This estimate is for the"
type textarea "x"
type textarea "This estimate is for the r"
type textarea "x"
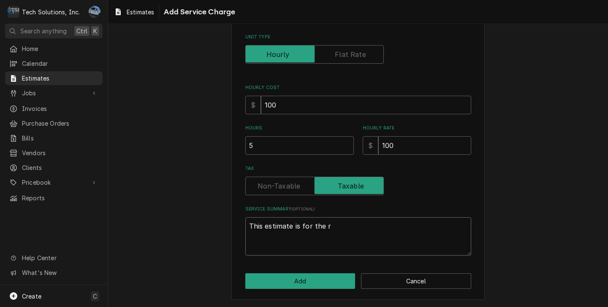
type textarea "This estimate is for the re"
type textarea "x"
type textarea "This estimate is for the rea"
type textarea "x"
type textarea "This estimate is for the reap"
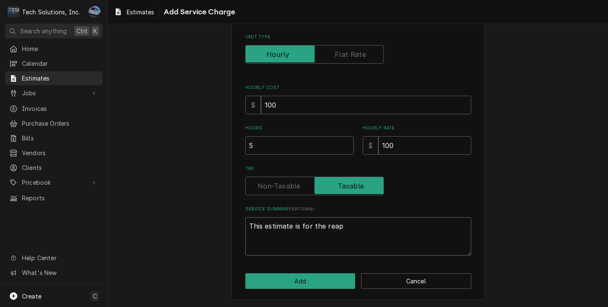
type textarea "x"
type textarea "This estimate is for the reapi"
type textarea "x"
type textarea "This estimate is for the reapir"
type textarea "x"
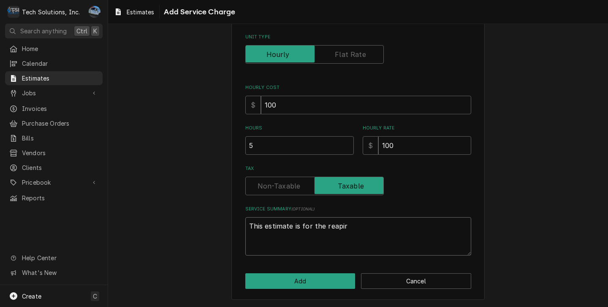
type textarea "This estimate is for the reapir"
type textarea "x"
type textarea "This estimate is for the reapir"
type textarea "x"
type textarea "This estimate is for the reapi"
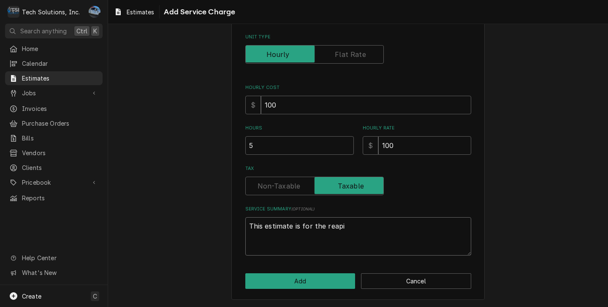
type textarea "x"
type textarea "This estimate is for the reap"
type textarea "x"
type textarea "This estimate is for the rea"
type textarea "x"
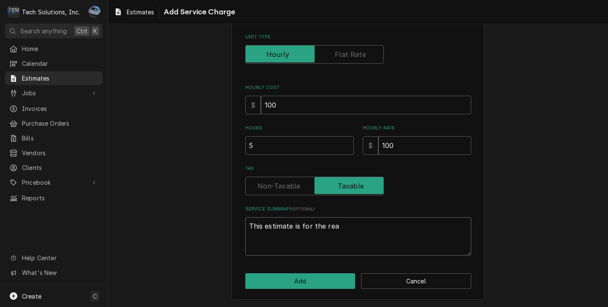
type textarea "This estimate is for the re"
type textarea "x"
type textarea "This estimate is for the reo"
type textarea "x"
type textarea "This estimate is for the re"
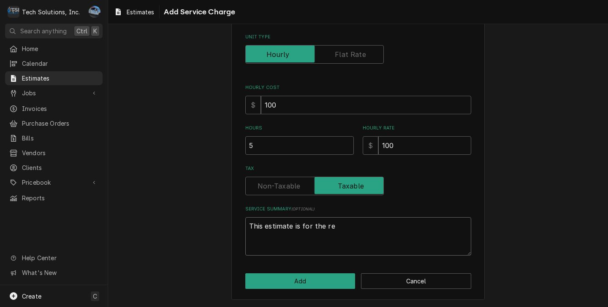
type textarea "x"
type textarea "This estimate is for the rep"
type textarea "x"
type textarea "This estimate is for the repa"
type textarea "x"
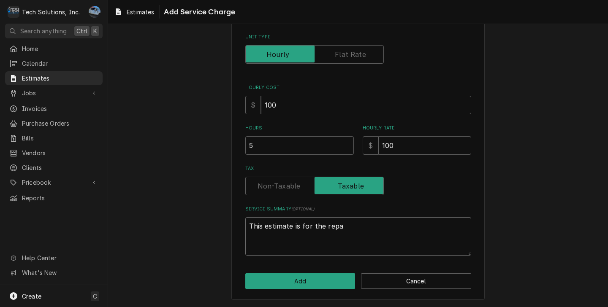
type textarea "This estimate is for the repai"
type textarea "x"
type textarea "This estimate is for the repair"
type textarea "x"
type textarea "This estimate is for the repair"
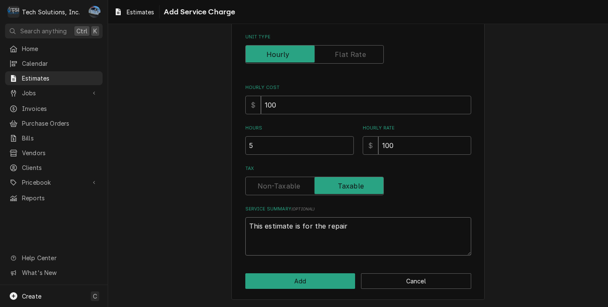
type textarea "x"
type textarea "This estimate is for the repair o"
type textarea "x"
type textarea "This estimate is for the repair of"
type textarea "x"
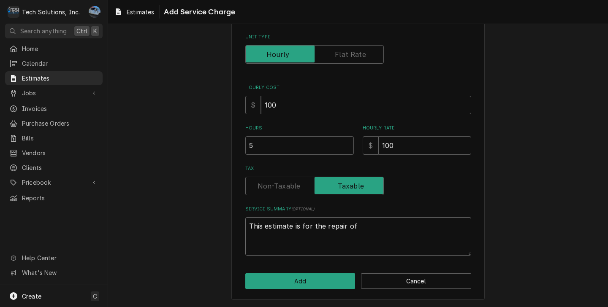
type textarea "This estimate is for the repair of"
type textarea "x"
type textarea "This estimate is for the repair of t"
type textarea "x"
type textarea "This estimate is for the repair of th"
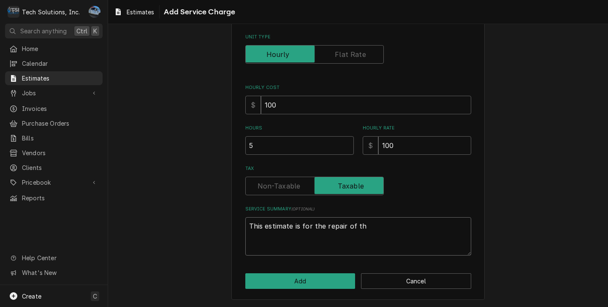
type textarea "x"
type textarea "This estimate is for the repair of the"
type textarea "x"
type textarea "This estimate is for the repair of the"
type textarea "x"
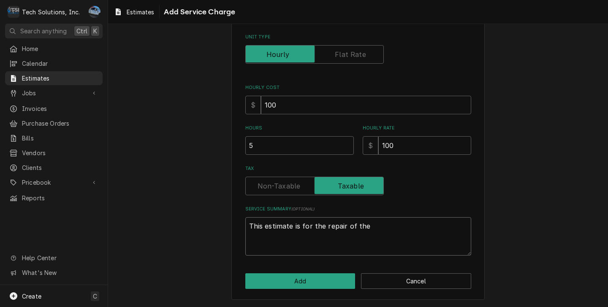
type textarea "This estimate is for the repair of the r"
type textarea "x"
type textarea "This estimate is for the repair of the re"
type textarea "x"
type textarea "This estimate is for the repair of the rea"
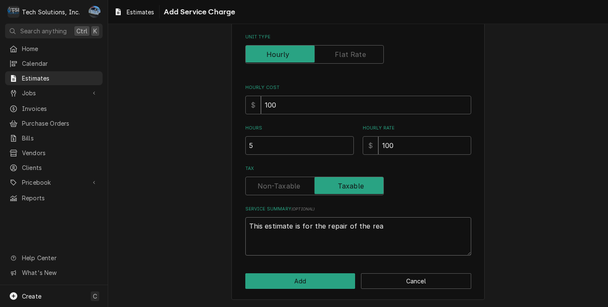
type textarea "x"
type textarea "This estimate is for the repair of the reac"
click at [249, 240] on textarea "This estimate is for the repair of the reach-in beer cooler at rendezvous." at bounding box center [358, 237] width 226 height 38
click at [324, 239] on textarea "This estimate is for the repair of the reach-in beer cooler at [GEOGRAPHIC_DATA…" at bounding box center [358, 237] width 226 height 38
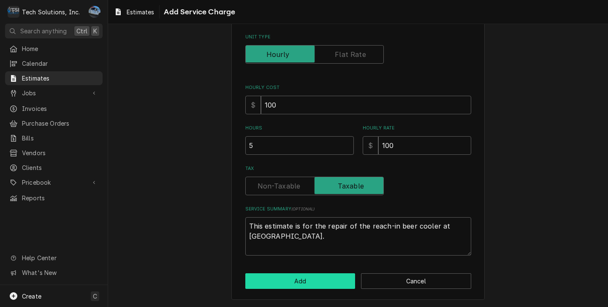
click at [289, 284] on button "Add" at bounding box center [300, 282] width 110 height 16
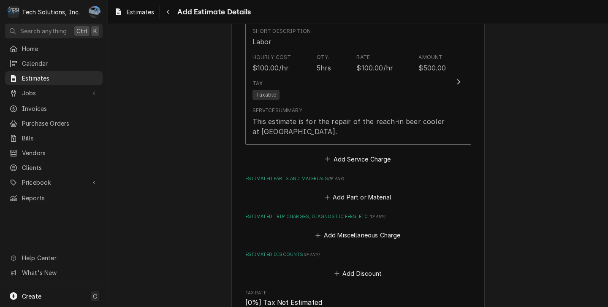
scroll to position [974, 0]
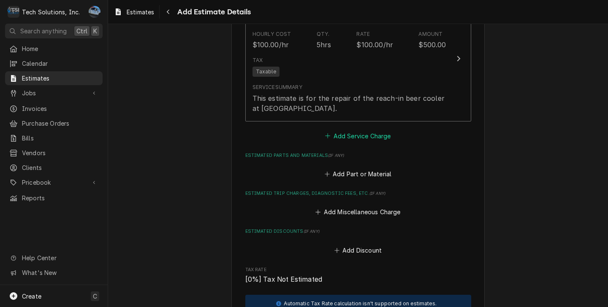
click at [338, 130] on button "Add Service Charge" at bounding box center [358, 136] width 68 height 12
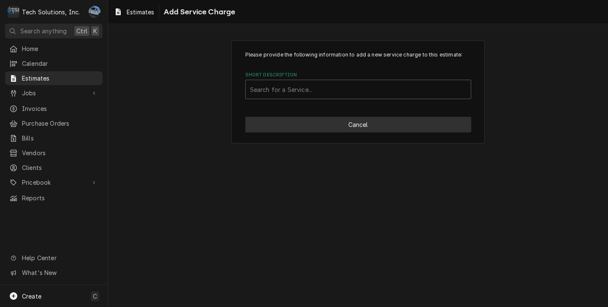
click at [376, 129] on button "Cancel" at bounding box center [358, 125] width 226 height 16
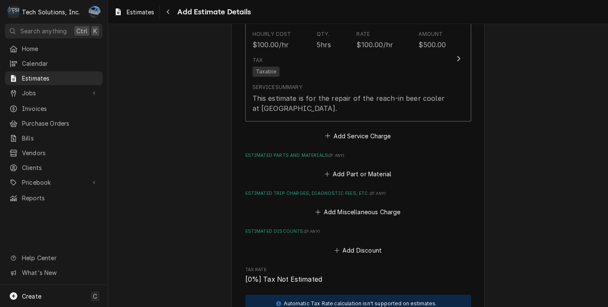
scroll to position [964, 0]
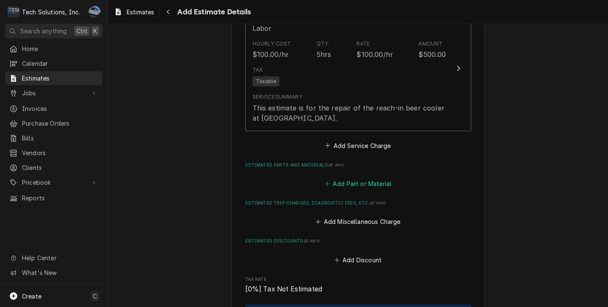
click at [352, 178] on button "Add Part or Material" at bounding box center [358, 184] width 70 height 12
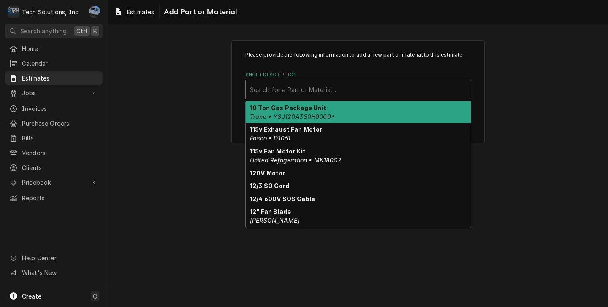
click at [282, 95] on div "Short Description" at bounding box center [358, 89] width 217 height 15
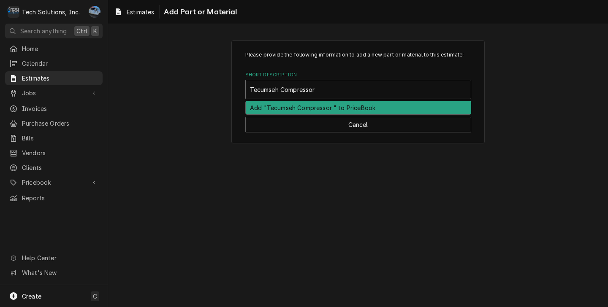
click at [306, 107] on div "Add "Tecumseh Compressor " to PriceBook" at bounding box center [358, 107] width 225 height 13
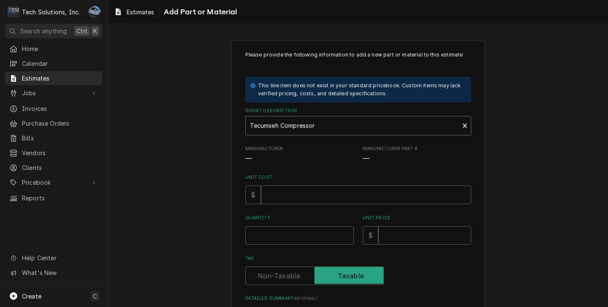
scroll to position [84, 0]
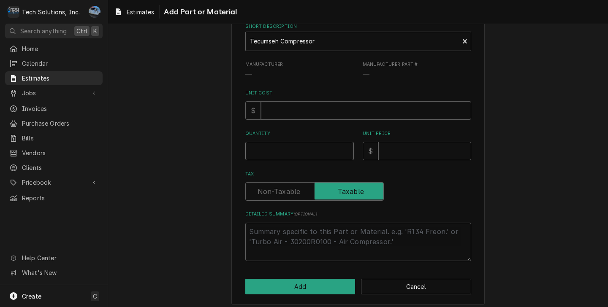
click at [277, 147] on input "Quantity" at bounding box center [299, 151] width 109 height 19
click at [298, 108] on input "Unit Cost" at bounding box center [366, 110] width 210 height 19
click at [384, 150] on input "Unit Price" at bounding box center [424, 151] width 93 height 19
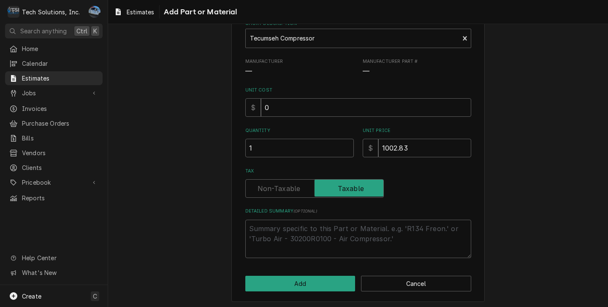
scroll to position [91, 0]
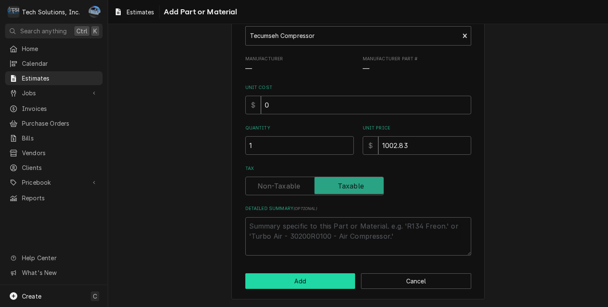
click at [292, 277] on button "Add" at bounding box center [300, 282] width 110 height 16
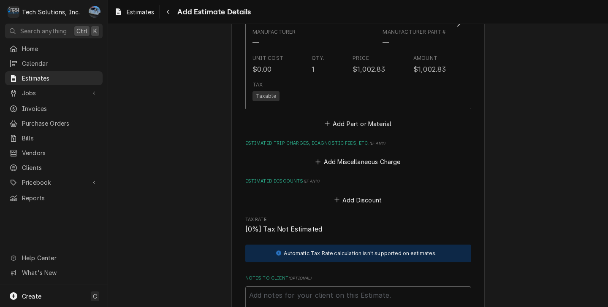
scroll to position [1201, 0]
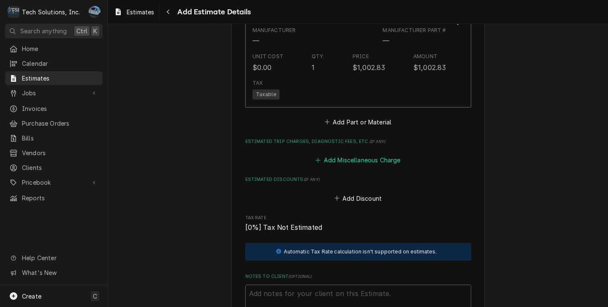
click at [348, 155] on button "Add Miscellaneous Charge" at bounding box center [358, 161] width 88 height 12
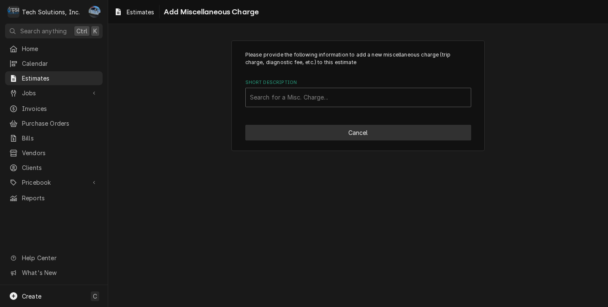
click at [333, 134] on button "Cancel" at bounding box center [358, 133] width 226 height 16
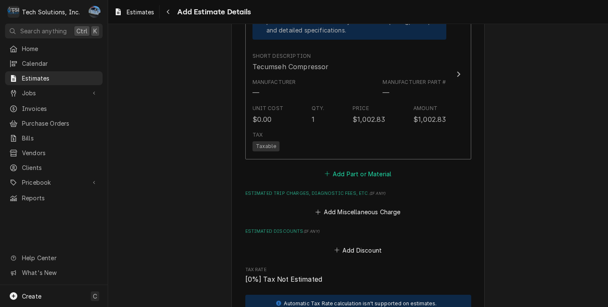
scroll to position [1149, 0]
click at [355, 168] on button "Add Part or Material" at bounding box center [358, 174] width 70 height 12
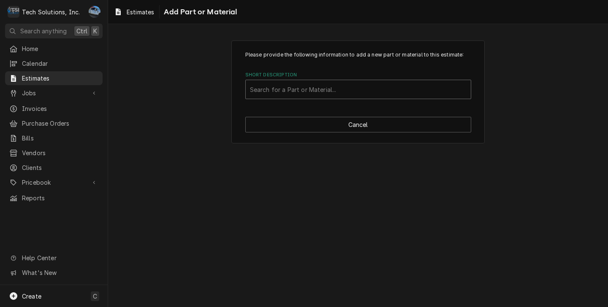
click at [287, 92] on div "Short Description" at bounding box center [358, 89] width 217 height 15
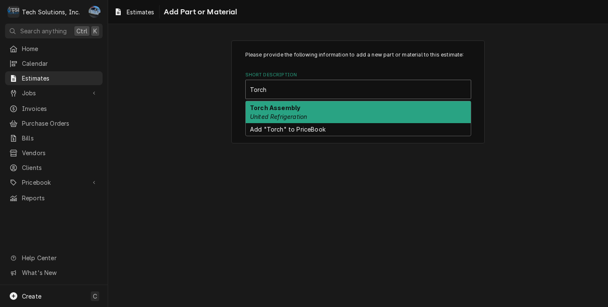
click at [305, 114] on em "United Refrigeration" at bounding box center [278, 116] width 57 height 7
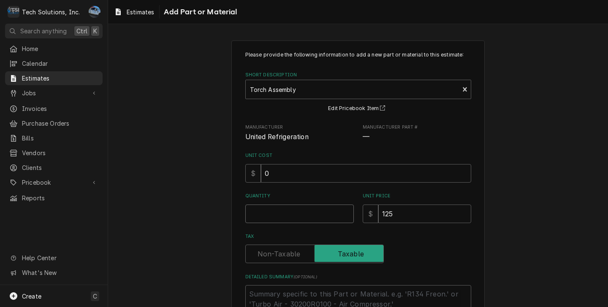
click at [315, 217] on input "Quantity" at bounding box center [299, 214] width 109 height 19
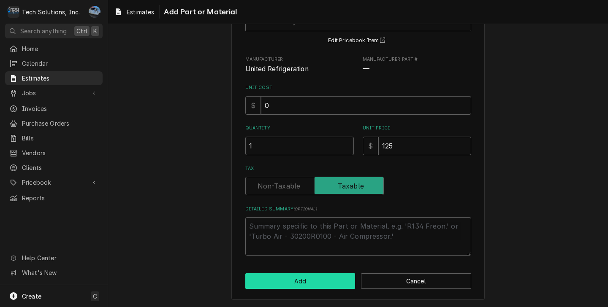
click at [310, 276] on button "Add" at bounding box center [300, 282] width 110 height 16
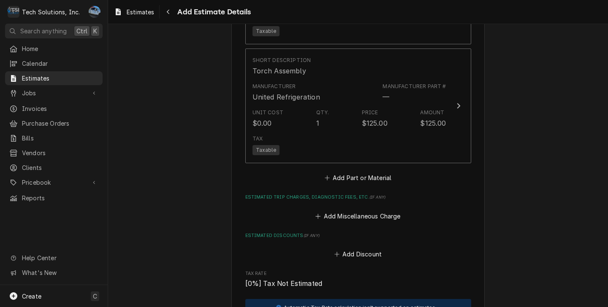
scroll to position [1266, 0]
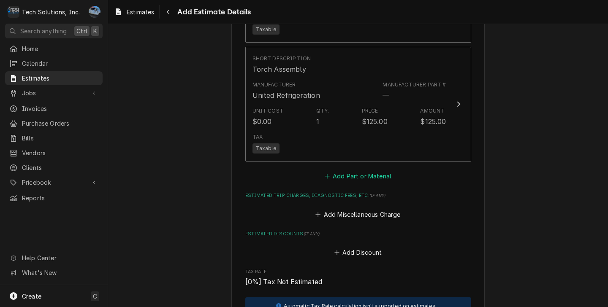
click at [332, 174] on button "Add Part or Material" at bounding box center [358, 177] width 70 height 12
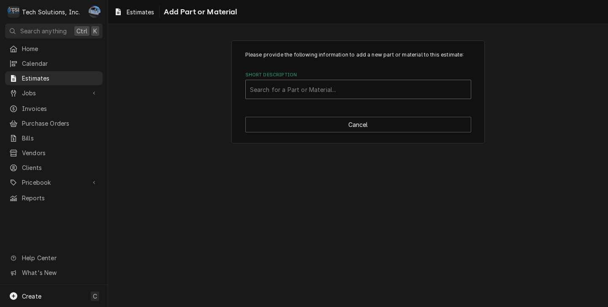
click at [287, 93] on div "Short Description" at bounding box center [358, 89] width 217 height 15
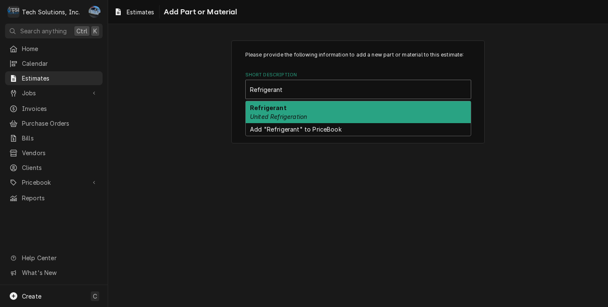
click at [296, 116] on em "United Refrigeration" at bounding box center [278, 116] width 57 height 7
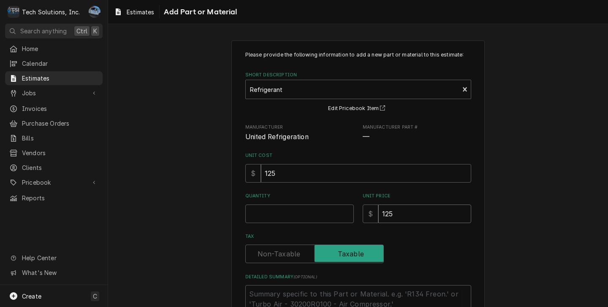
click at [395, 213] on input "125" at bounding box center [424, 214] width 93 height 19
click at [262, 210] on input "Quantity" at bounding box center [299, 214] width 109 height 19
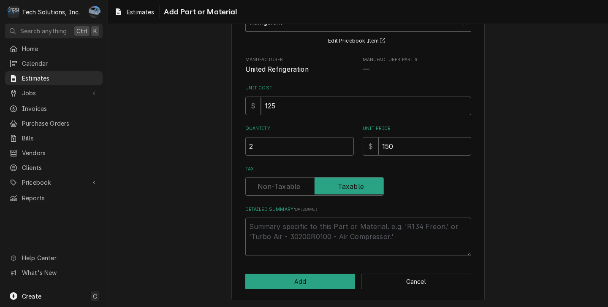
scroll to position [69, 0]
click at [281, 102] on input "125" at bounding box center [366, 105] width 210 height 19
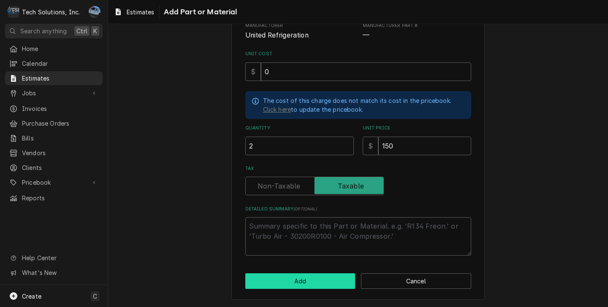
click at [296, 278] on button "Add" at bounding box center [300, 282] width 110 height 16
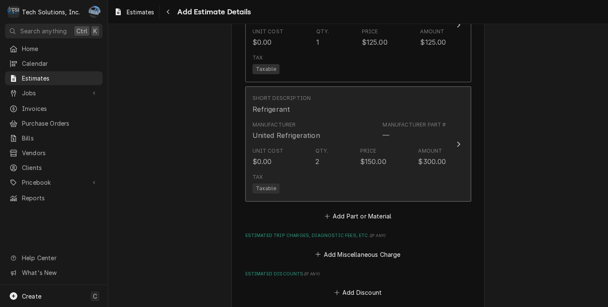
scroll to position [1355, 0]
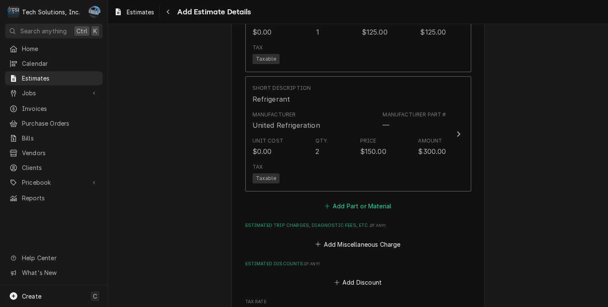
click at [343, 201] on button "Add Part or Material" at bounding box center [358, 207] width 70 height 12
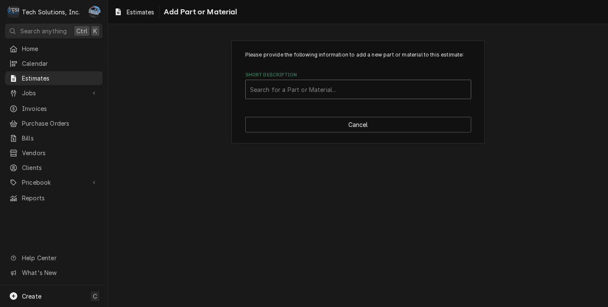
click at [294, 94] on div "Short Description" at bounding box center [358, 89] width 217 height 15
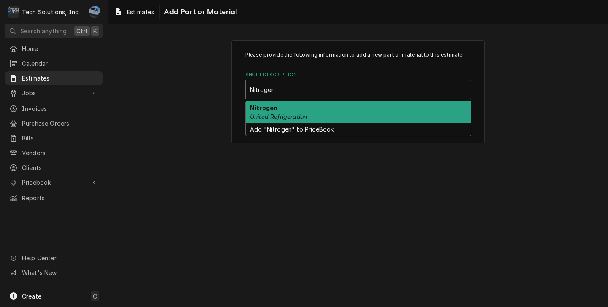
click at [288, 105] on div "Nitrogen United Refrigeration" at bounding box center [358, 112] width 225 height 22
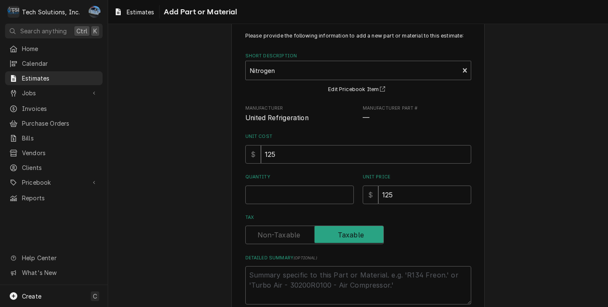
scroll to position [42, 0]
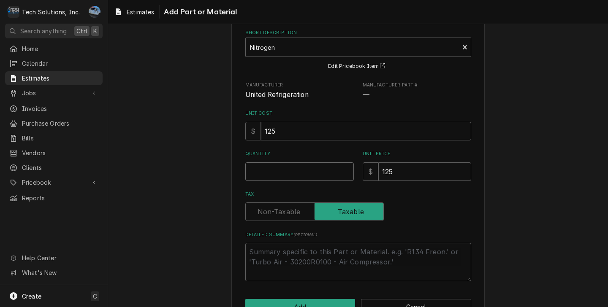
click at [302, 171] on input "Quantity" at bounding box center [299, 172] width 109 height 19
click at [392, 174] on input "125" at bounding box center [424, 172] width 93 height 19
click at [280, 129] on input "125" at bounding box center [366, 131] width 210 height 19
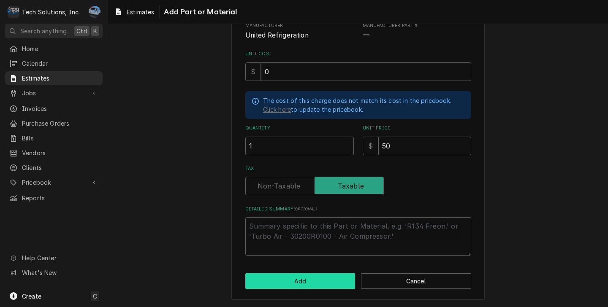
click at [285, 280] on button "Add" at bounding box center [300, 282] width 110 height 16
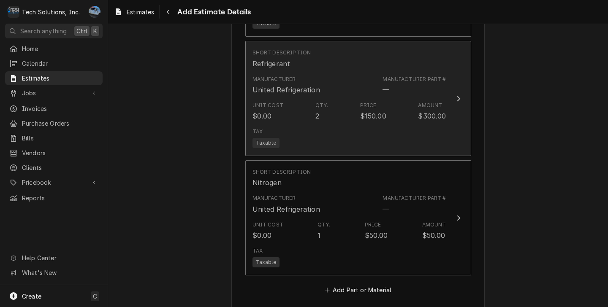
scroll to position [1475, 0]
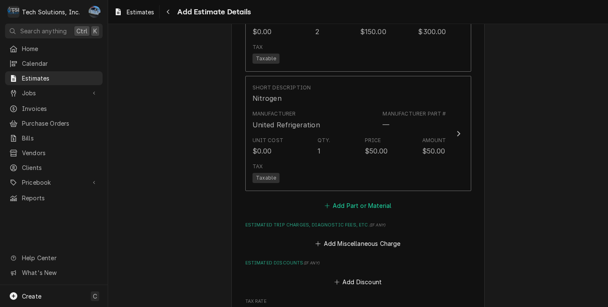
click at [344, 200] on button "Add Part or Material" at bounding box center [358, 206] width 70 height 12
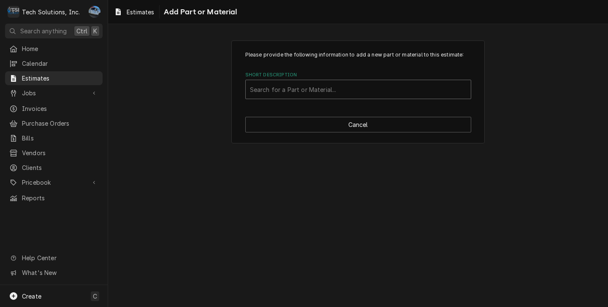
click at [275, 86] on div "Short Description" at bounding box center [358, 89] width 217 height 15
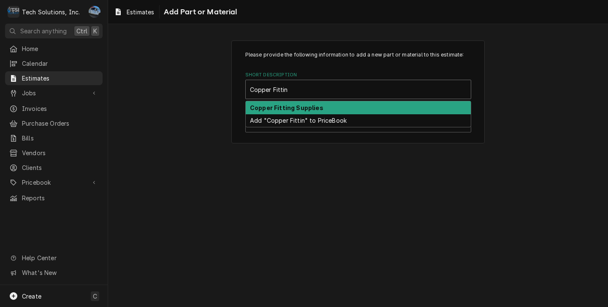
click at [279, 110] on strong "Copper Fitting Supplies" at bounding box center [286, 107] width 73 height 7
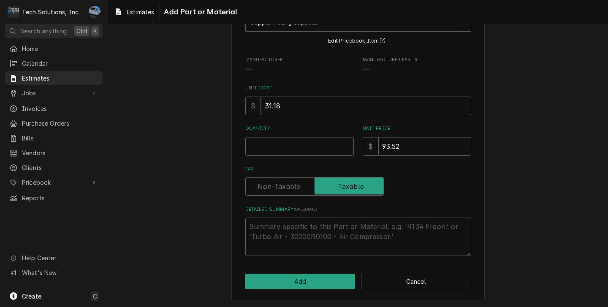
scroll to position [69, 0]
click at [289, 148] on input "Quantity" at bounding box center [299, 146] width 109 height 19
click at [305, 237] on textarea "Detailed Summary ( optional )" at bounding box center [358, 237] width 226 height 38
click at [283, 106] on input "31.18" at bounding box center [366, 105] width 210 height 19
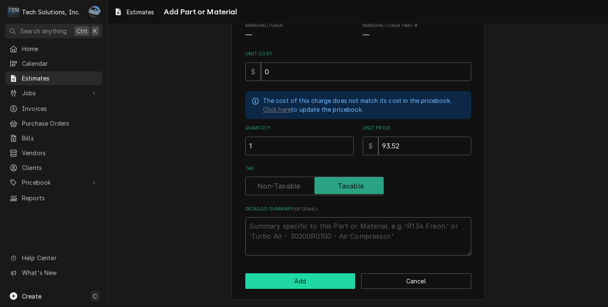
click at [298, 280] on button "Add" at bounding box center [300, 282] width 110 height 16
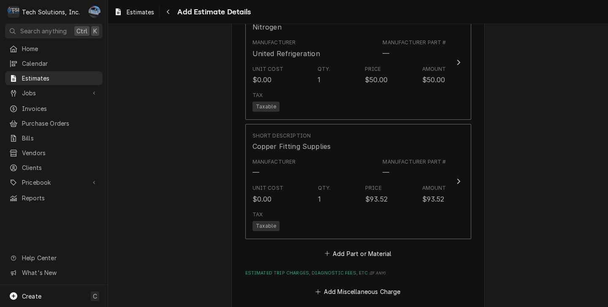
scroll to position [1634, 0]
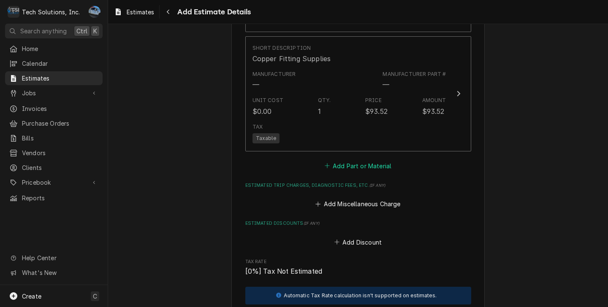
click at [346, 160] on button "Add Part or Material" at bounding box center [358, 166] width 70 height 12
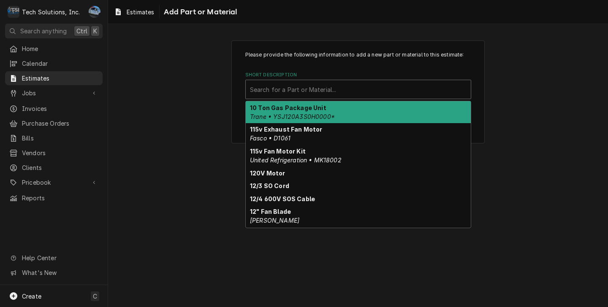
click at [276, 92] on div "Short Description" at bounding box center [358, 89] width 217 height 15
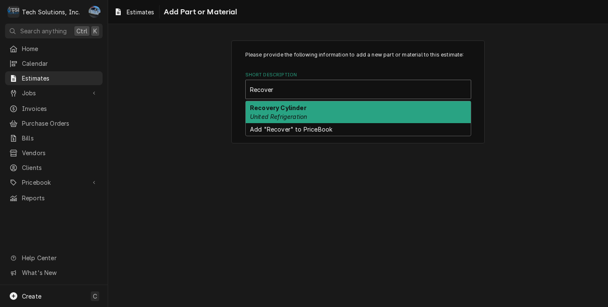
click at [296, 110] on strong "Recovery Cylinder" at bounding box center [278, 107] width 57 height 7
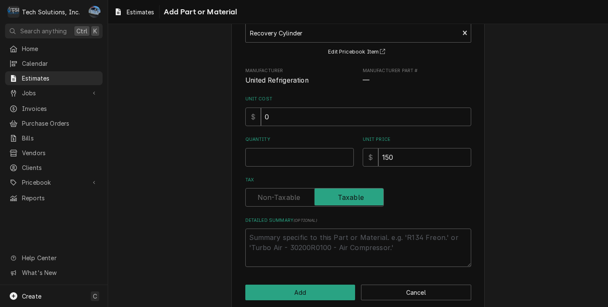
scroll to position [69, 0]
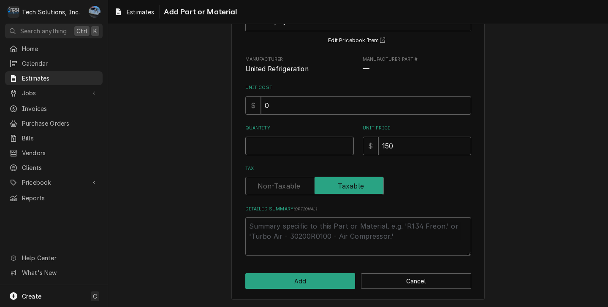
click at [287, 147] on input "Quantity" at bounding box center [299, 146] width 109 height 19
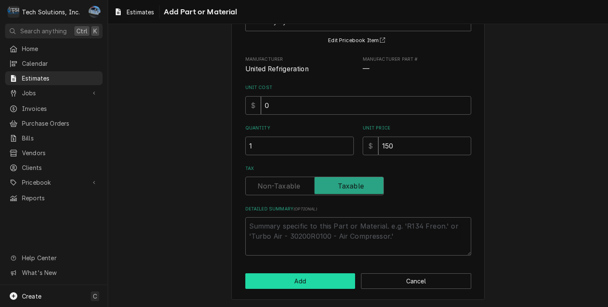
click at [313, 281] on button "Add" at bounding box center [300, 282] width 110 height 16
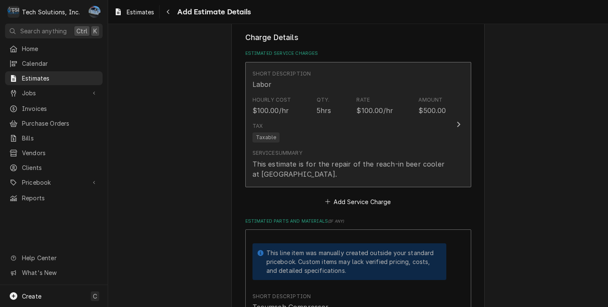
scroll to position [949, 0]
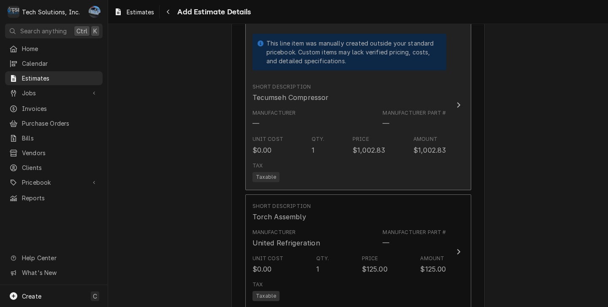
click at [342, 159] on div "Tax Taxable" at bounding box center [350, 172] width 194 height 27
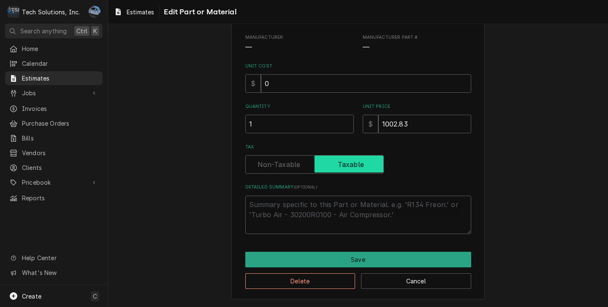
scroll to position [113, 0]
click at [321, 203] on textarea "Detailed Summary ( optional )" at bounding box center [358, 215] width 226 height 38
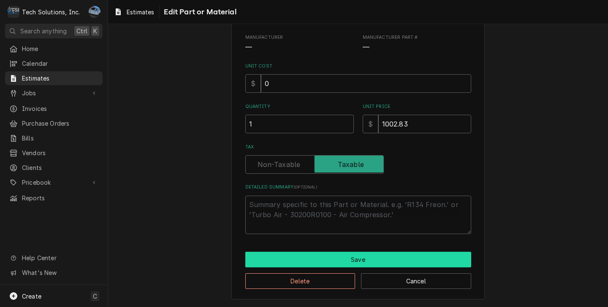
click at [359, 253] on button "Save" at bounding box center [358, 260] width 226 height 16
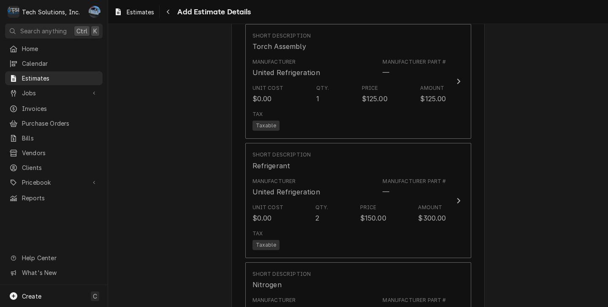
scroll to position [1319, 0]
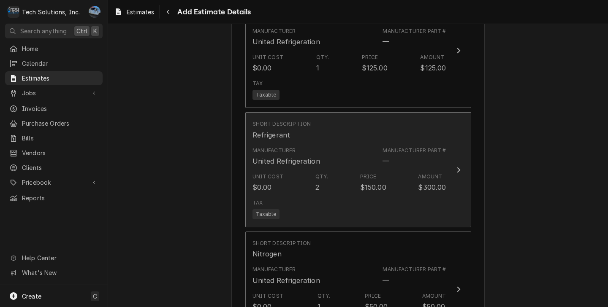
click at [333, 196] on div "Tax Taxable" at bounding box center [350, 209] width 194 height 27
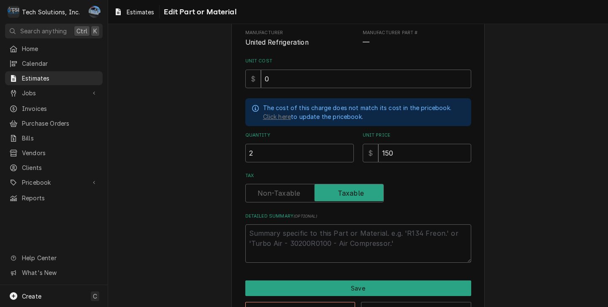
scroll to position [124, 0]
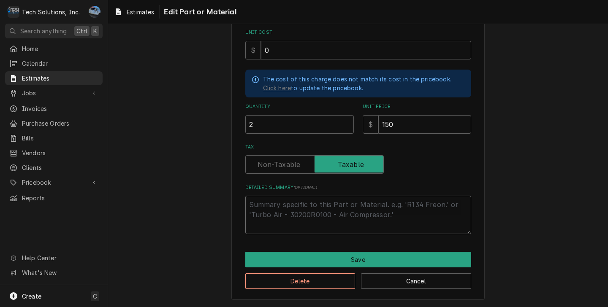
click at [302, 204] on textarea "Detailed Summary ( optional )" at bounding box center [358, 215] width 226 height 38
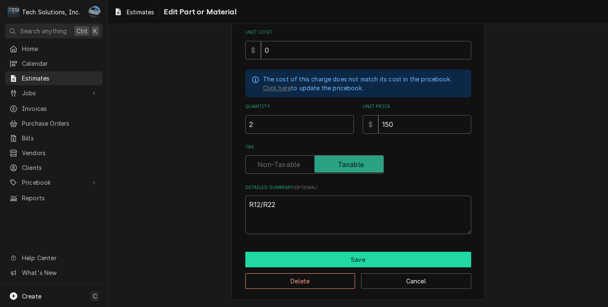
click at [324, 262] on button "Save" at bounding box center [358, 260] width 226 height 16
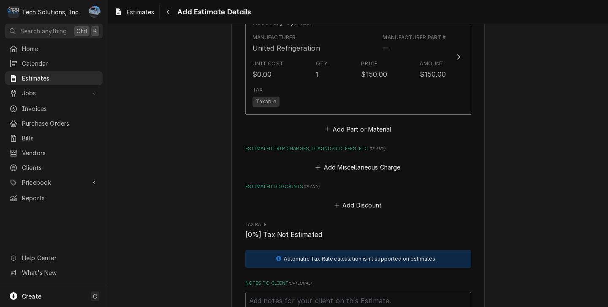
scroll to position [1817, 0]
click at [329, 162] on button "Add Miscellaneous Charge" at bounding box center [358, 168] width 88 height 12
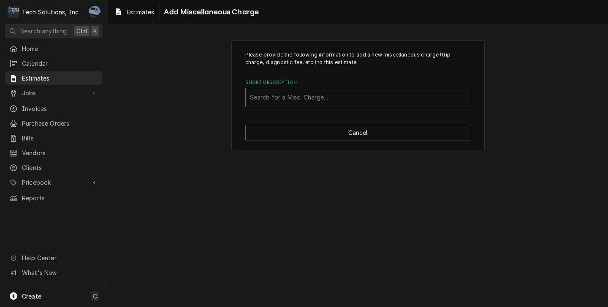
click at [304, 98] on div "Short Description" at bounding box center [358, 97] width 217 height 15
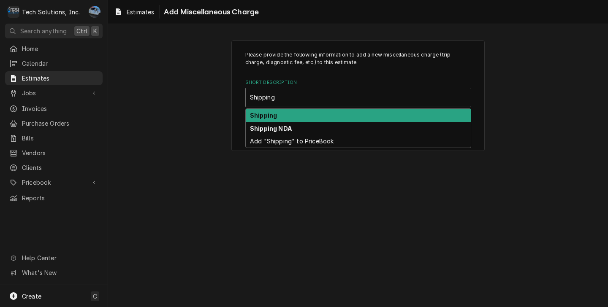
click at [287, 117] on div "Shipping" at bounding box center [358, 115] width 225 height 13
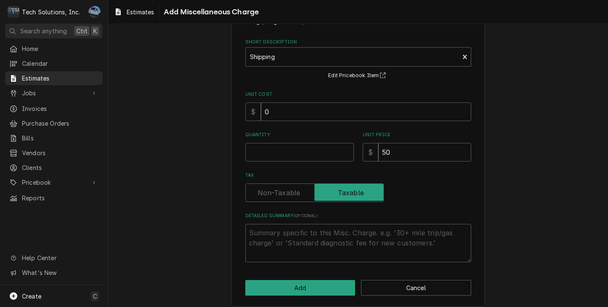
scroll to position [42, 0]
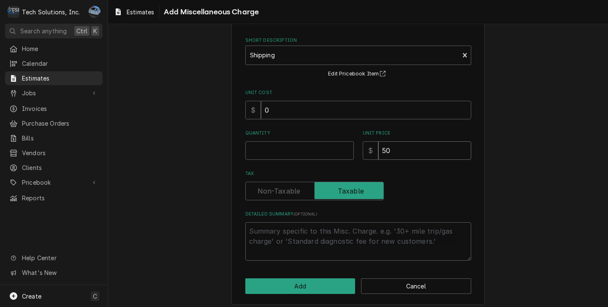
click at [405, 152] on input "50" at bounding box center [424, 150] width 93 height 19
click at [282, 155] on input "Quantity" at bounding box center [299, 150] width 109 height 19
click at [303, 233] on textarea "Detailed Summary ( optional )" at bounding box center [358, 242] width 226 height 38
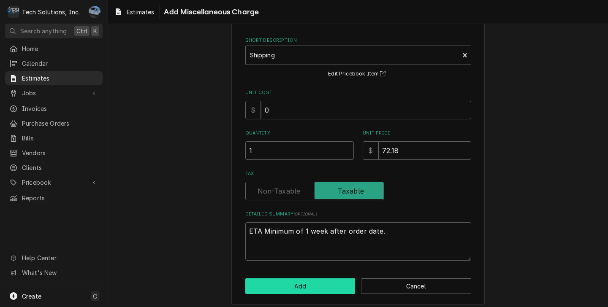
click at [301, 288] on button "Add" at bounding box center [300, 287] width 110 height 16
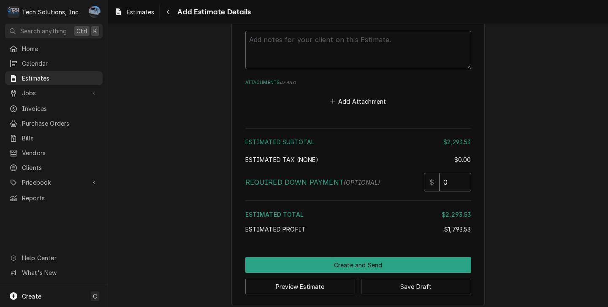
scroll to position [2198, 0]
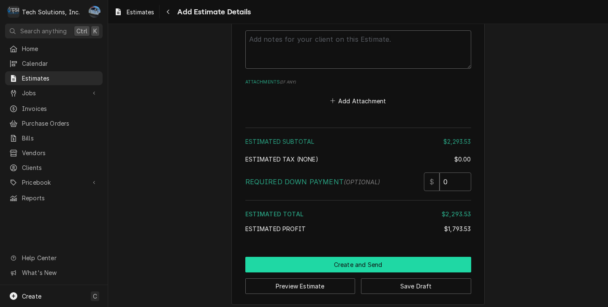
click at [332, 257] on button "Create and Send" at bounding box center [358, 265] width 226 height 16
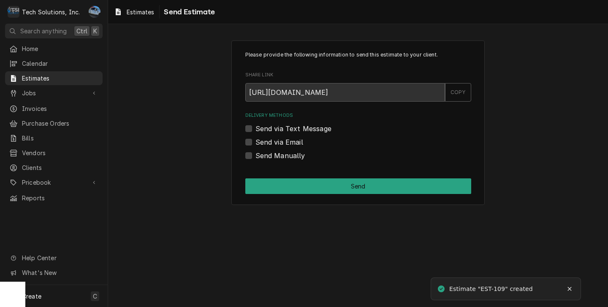
click at [252, 139] on div "Send via Email" at bounding box center [358, 142] width 226 height 10
click at [256, 143] on label "Send via Email" at bounding box center [280, 142] width 48 height 10
click at [256, 143] on input "Send via Email" at bounding box center [369, 146] width 226 height 19
checkbox input "true"
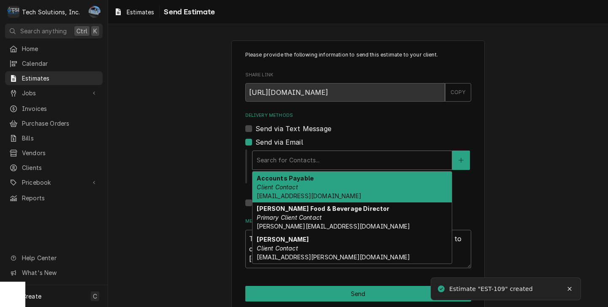
click at [302, 161] on div "Delivery Methods" at bounding box center [352, 160] width 191 height 15
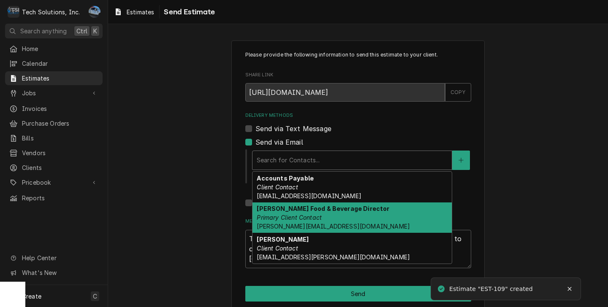
click at [302, 216] on em "Primary Client Contact" at bounding box center [289, 217] width 65 height 7
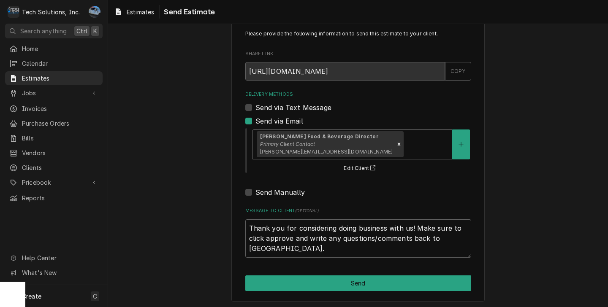
scroll to position [24, 0]
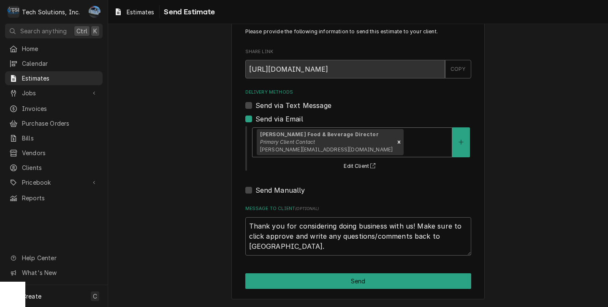
click at [321, 272] on div "Please provide the following information to send this estimate to your client. …" at bounding box center [357, 158] width 253 height 283
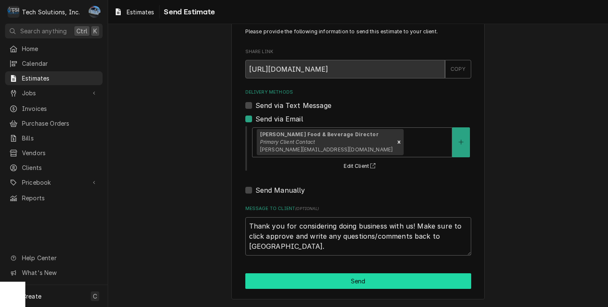
click at [319, 284] on button "Send" at bounding box center [358, 282] width 226 height 16
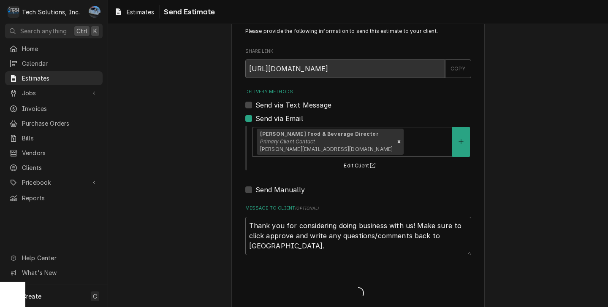
type textarea "x"
